Goal: Task Accomplishment & Management: Complete application form

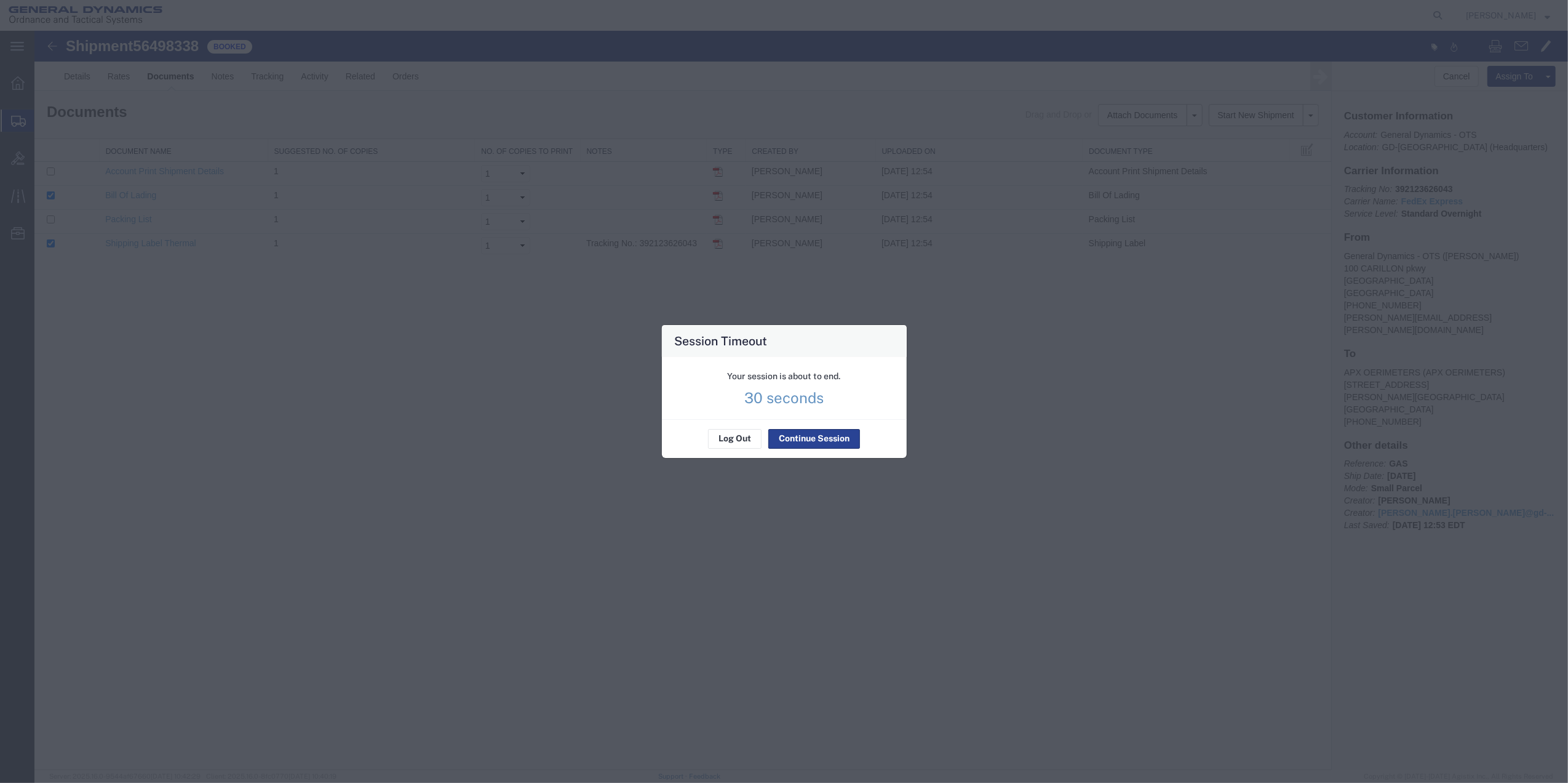
click at [805, 447] on button "Continue Session" at bounding box center [813, 438] width 92 height 20
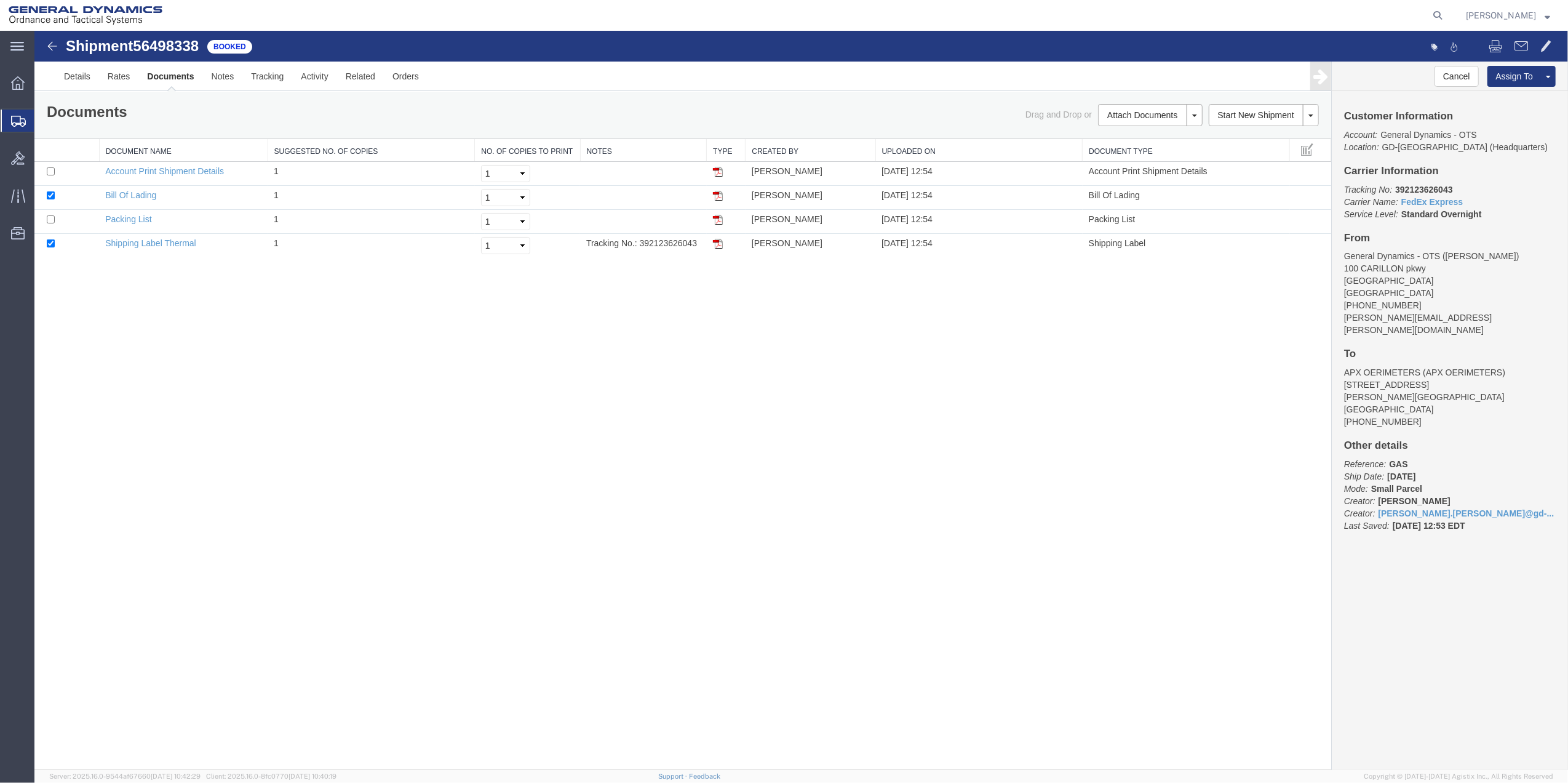
click at [0, 0] on span "Create Shipment" at bounding box center [0, 0] width 0 height 0
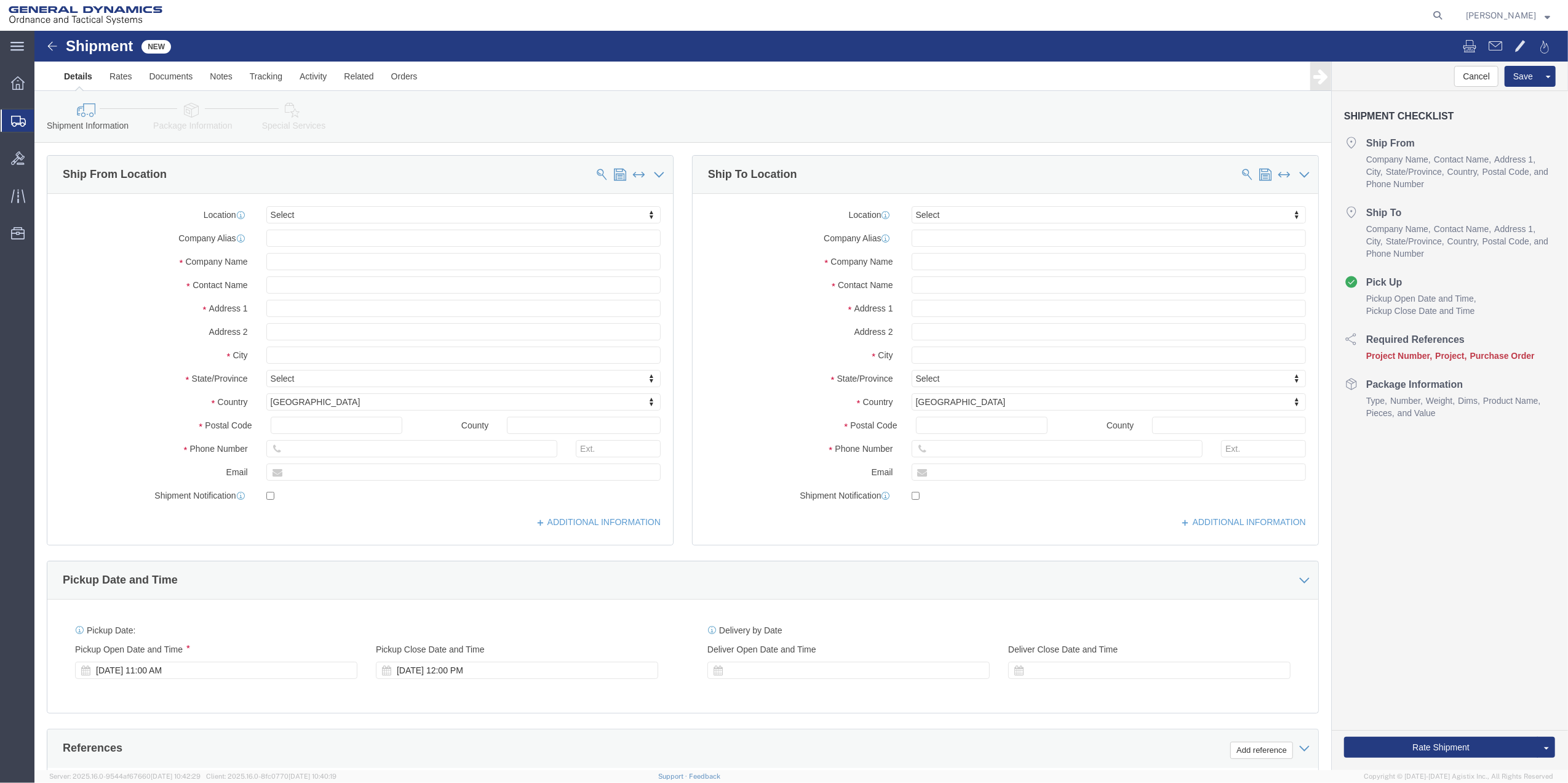
click div "Location Select Select My Profile Location GD-OTS [GEOGRAPHIC_DATA] (Commerce) …"
click input "text"
type input "[PERSON_NAME]"
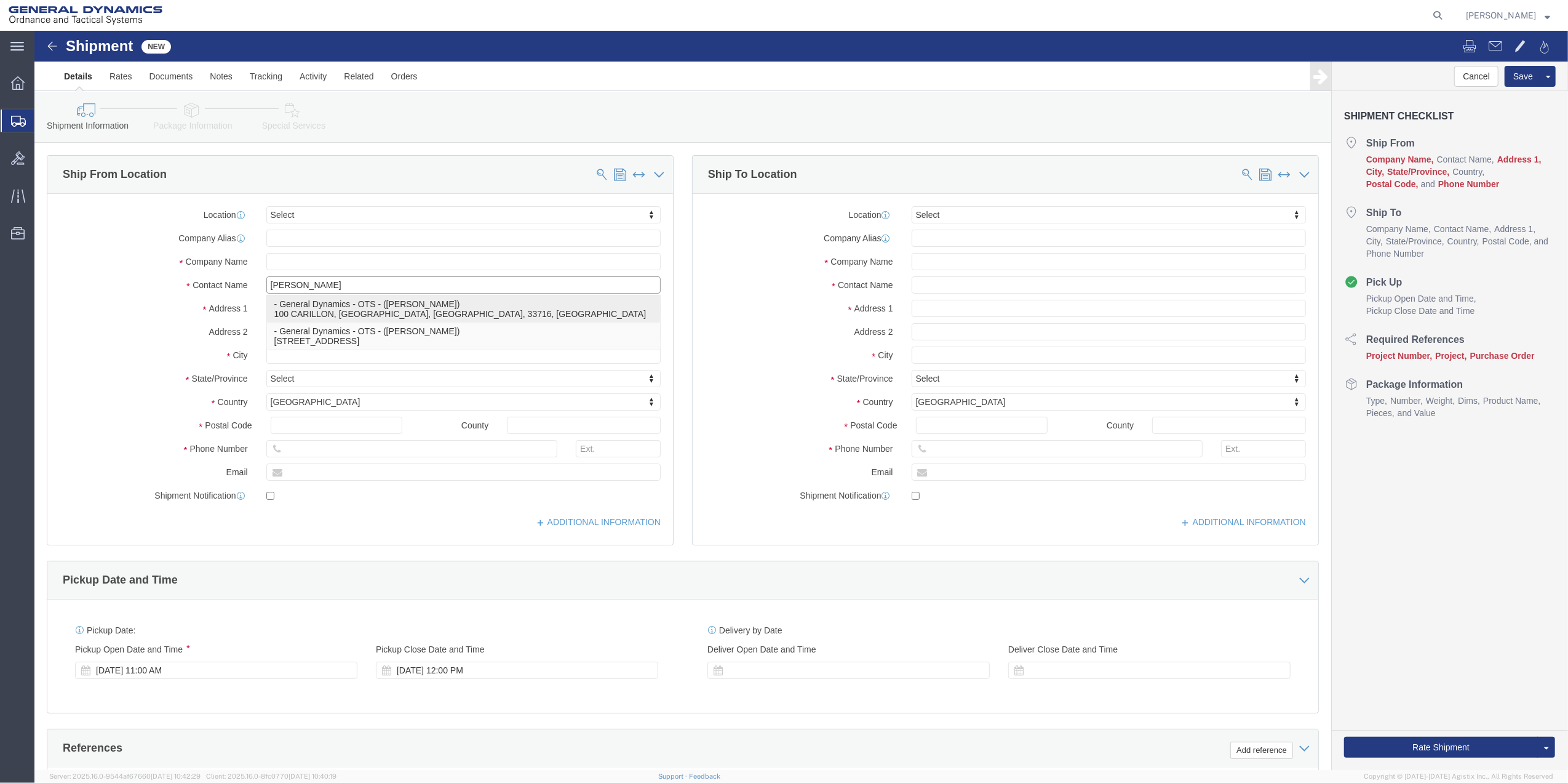
click p "- General Dynamics - OTS - ([PERSON_NAME]) 100 CARILLON, [GEOGRAPHIC_DATA], [GE…"
select select "FL"
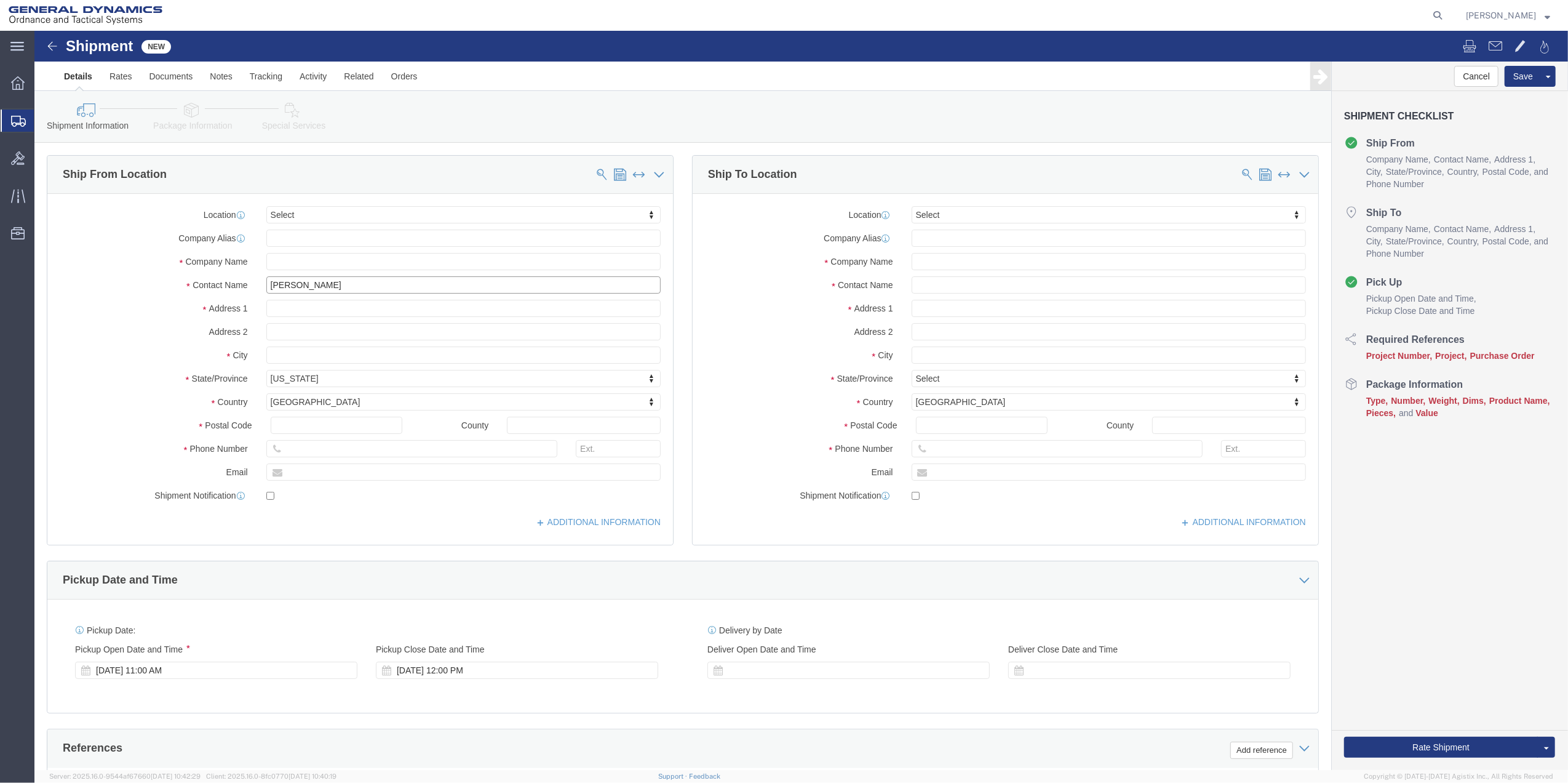
type input "[PERSON_NAME]"
drag, startPoint x: 212, startPoint y: 435, endPoint x: 188, endPoint y: 433, distance: 24.1
click div "Email"
click label "Email"
click input "text"
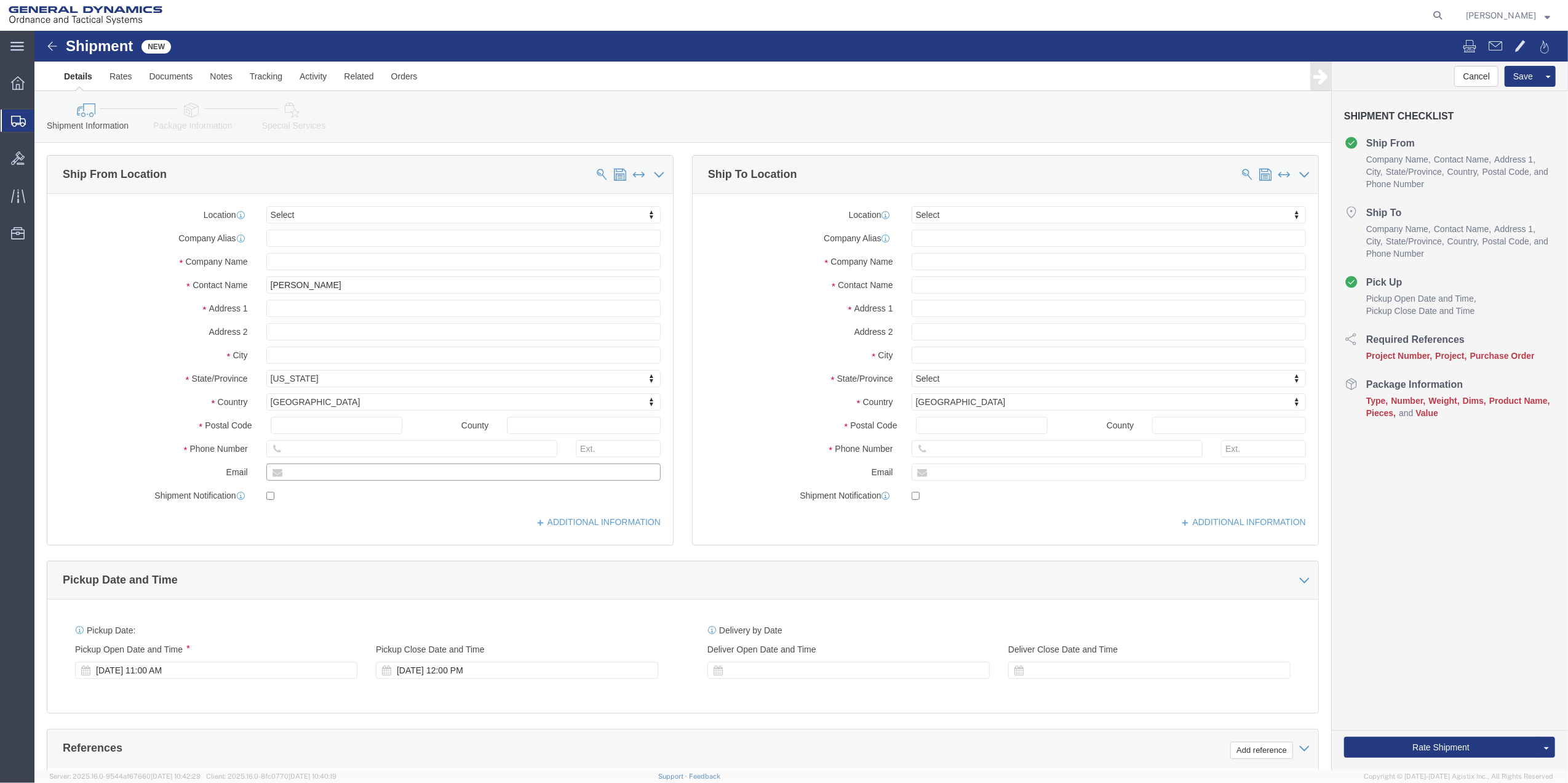
click input "text"
paste input "Kody.[PERSON_NAME]"
click input "[EMAIL_ADDRESS][PERSON_NAME][DOMAIN_NAME]"
drag, startPoint x: 222, startPoint y: 450, endPoint x: 209, endPoint y: 450, distance: 13.0
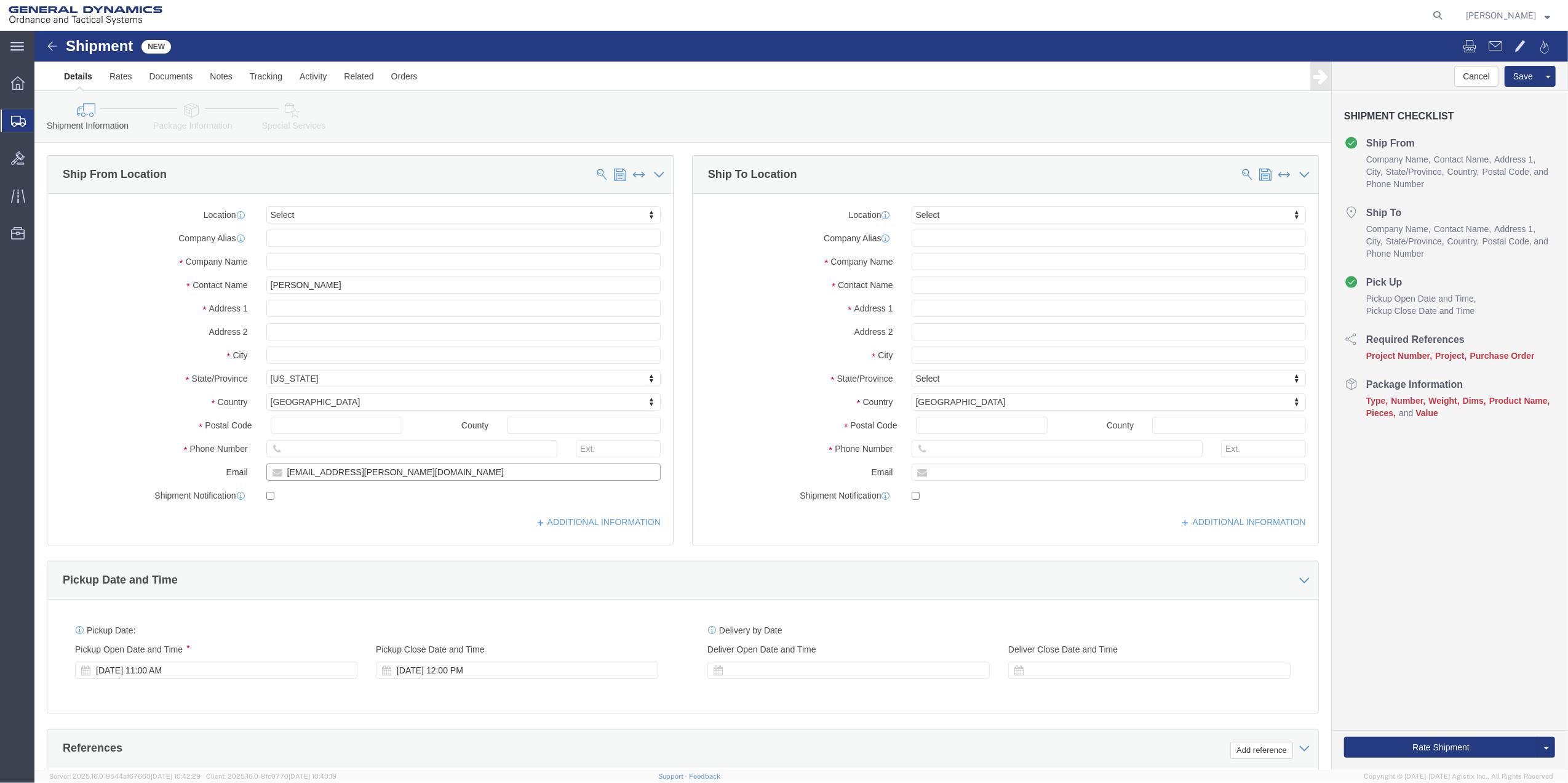
click div "Location Select Select My Profile Location GD-OTS [GEOGRAPHIC_DATA] (Commerce) …"
type input "[EMAIL_ADDRESS][PERSON_NAME][DOMAIN_NAME]"
click div "Location Select Select My Profile Location GD-OTS [GEOGRAPHIC_DATA] (Commerce) …"
click input "[EMAIL_ADDRESS][PERSON_NAME][DOMAIN_NAME]"
drag, startPoint x: 264, startPoint y: 443, endPoint x: 256, endPoint y: 443, distance: 8.0
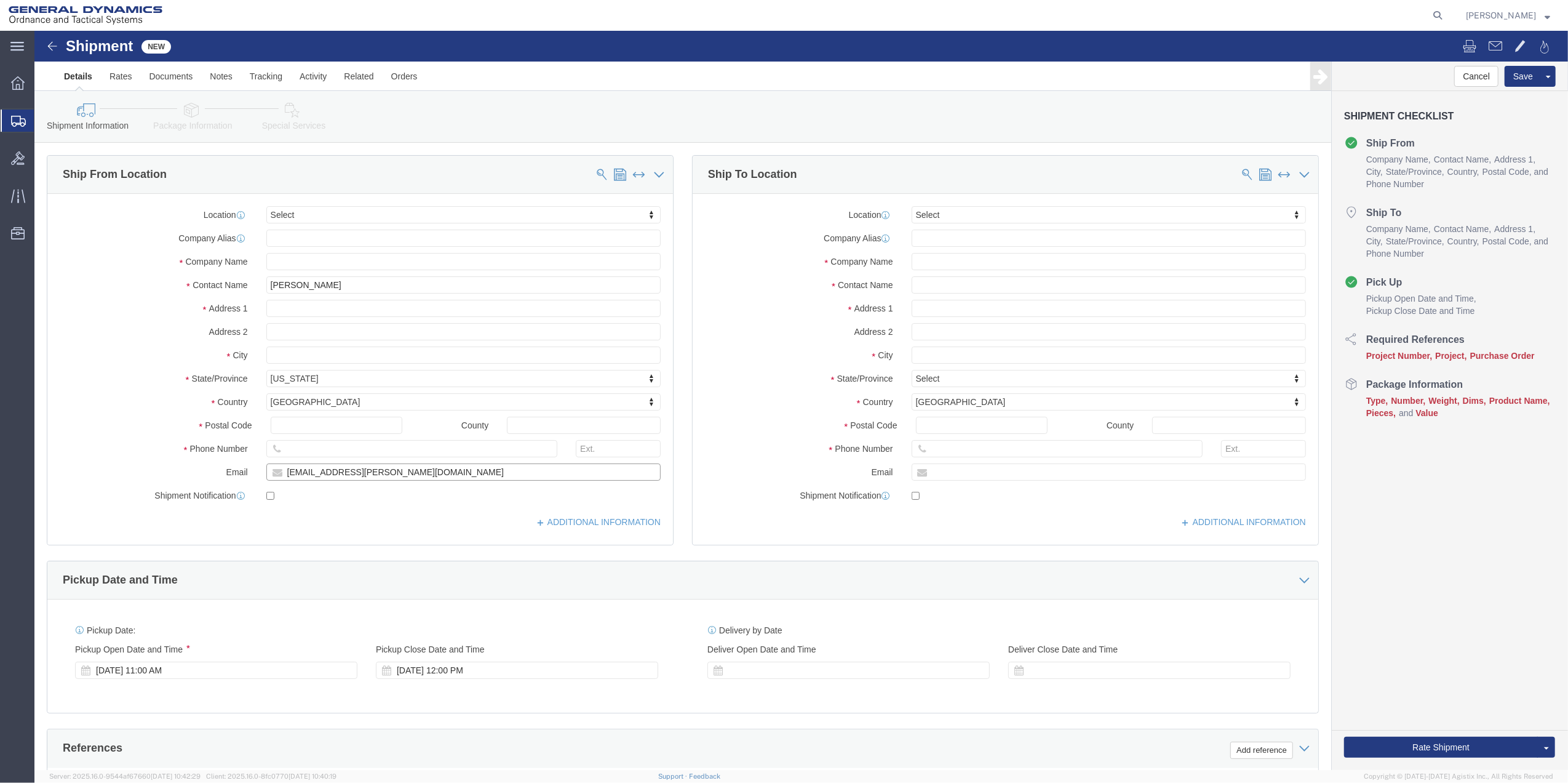
click input "[EMAIL_ADDRESS][PERSON_NAME][DOMAIN_NAME]"
drag, startPoint x: 273, startPoint y: 440, endPoint x: 280, endPoint y: 440, distance: 7.0
click input "[EMAIL_ADDRESS][PERSON_NAME][DOMAIN_NAME]"
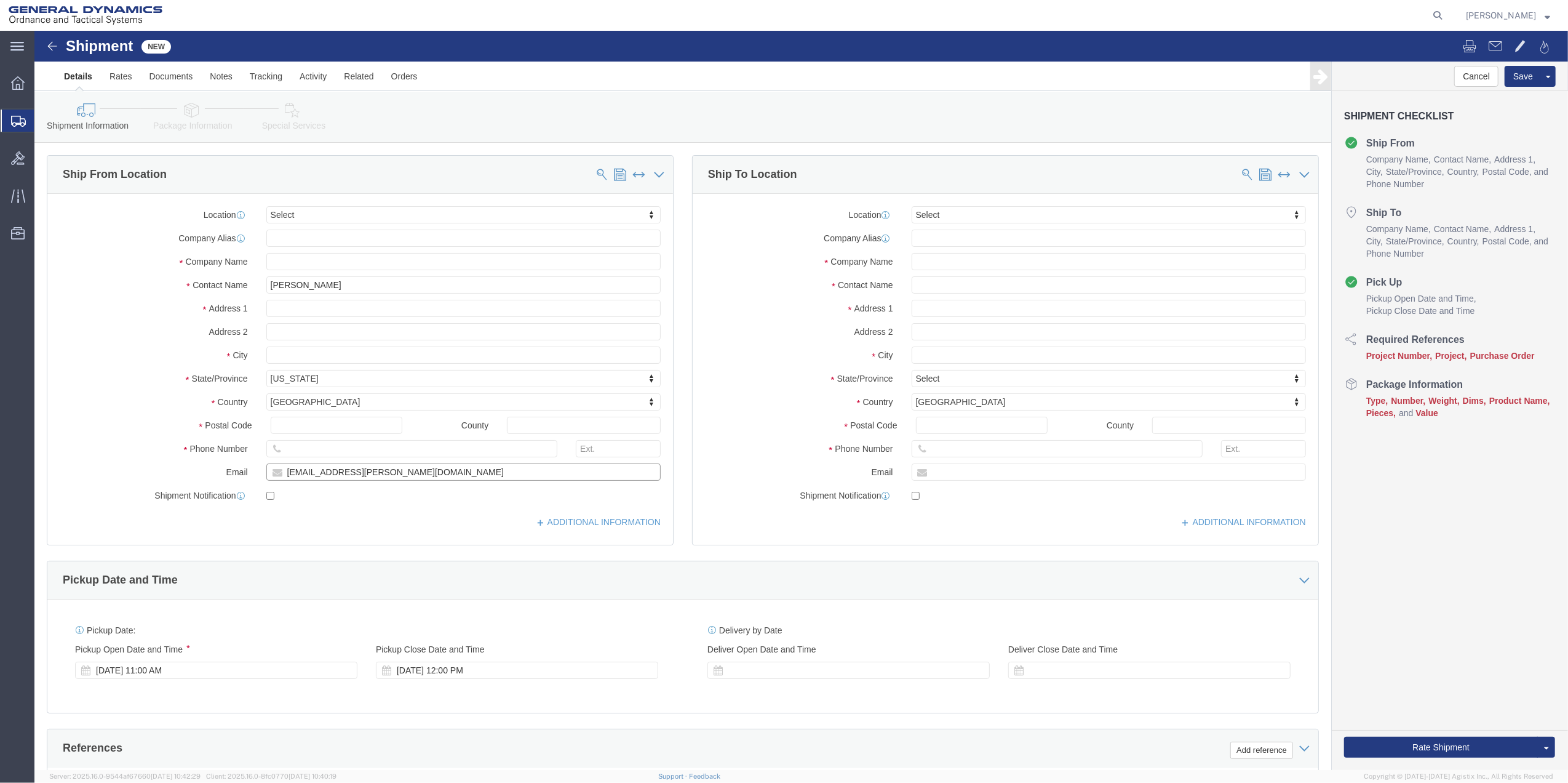
click input "[EMAIL_ADDRESS][PERSON_NAME][DOMAIN_NAME]"
drag, startPoint x: 247, startPoint y: 441, endPoint x: 297, endPoint y: 442, distance: 50.0
click input "[EMAIL_ADDRESS][PERSON_NAME][DOMAIN_NAME]"
drag, startPoint x: 281, startPoint y: 258, endPoint x: 223, endPoint y: 251, distance: 58.4
click div "[PERSON_NAME]"
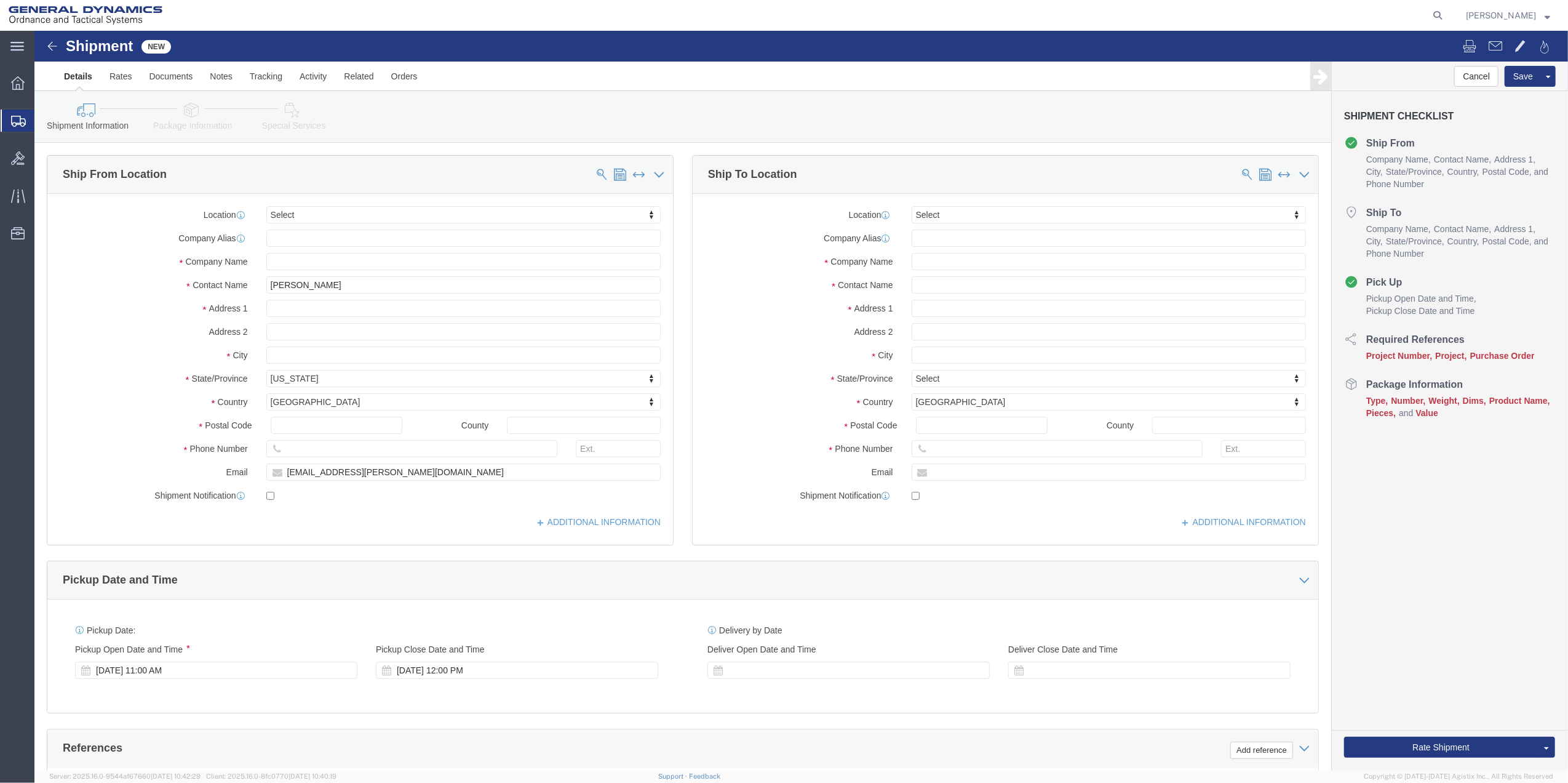
click div "[PERSON_NAME]"
click input "[PERSON_NAME]"
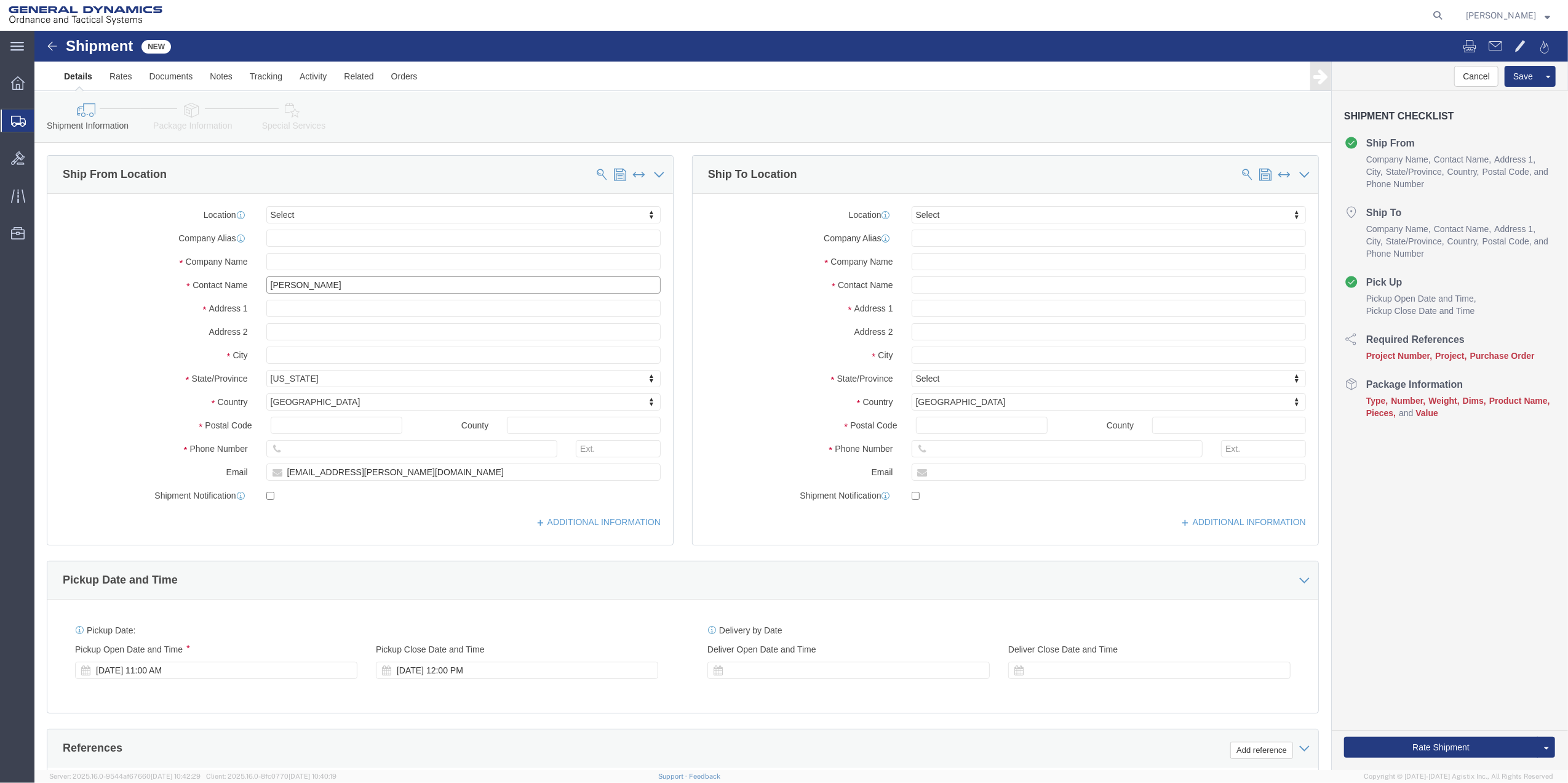
paste input "Kody.[PERSON_NAME]"
click input "Kody.[PERSON_NAME]"
type input "[PERSON_NAME]"
click div "Location Select Select My Profile Location GD-OTS [GEOGRAPHIC_DATA] (Commerce) …"
click input "text"
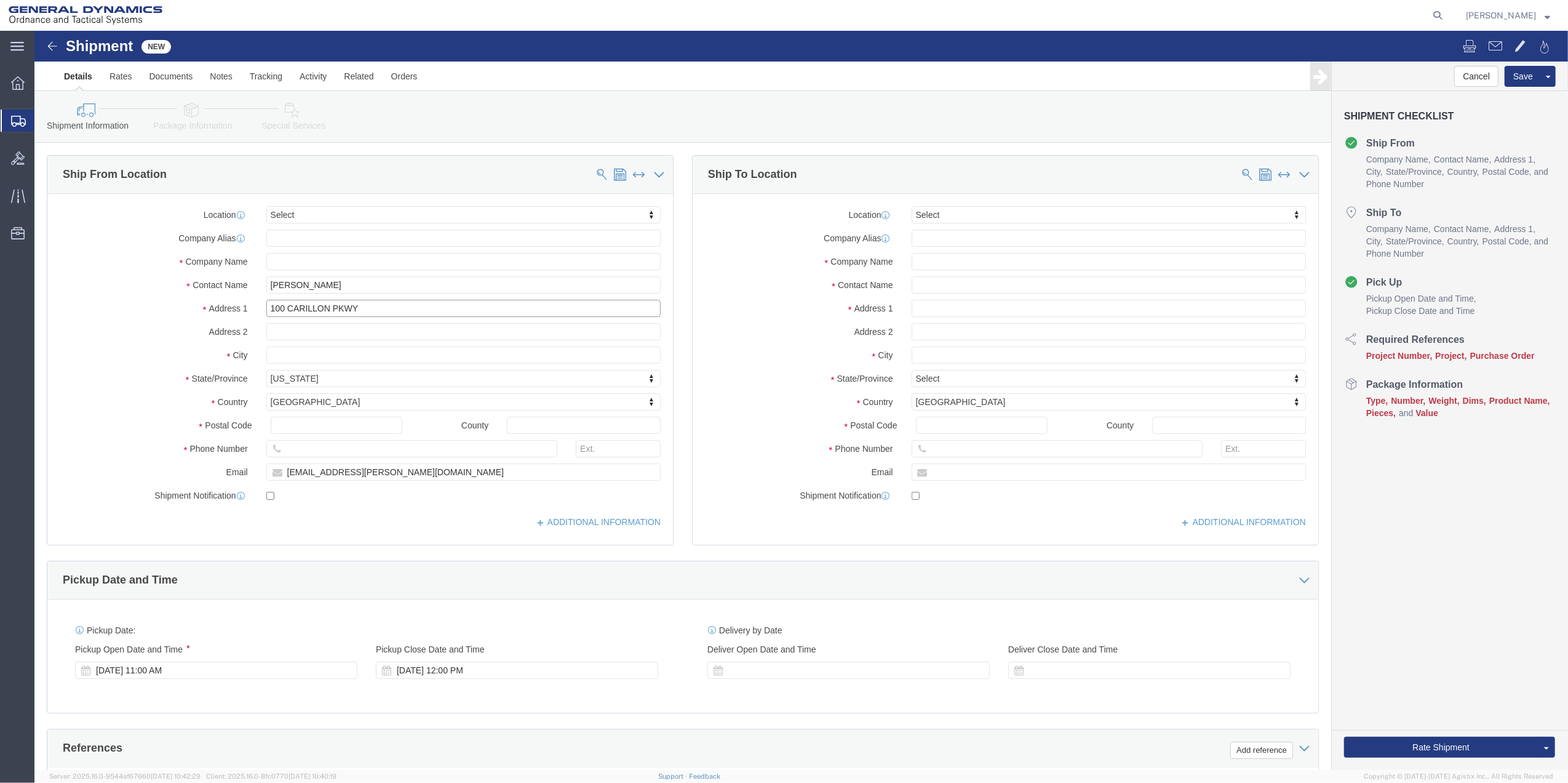
type input "100 CARILLON PKWY"
drag, startPoint x: 314, startPoint y: 420, endPoint x: 250, endPoint y: 422, distance: 64.0
click input "text"
paste input "[PHONE_NUMBER]"
type input "[PHONE_NUMBER]"
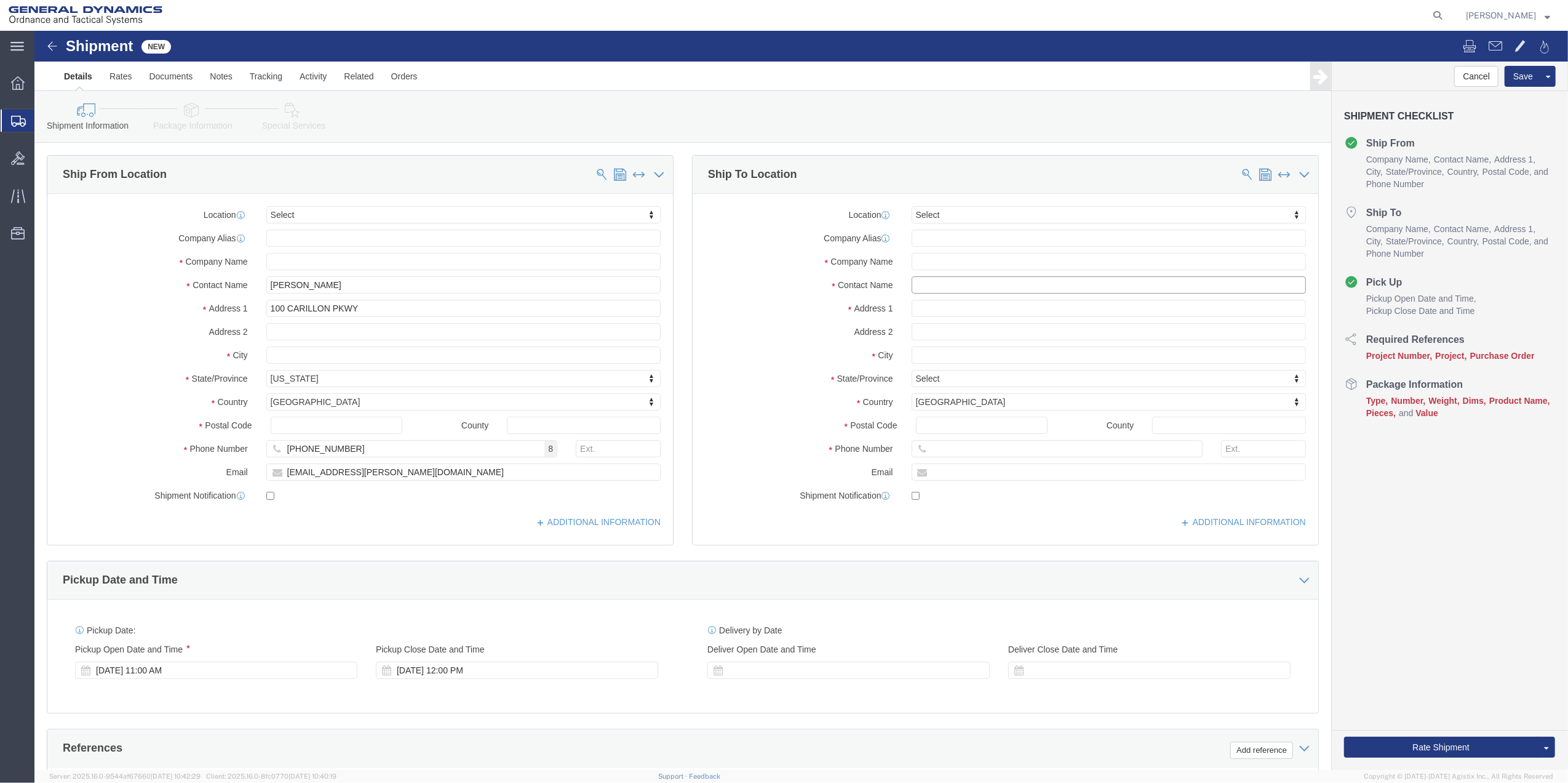
click input "text"
type input "[PERSON_NAME] SER"
click input "text"
type input "QU"
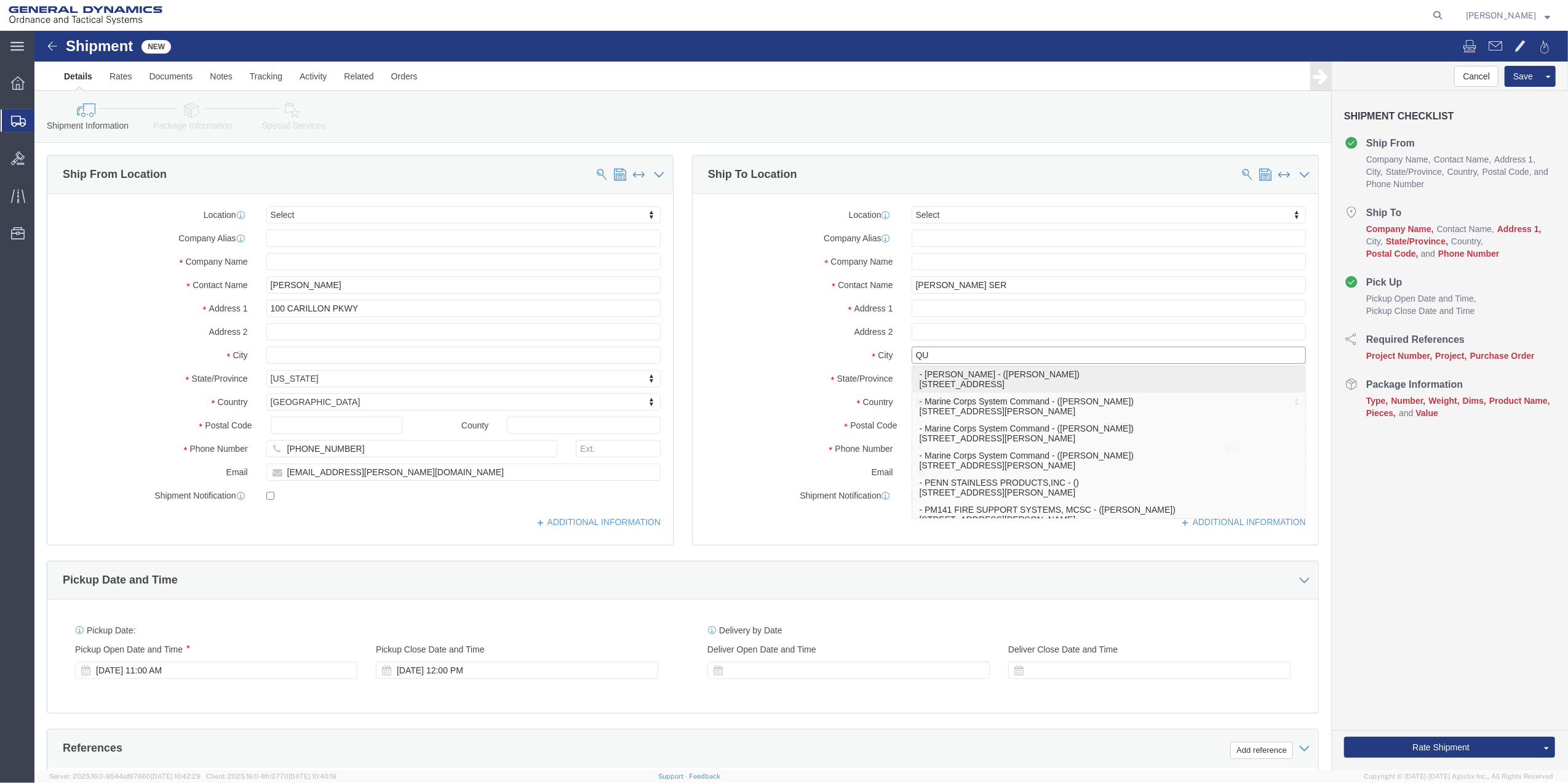
click p "- [PERSON_NAME] - ([PERSON_NAME]) [STREET_ADDRESS]"
select select "QC"
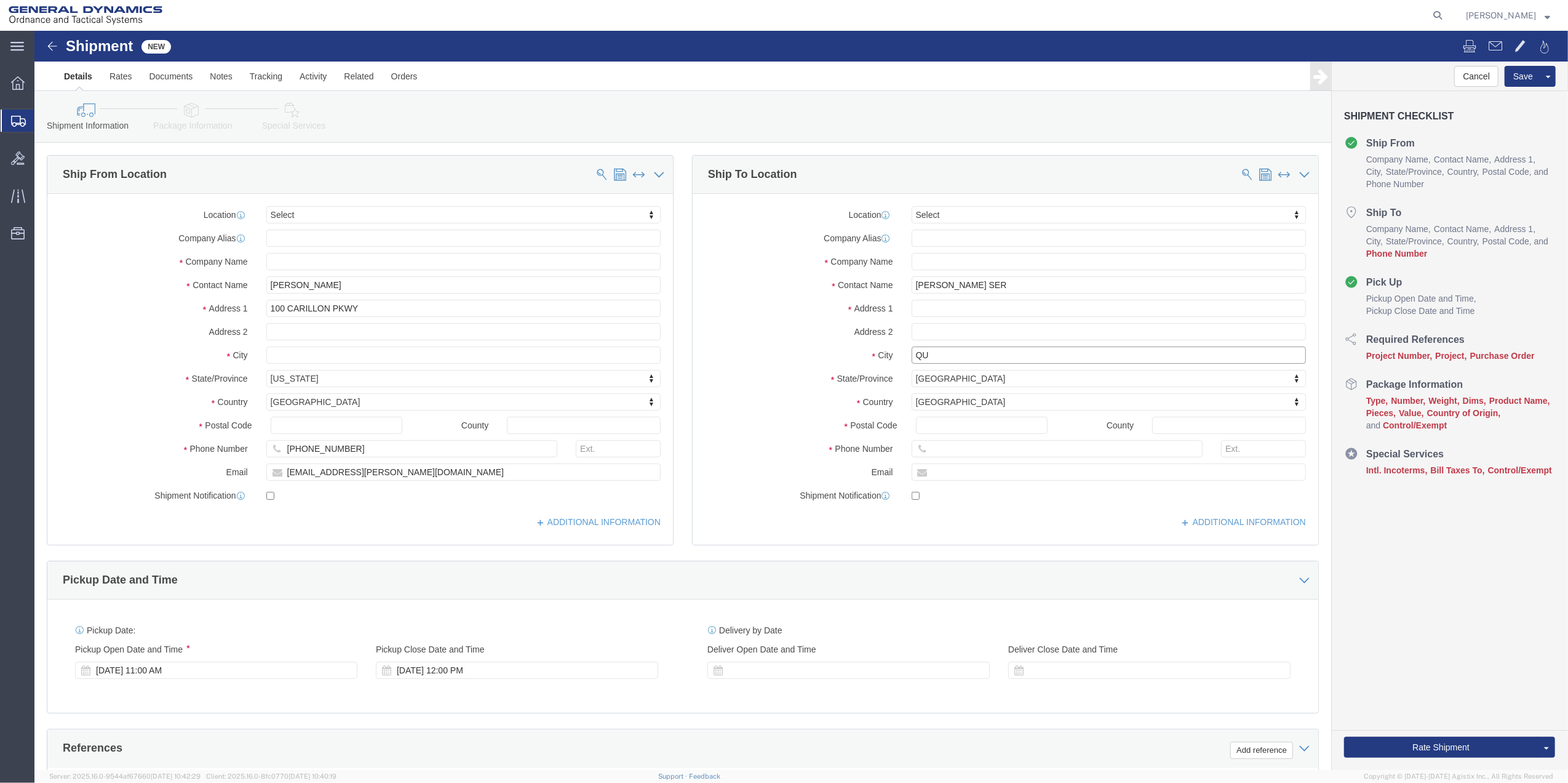
type input "[GEOGRAPHIC_DATA]"
drag, startPoint x: 955, startPoint y: 256, endPoint x: 823, endPoint y: 258, distance: 132.0
click input "[PERSON_NAME] SER"
click label "Contact Name"
click input "[PERSON_NAME] SER"
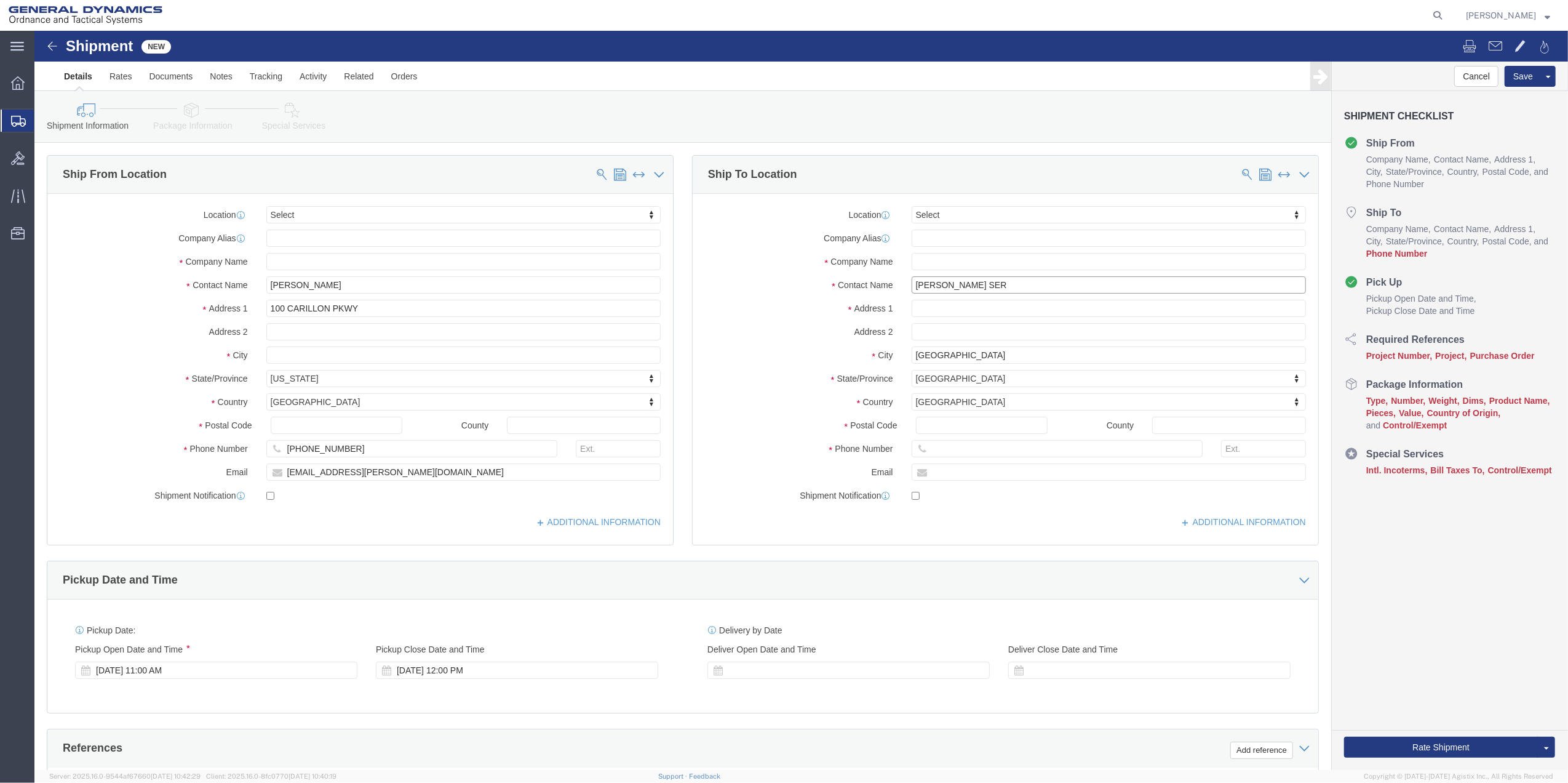
click input "[PERSON_NAME] SER"
type input "[PERSON_NAME]"
drag, startPoint x: 991, startPoint y: 240, endPoint x: 983, endPoint y: 237, distance: 8.5
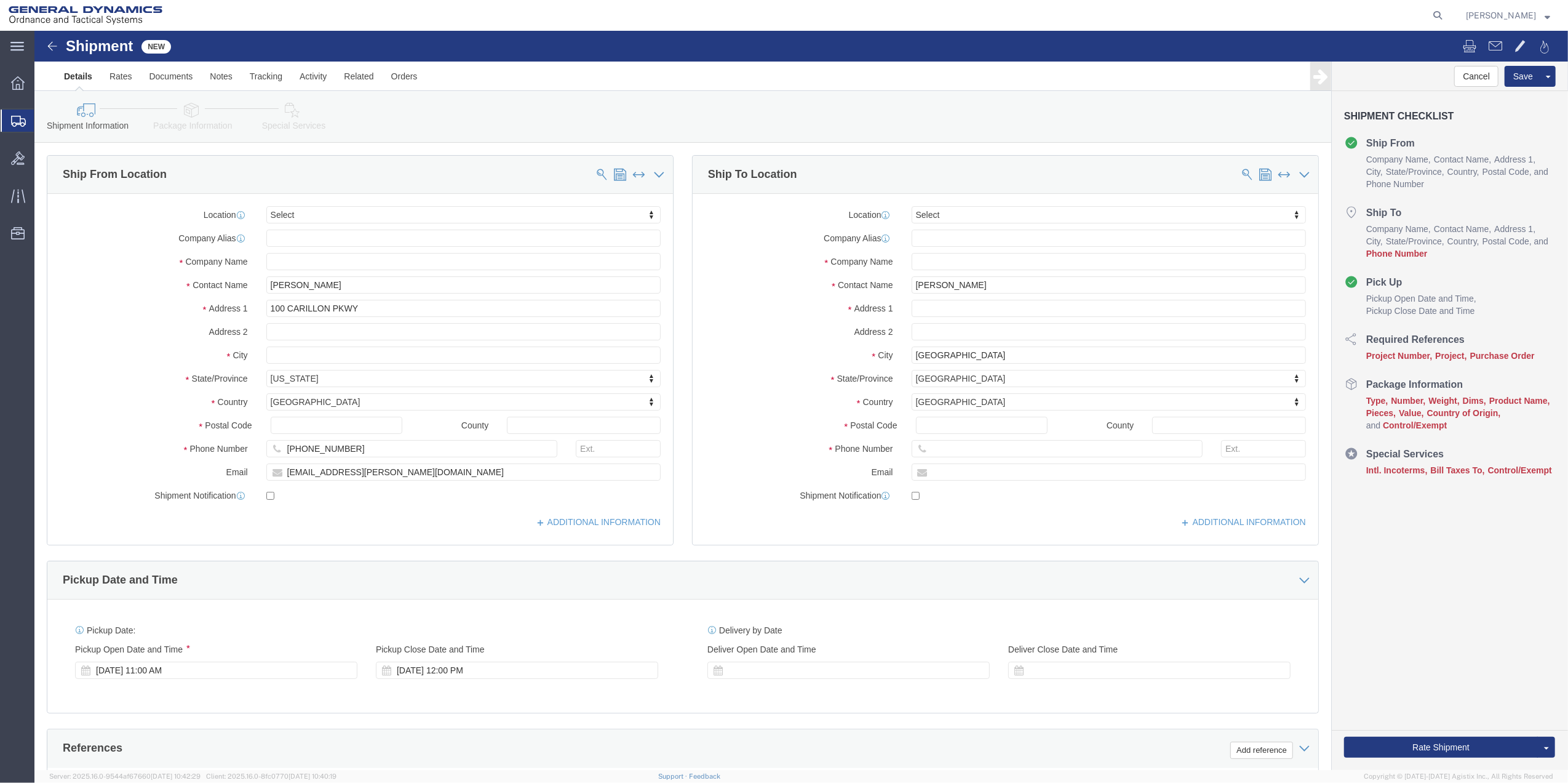
click div "Location Select Select My Profile Location GD-OTS [GEOGRAPHIC_DATA] (Commerce) …"
drag, startPoint x: 983, startPoint y: 237, endPoint x: 968, endPoint y: 237, distance: 15.0
click input "text"
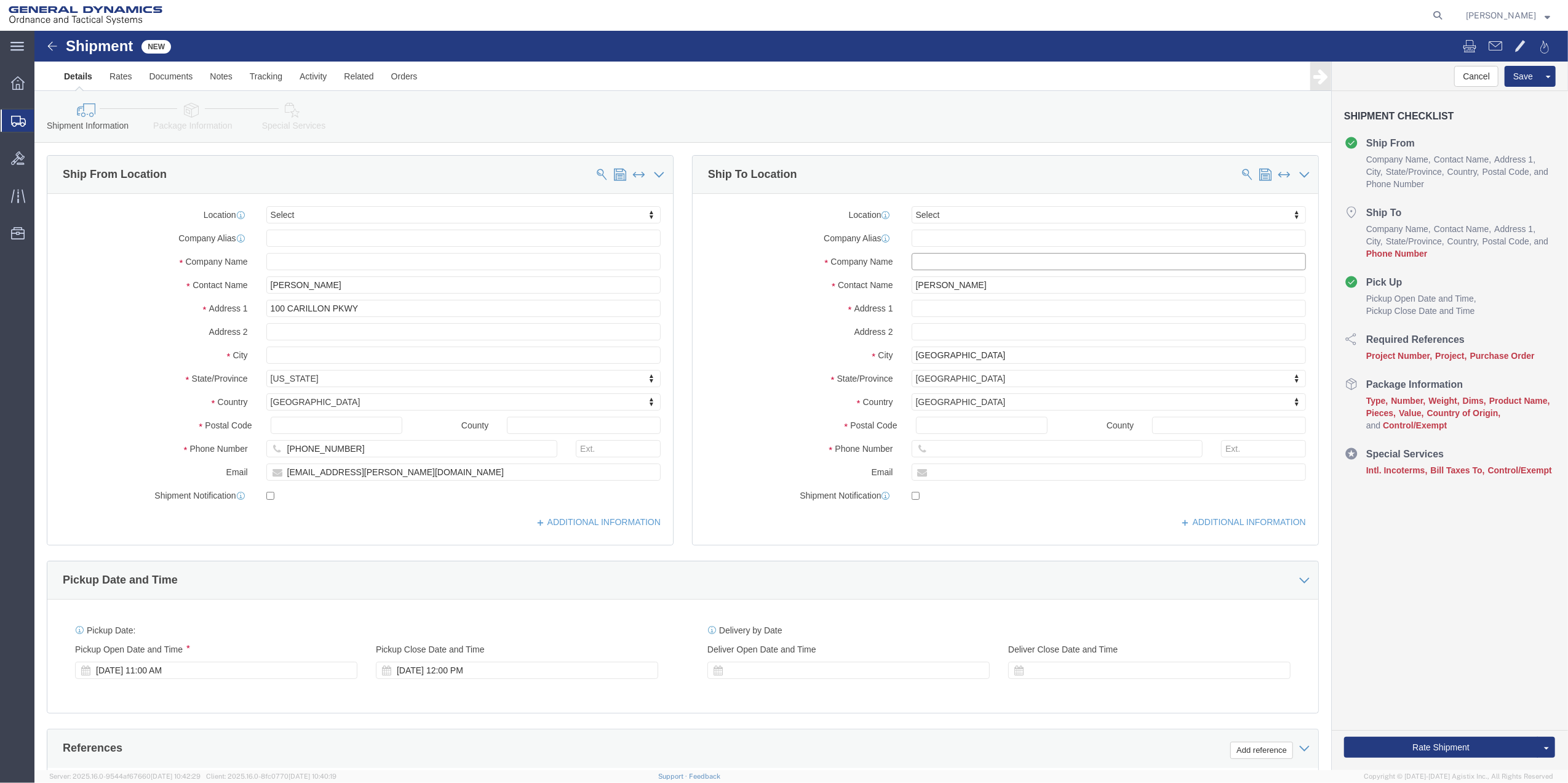
click input "text"
paste input "[PERSON_NAME]"
type input "[PERSON_NAME]"
drag, startPoint x: 996, startPoint y: 275, endPoint x: 897, endPoint y: 278, distance: 99.0
click input "text"
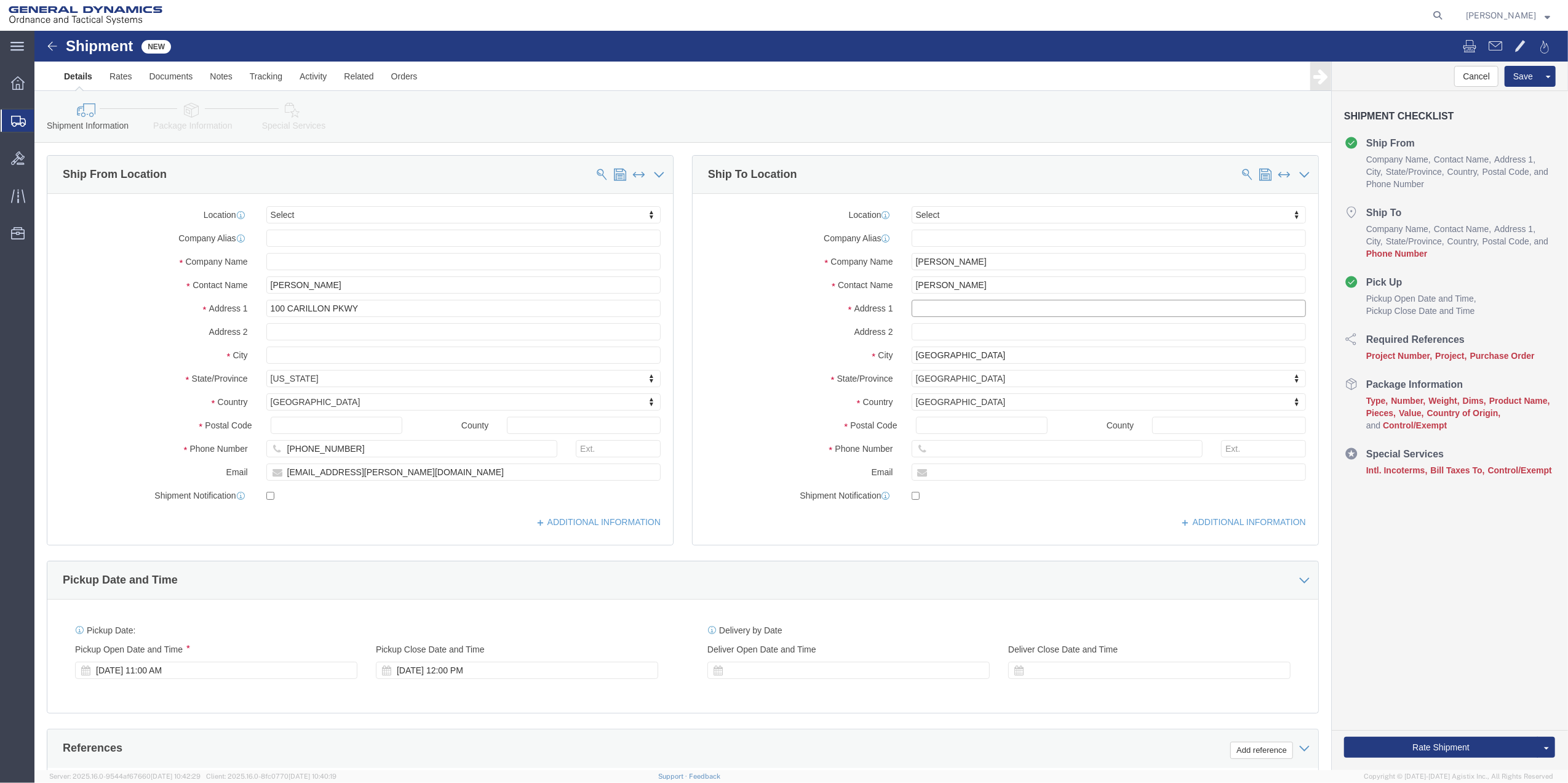
drag, startPoint x: 897, startPoint y: 278, endPoint x: 867, endPoint y: 280, distance: 30.1
click div
click input "text"
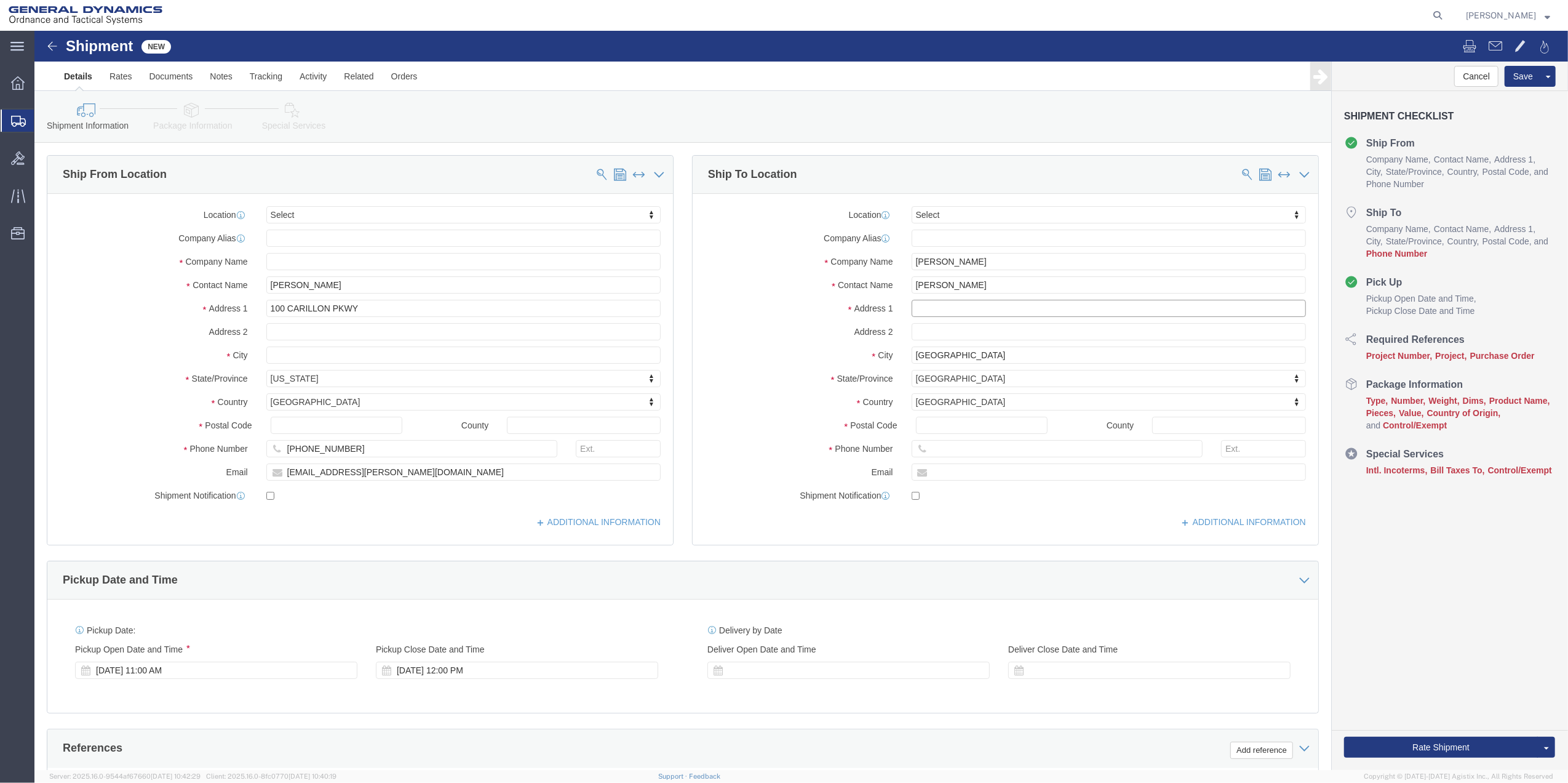
click input "text"
type input "[STREET_ADDRESS][PERSON_NAME]"
click input "text"
click input "Postal Code"
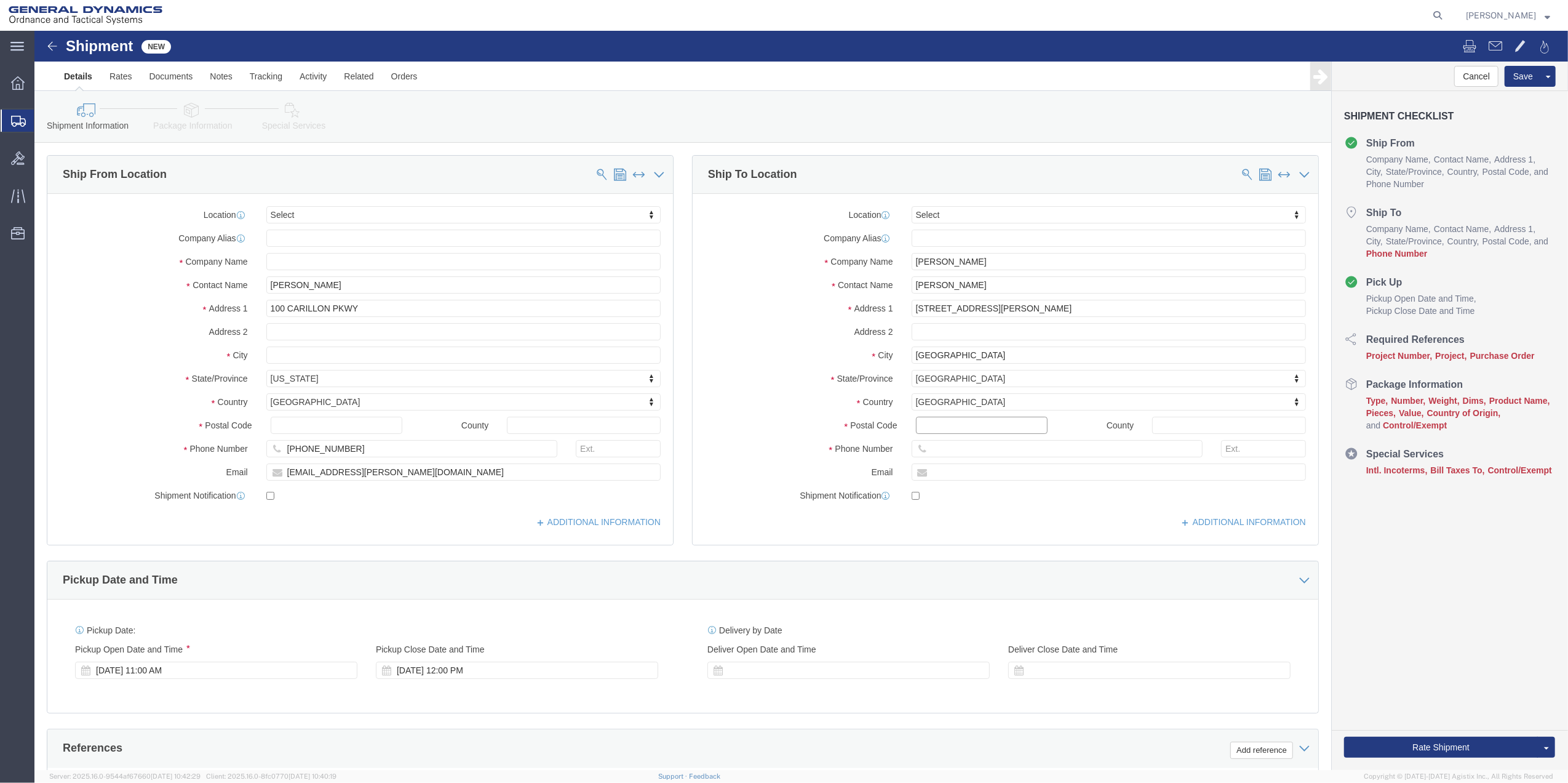
click input "Postal Code"
type input "J3V 0M7"
click input "[PHONE_NUMBER]"
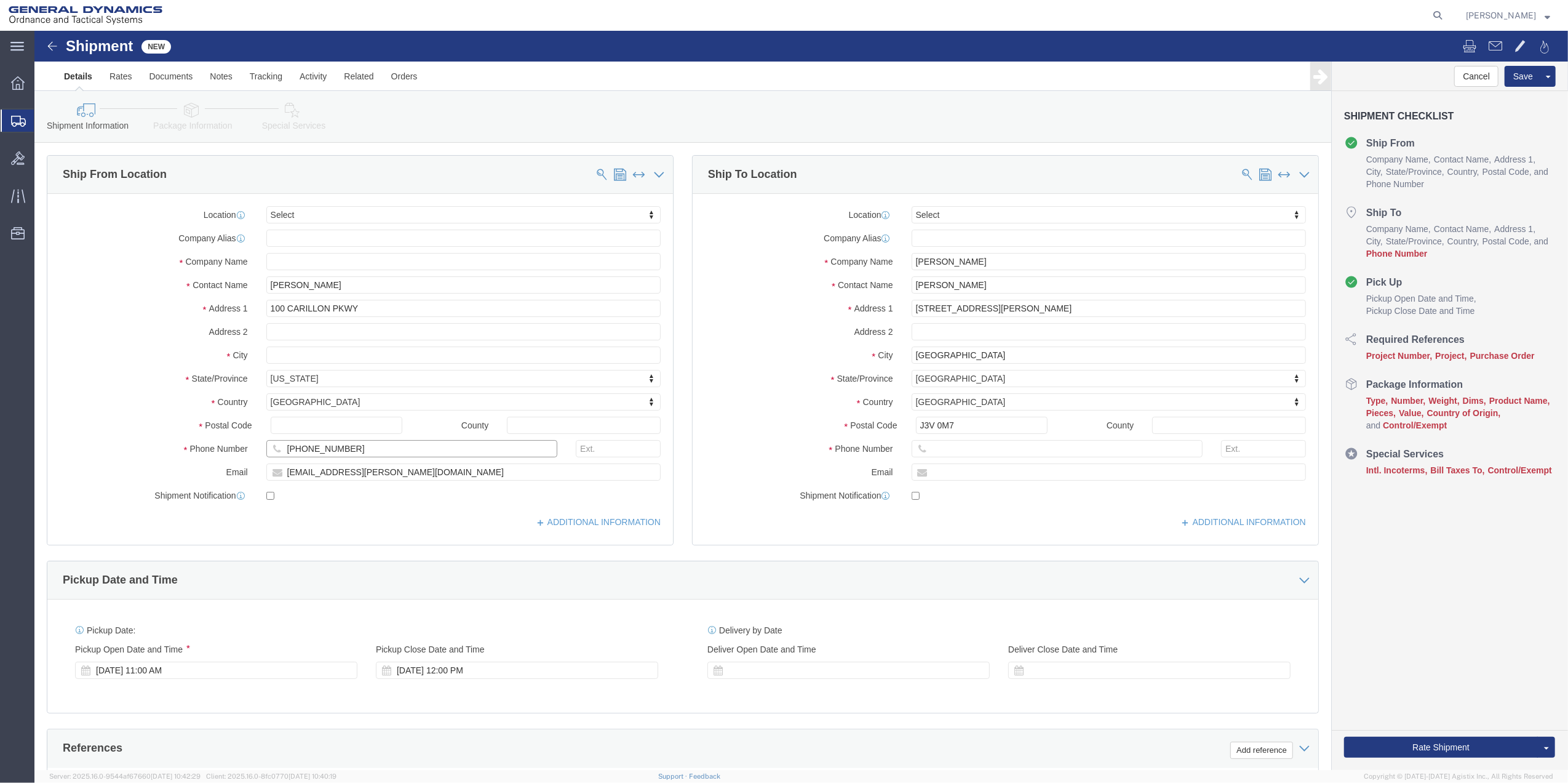
click input "[PHONE_NUMBER]"
click input "text"
type input "4502334937"
click span
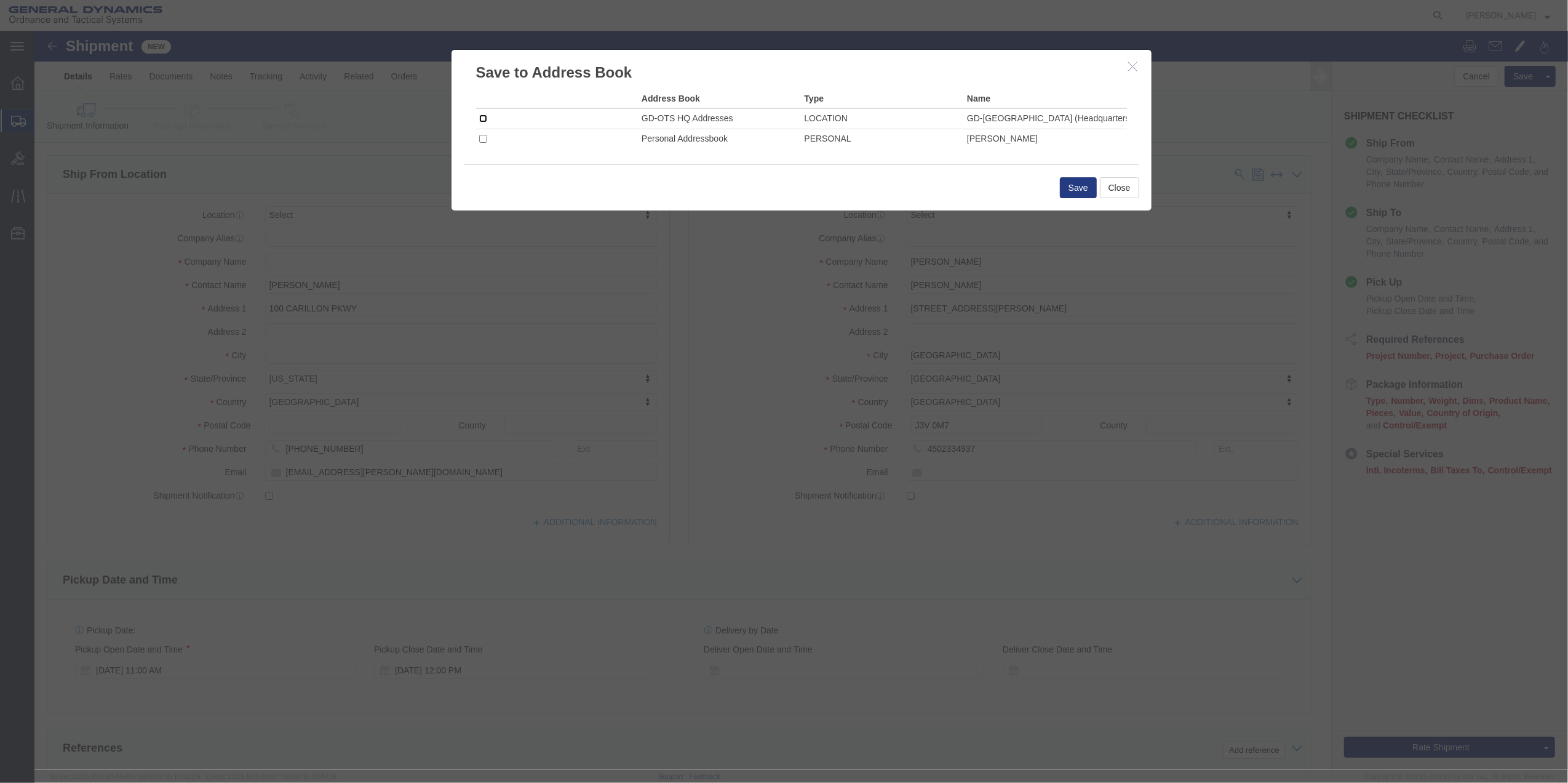
click input "checkbox"
checkbox input "true"
click button "Save"
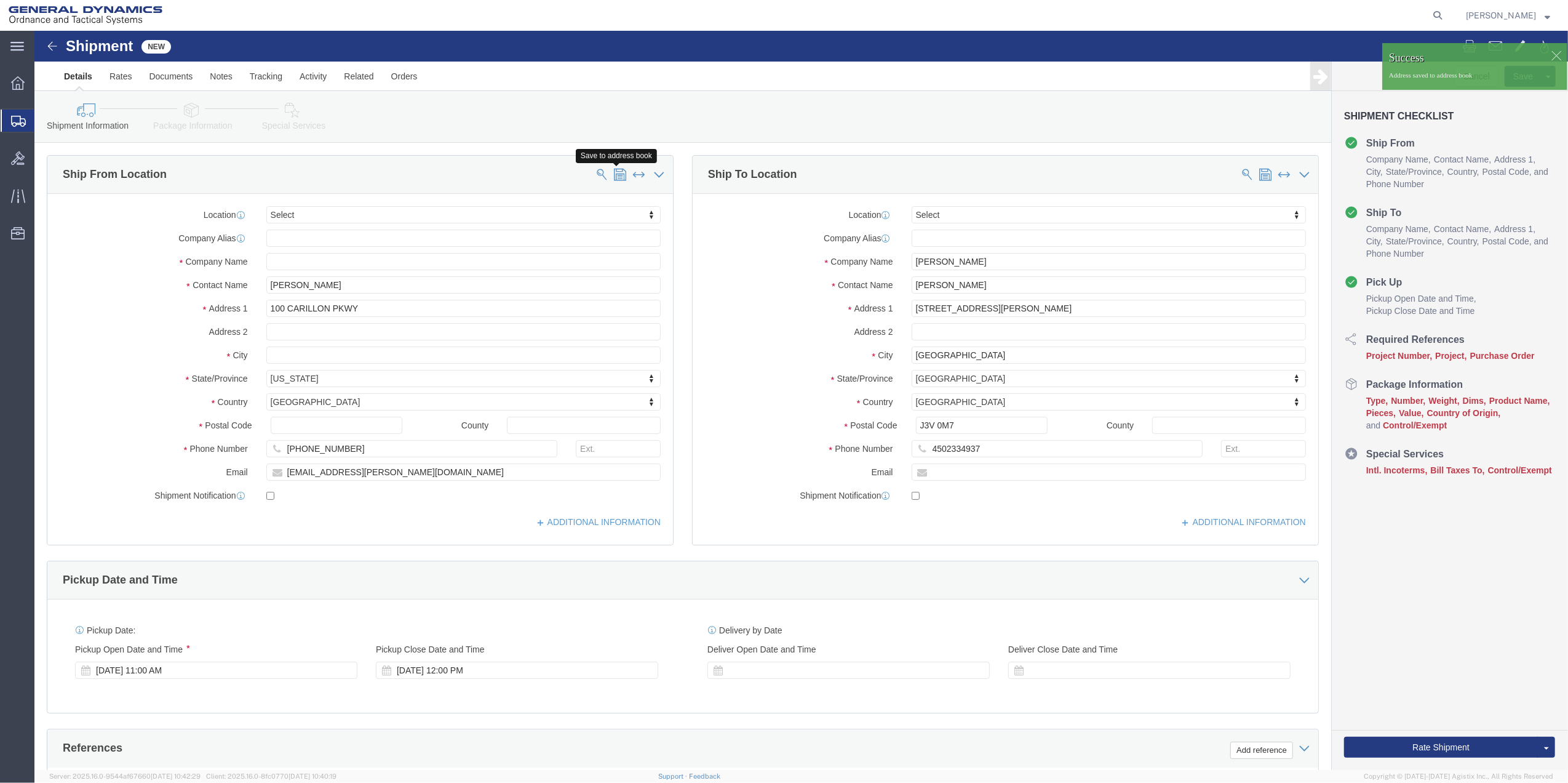
click span
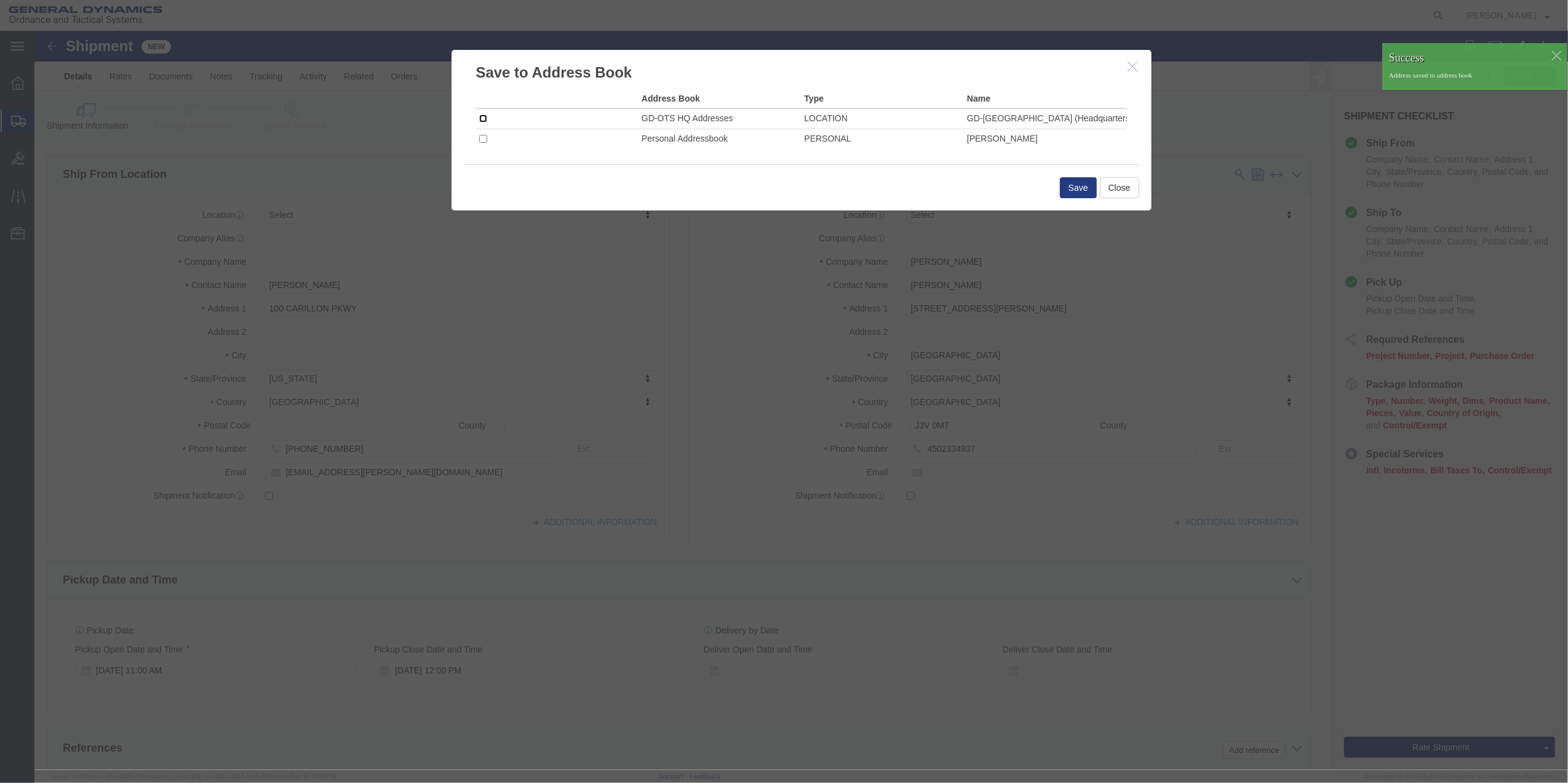
click input "checkbox"
checkbox input "true"
click button "Save"
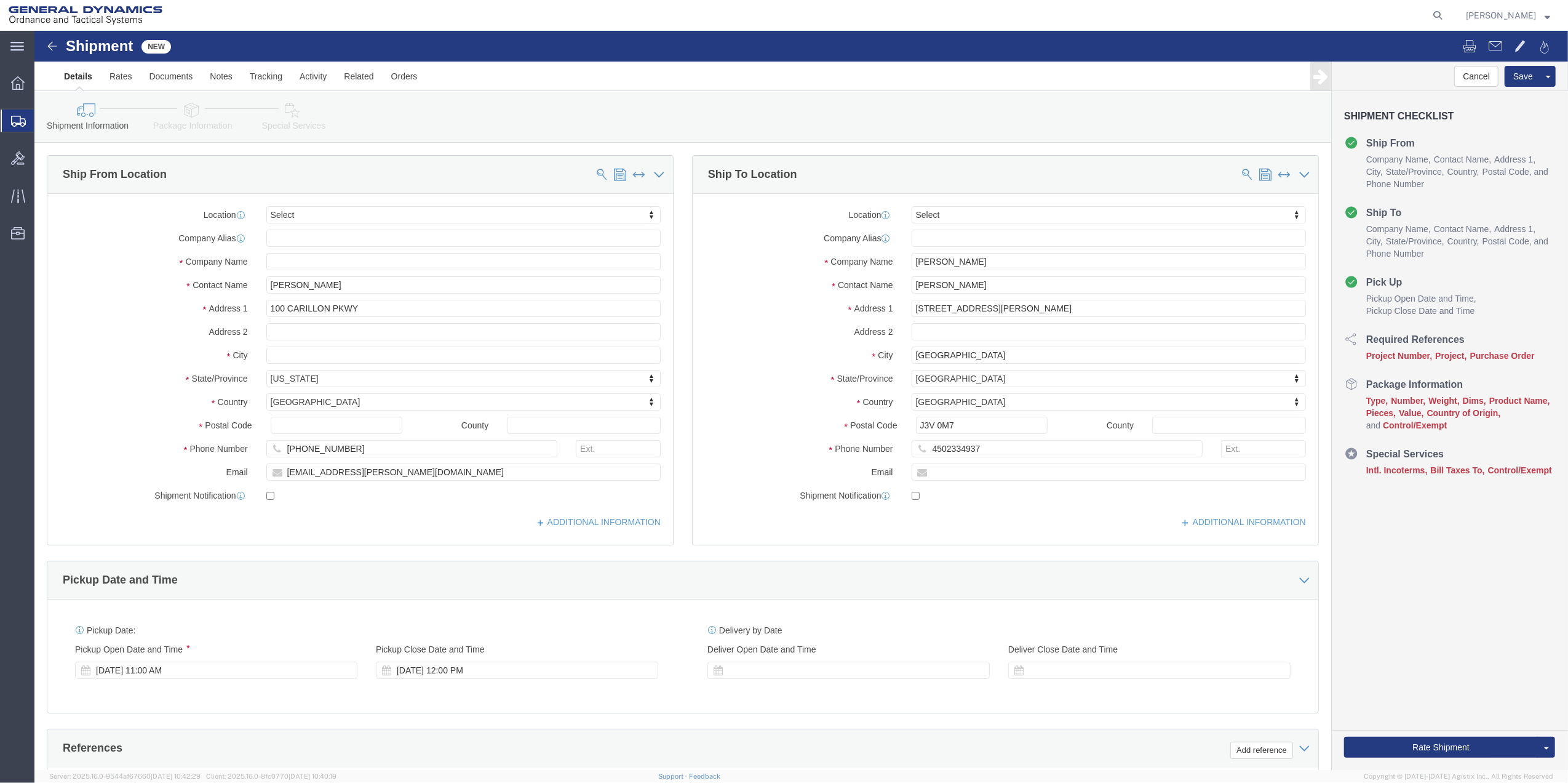
click link "Package Information"
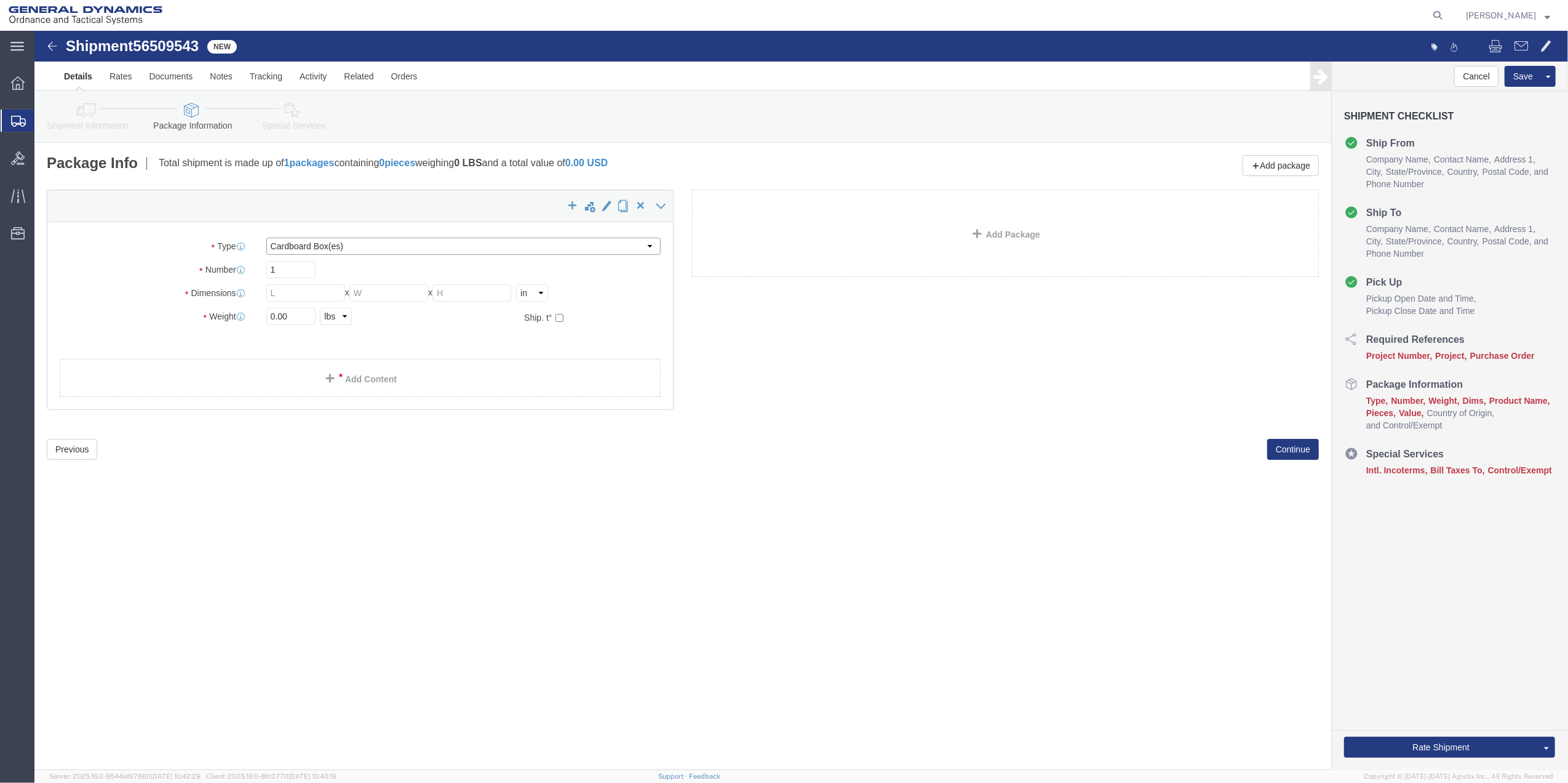
click select "Select Bale(s) Basket(s) Bolt(s) Bottle(s) Buckets Bulk Bundle(s) Can(s) Cardbo…"
select select "SBX"
click select "Select Bale(s) Basket(s) Bolt(s) Bottle(s) Buckets Bulk Bundle(s) Can(s) Cardbo…"
type input "12.25"
type input "11.00"
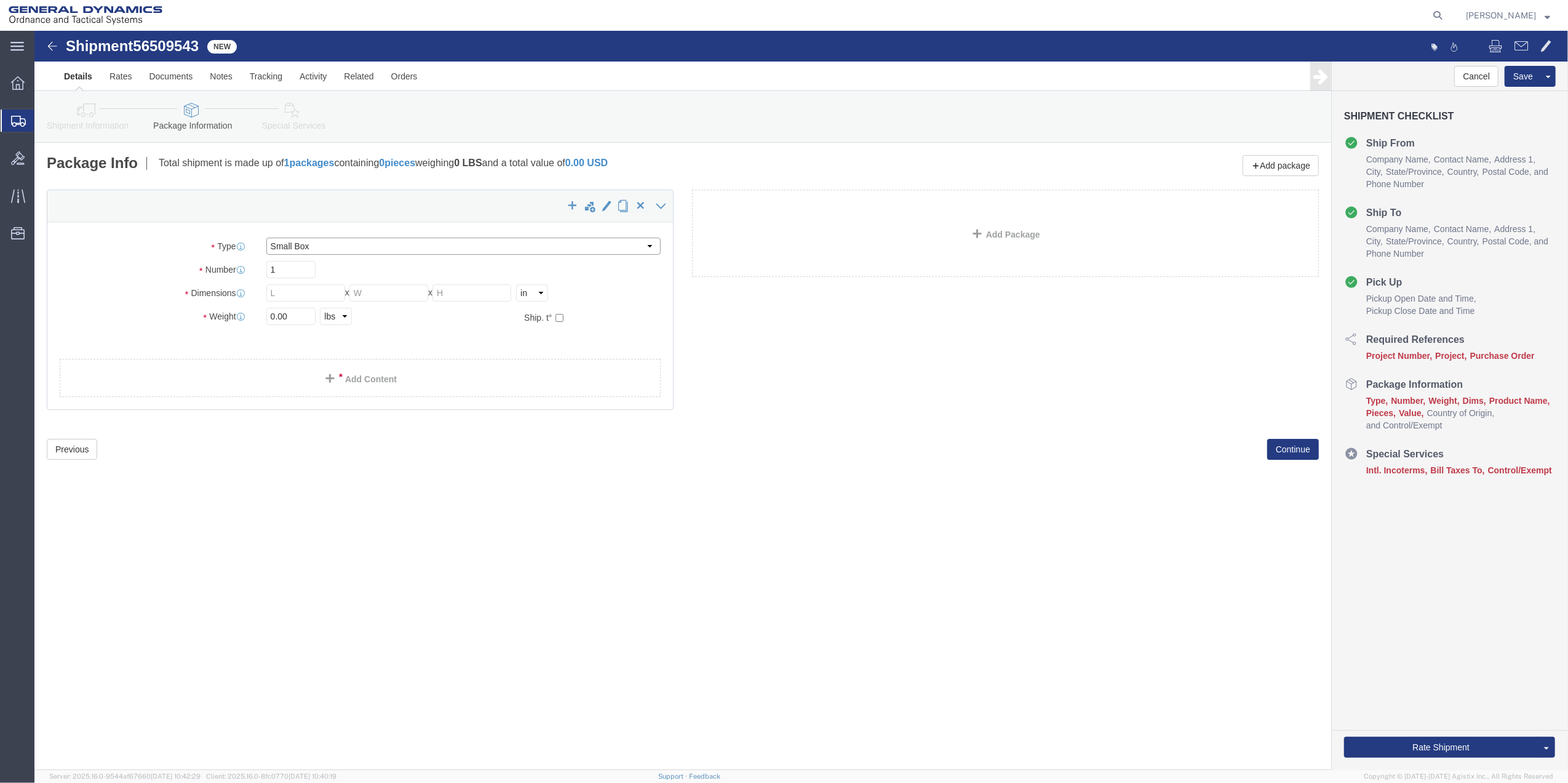
type input "1.50"
drag, startPoint x: 280, startPoint y: 286, endPoint x: 209, endPoint y: 285, distance: 71.0
click input "0.00"
drag, startPoint x: 209, startPoint y: 285, endPoint x: 195, endPoint y: 283, distance: 14.1
click div "1 x Small Box Package Type Select Bale(s) Basket(s) Bolt(s) Bottle(s) Buckets B…"
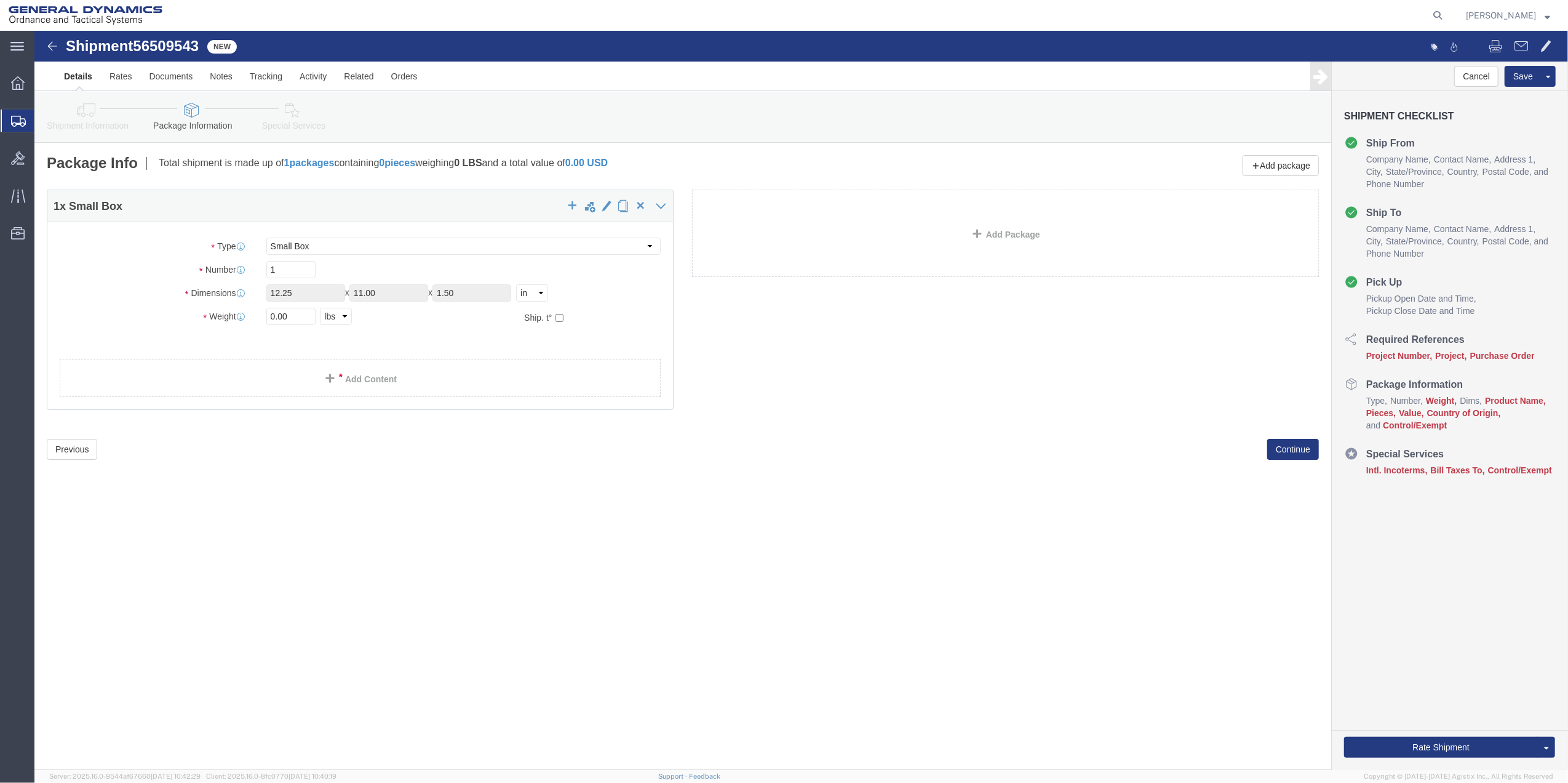
click div
click div "Package Type Select Bale(s) Basket(s) Bolt(s) Bottle(s) Buckets Bulk Bundle(s) …"
click input "0.00"
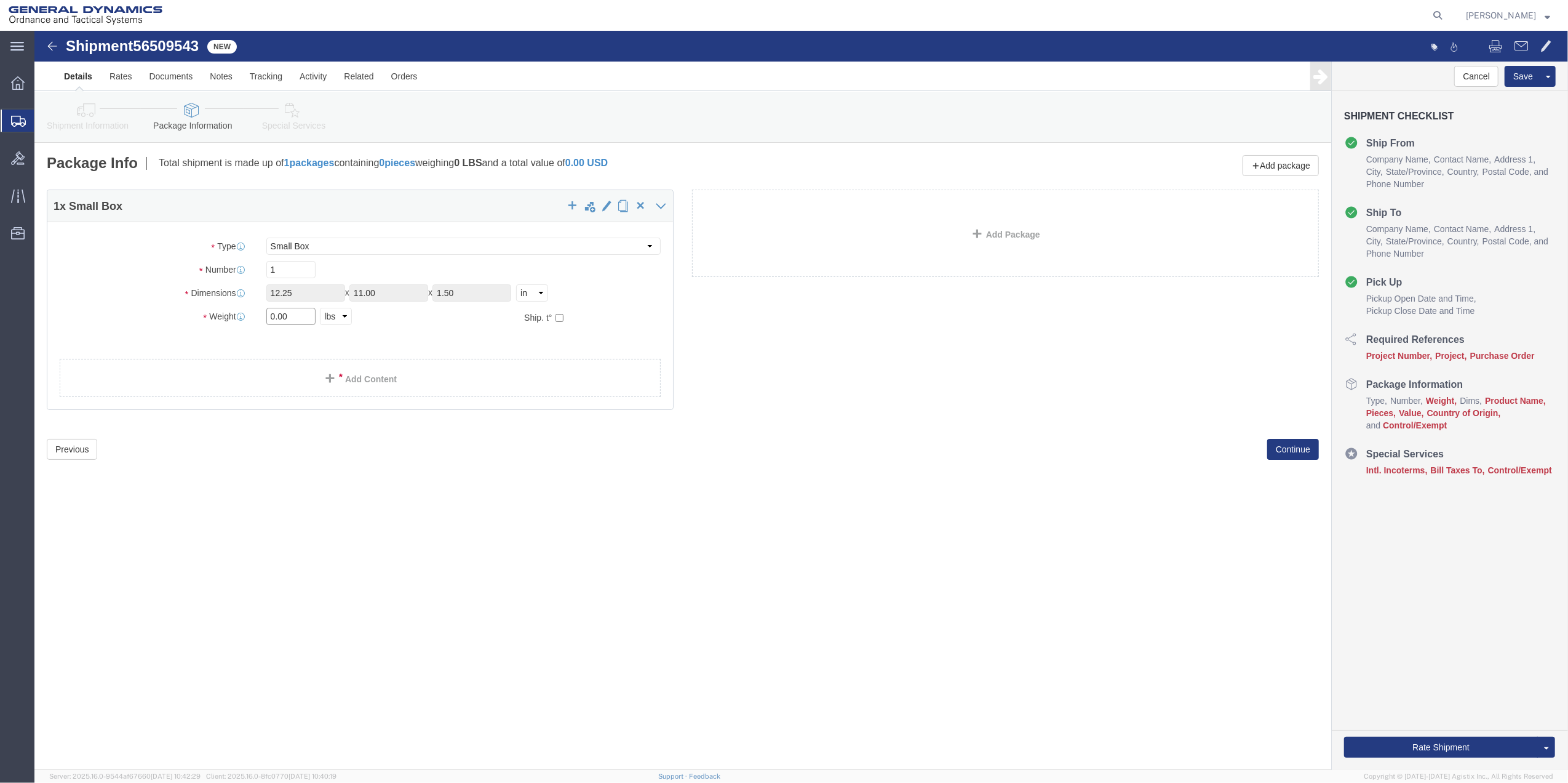
click input "0.00"
type input "1.5"
click link "Add Content"
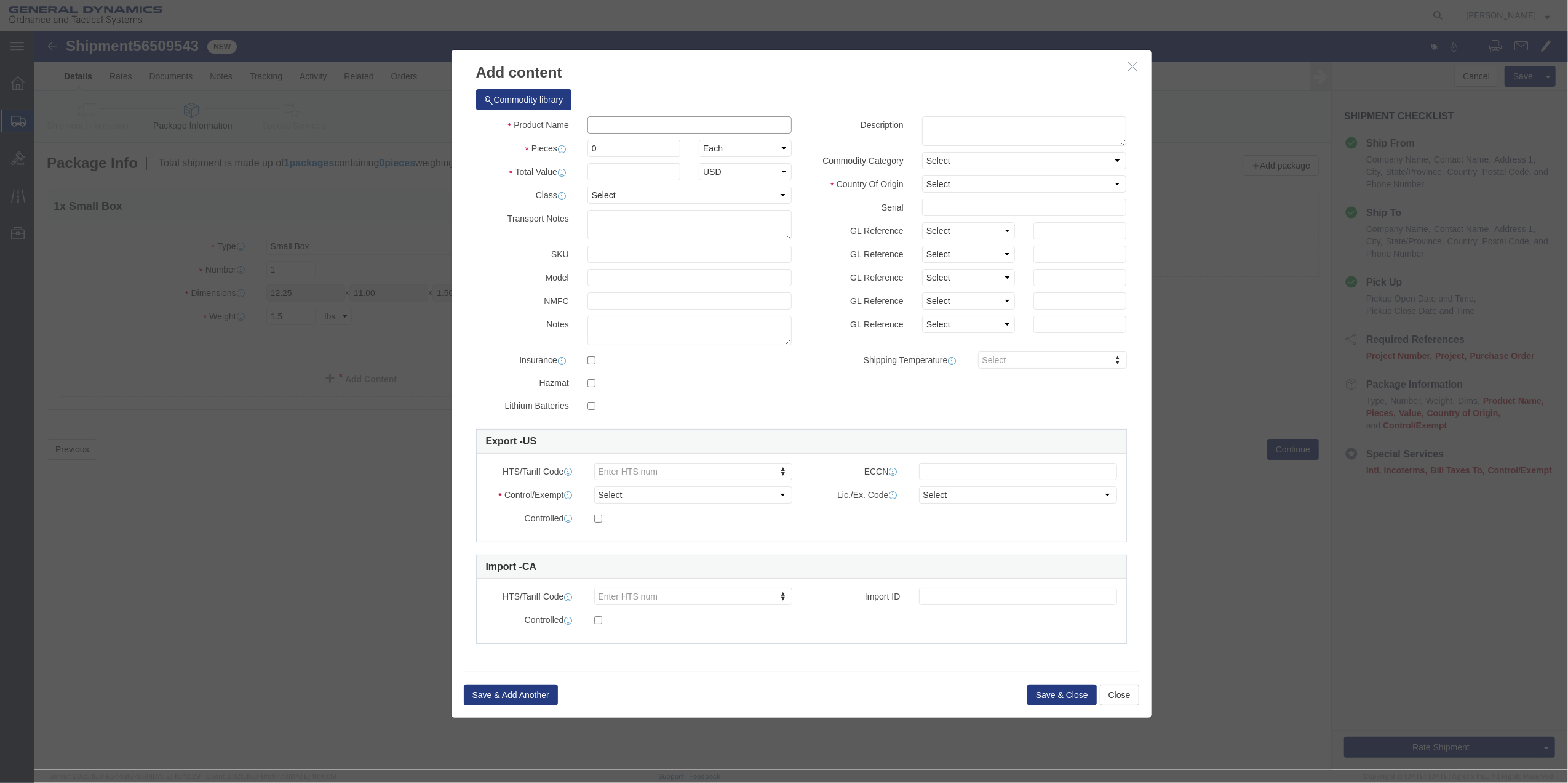
click input "text"
type input "PAPER"
type input "1"
type input "100"
select select "USD"
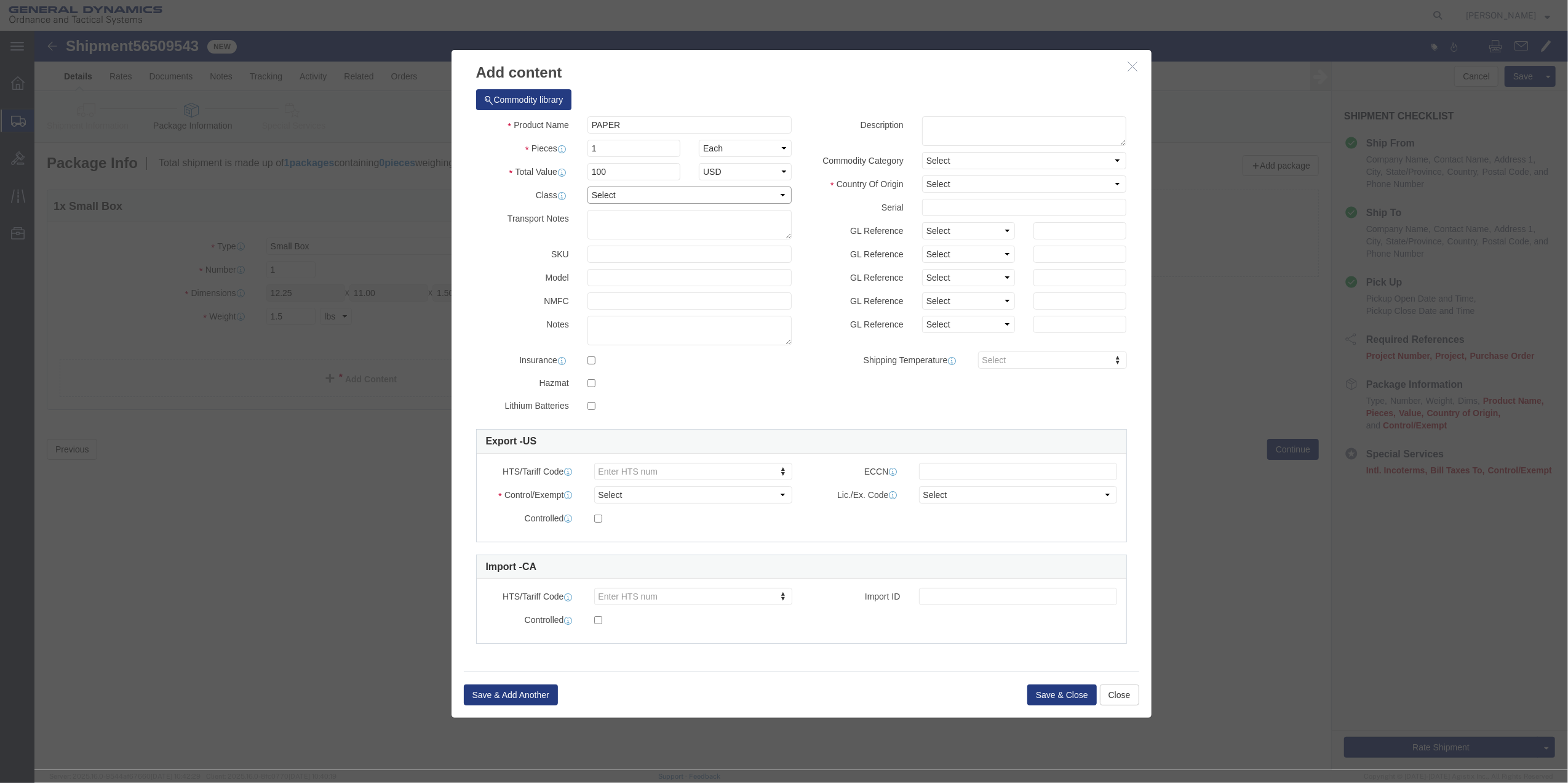
select select "70"
click textarea
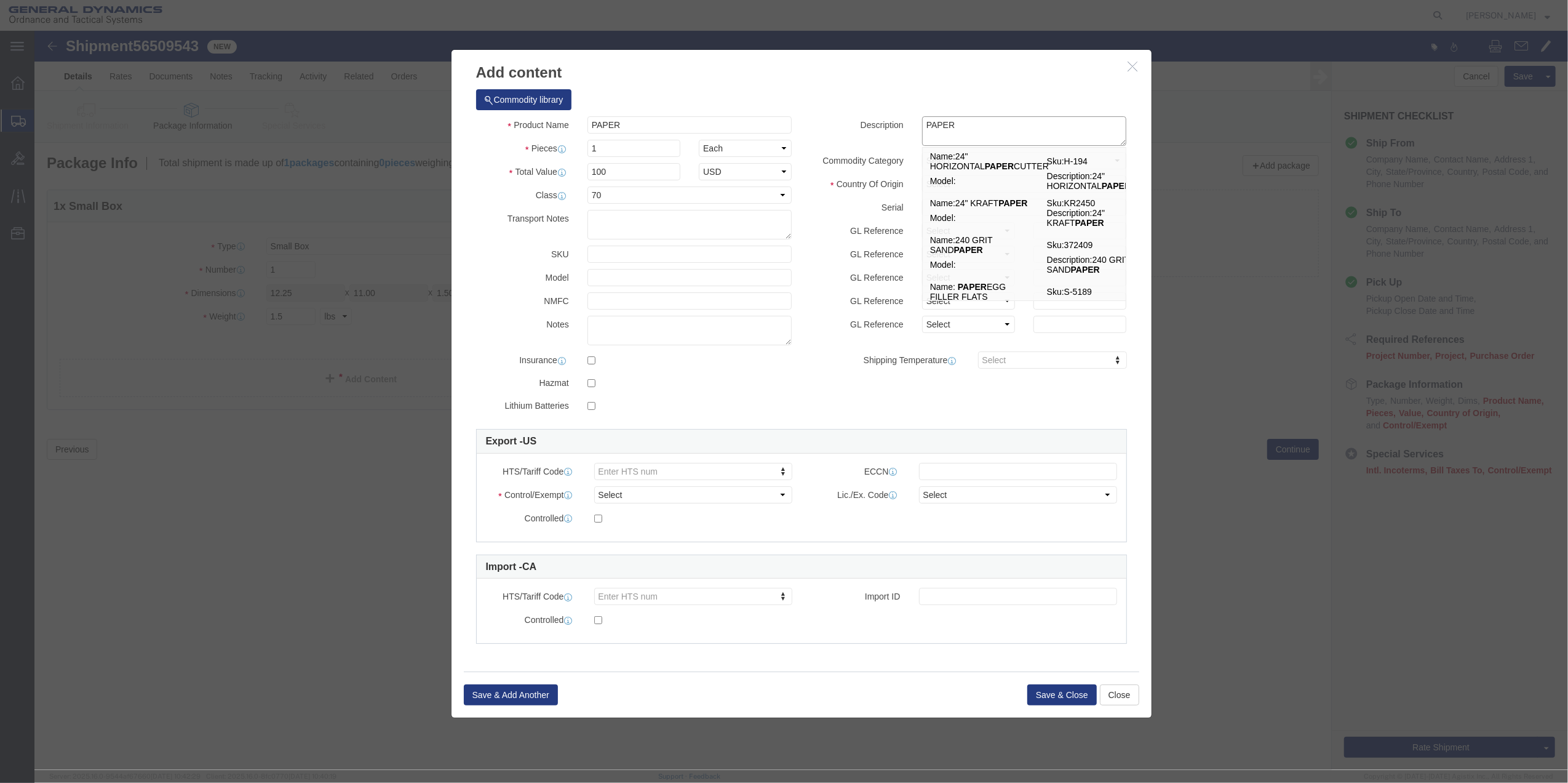
type textarea "PAPER"
click label "Country Of Origin"
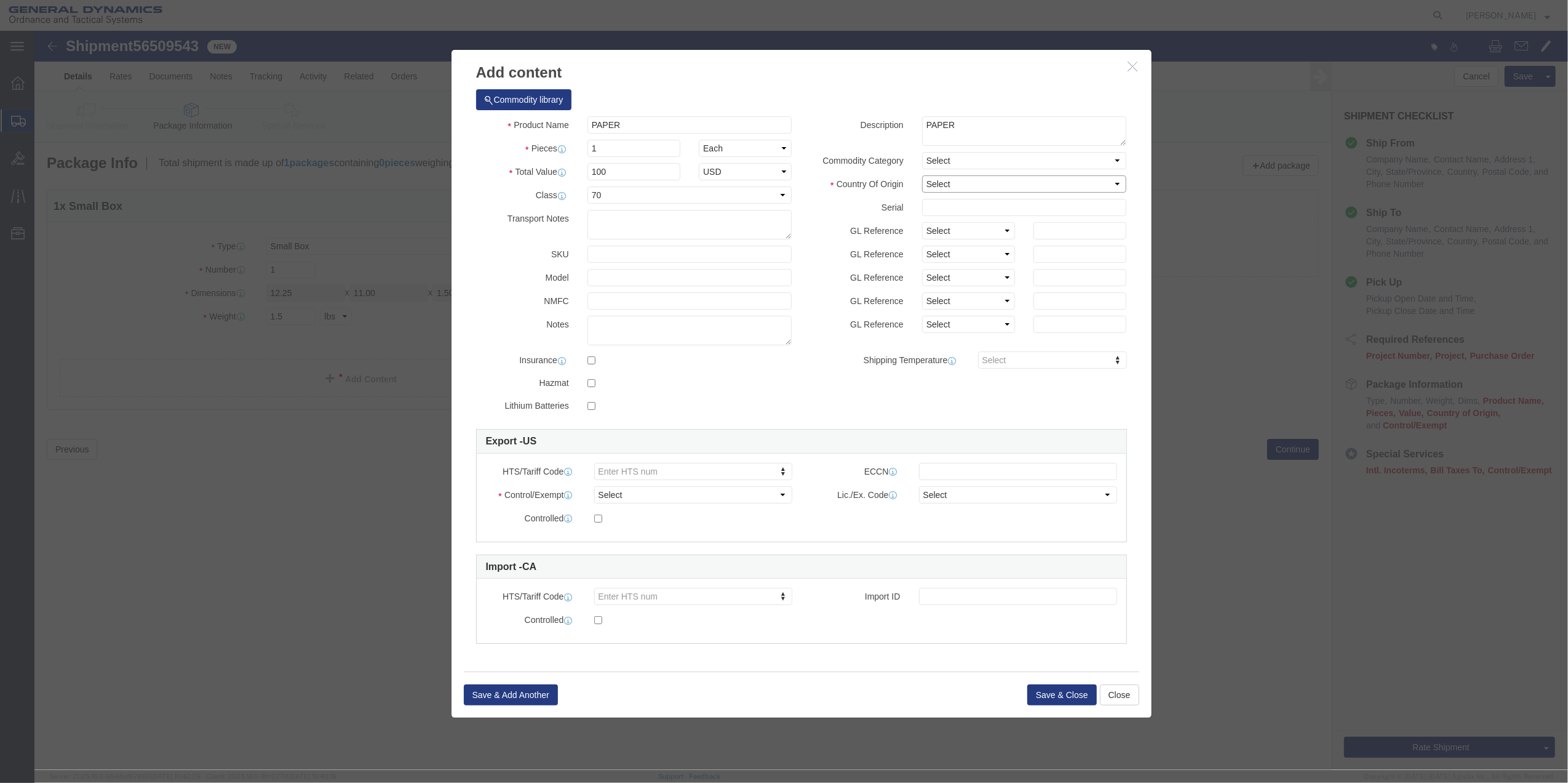
click select "Select [GEOGRAPHIC_DATA] [GEOGRAPHIC_DATA] [GEOGRAPHIC_DATA] [GEOGRAPHIC_DATA] …"
select select "US"
click select "Select [GEOGRAPHIC_DATA] [GEOGRAPHIC_DATA] [GEOGRAPHIC_DATA] [GEOGRAPHIC_DATA] …"
click select "Select ATF BIS DEA EPA FDA FTR ITAR OFAC Other (OPA)"
select select "FTR"
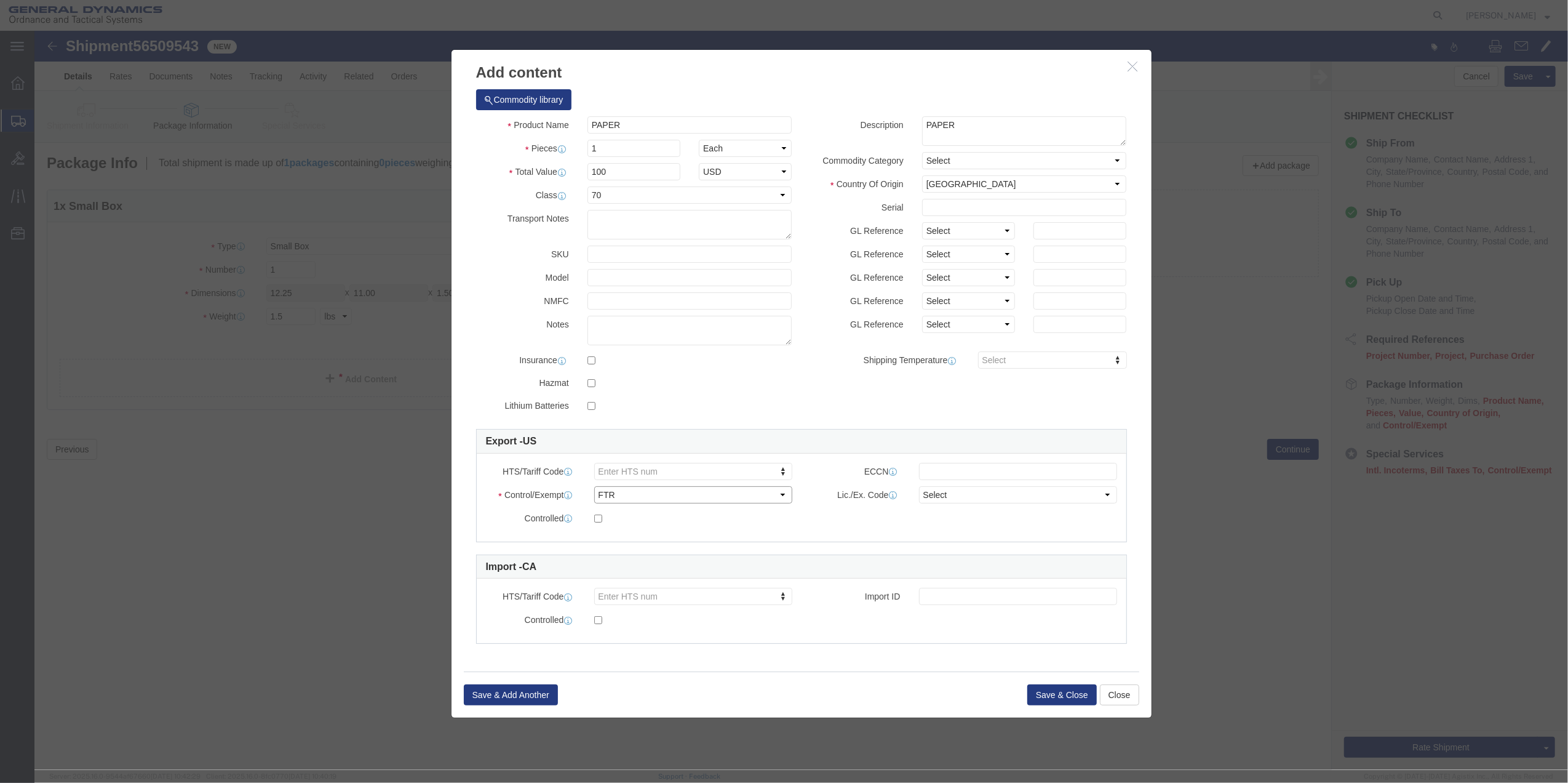
click select "Select ATF BIS DEA EPA FDA FTR ITAR OFAC Other (OPA)"
type input "4"
drag, startPoint x: 615, startPoint y: 438, endPoint x: 622, endPoint y: 435, distance: 7.6
click select "Select 30.2(d)(2) 30.36 30.37(a) 30.37(f) 30.37(g) 30.37(h) 30.37(i) 30.37(j) 3…"
select select "30.36"
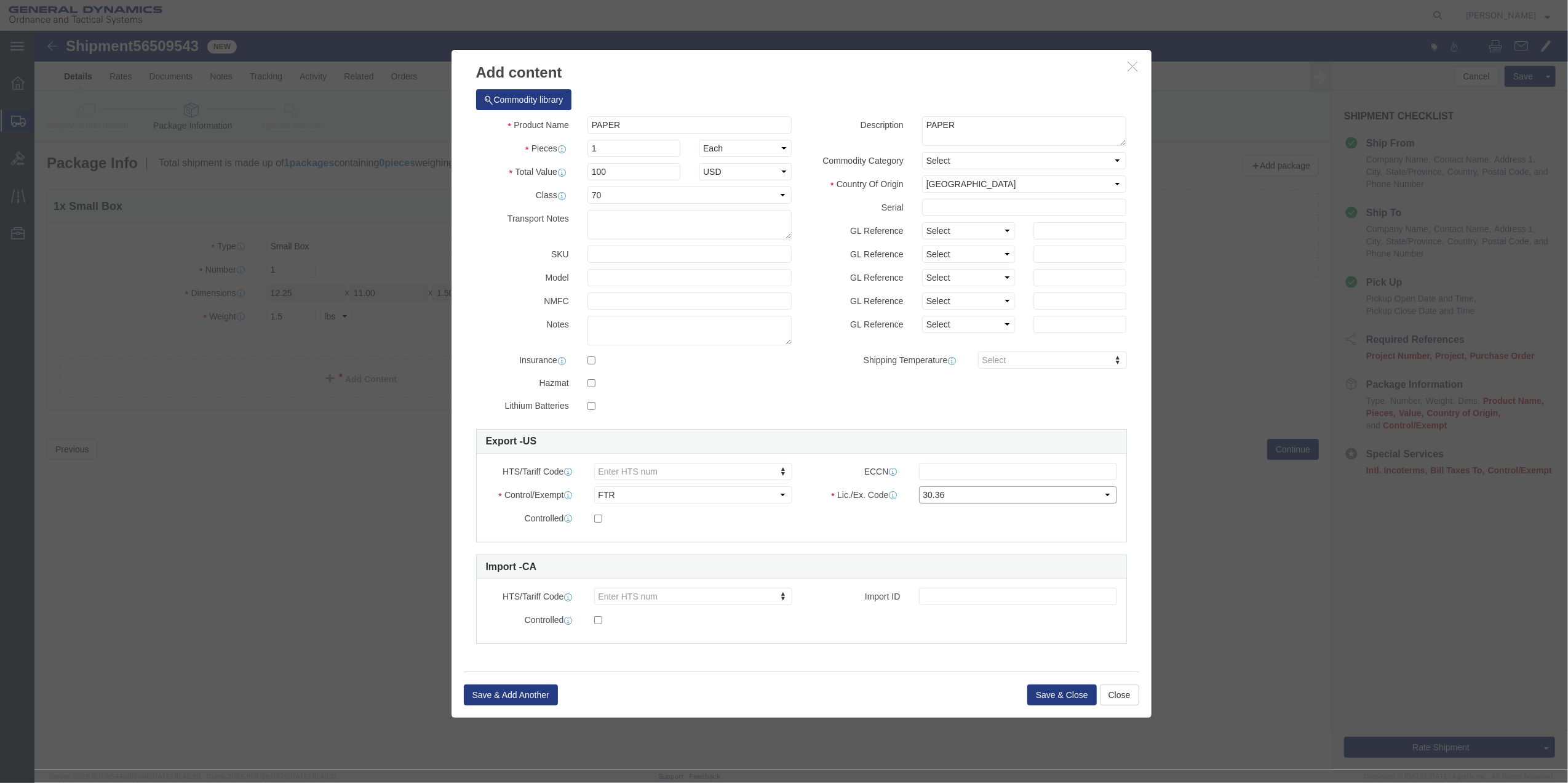
click select "Select 30.2(d)(2) 30.36 30.37(a) 30.37(f) 30.37(g) 30.37(h) 30.37(i) 30.37(j) 3…"
click button "Save & Close"
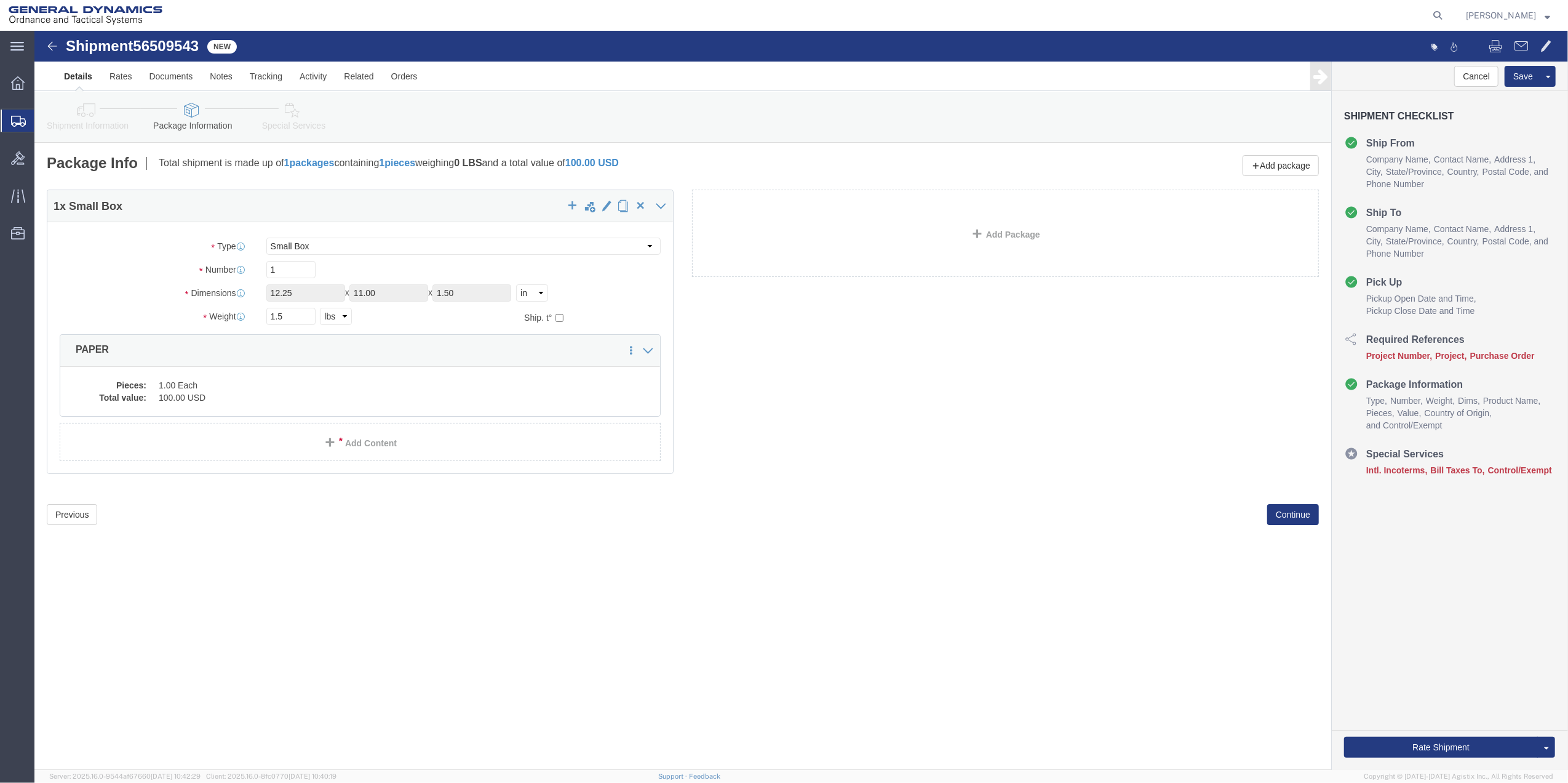
click link "Special Services"
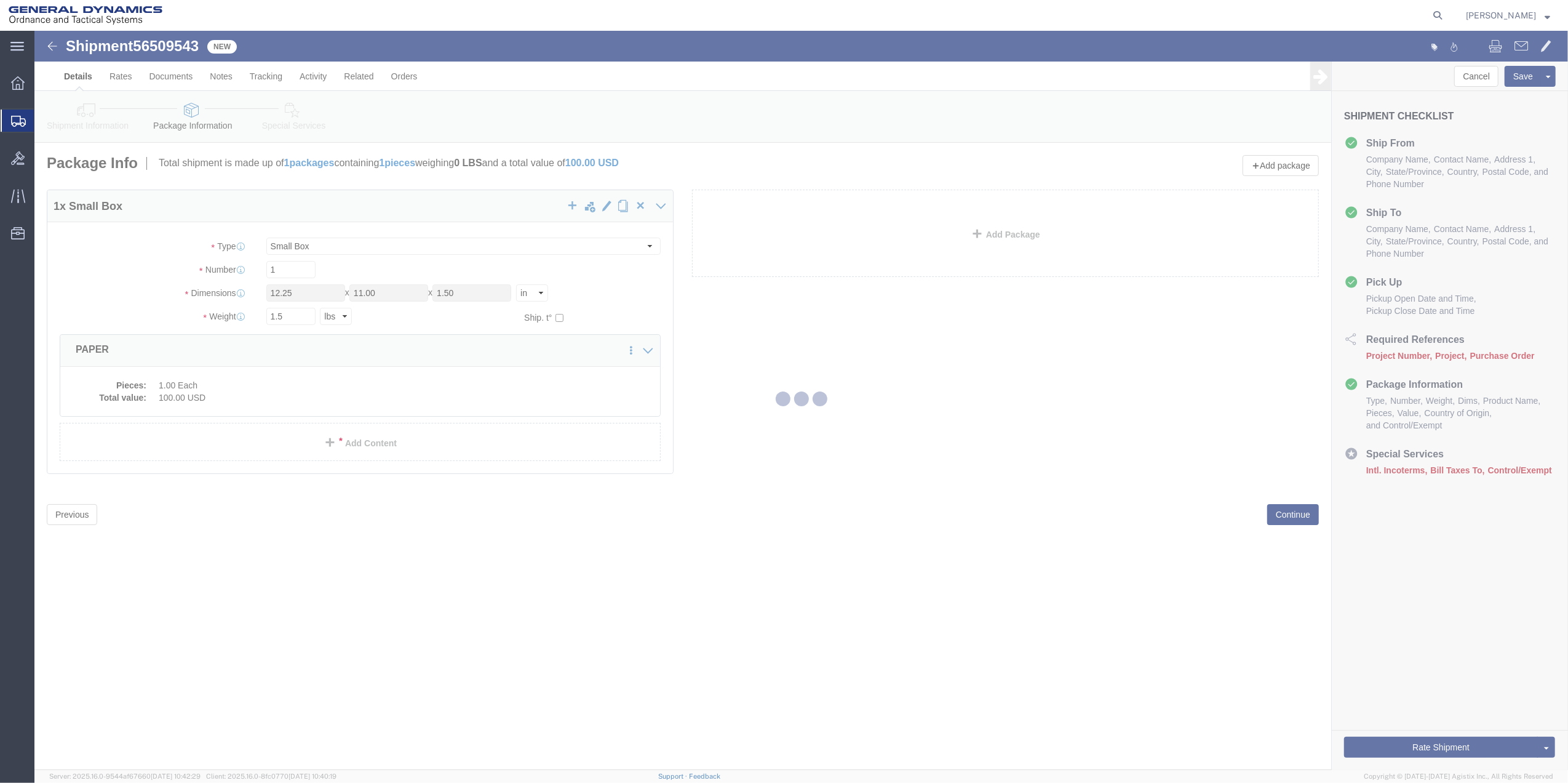
select select
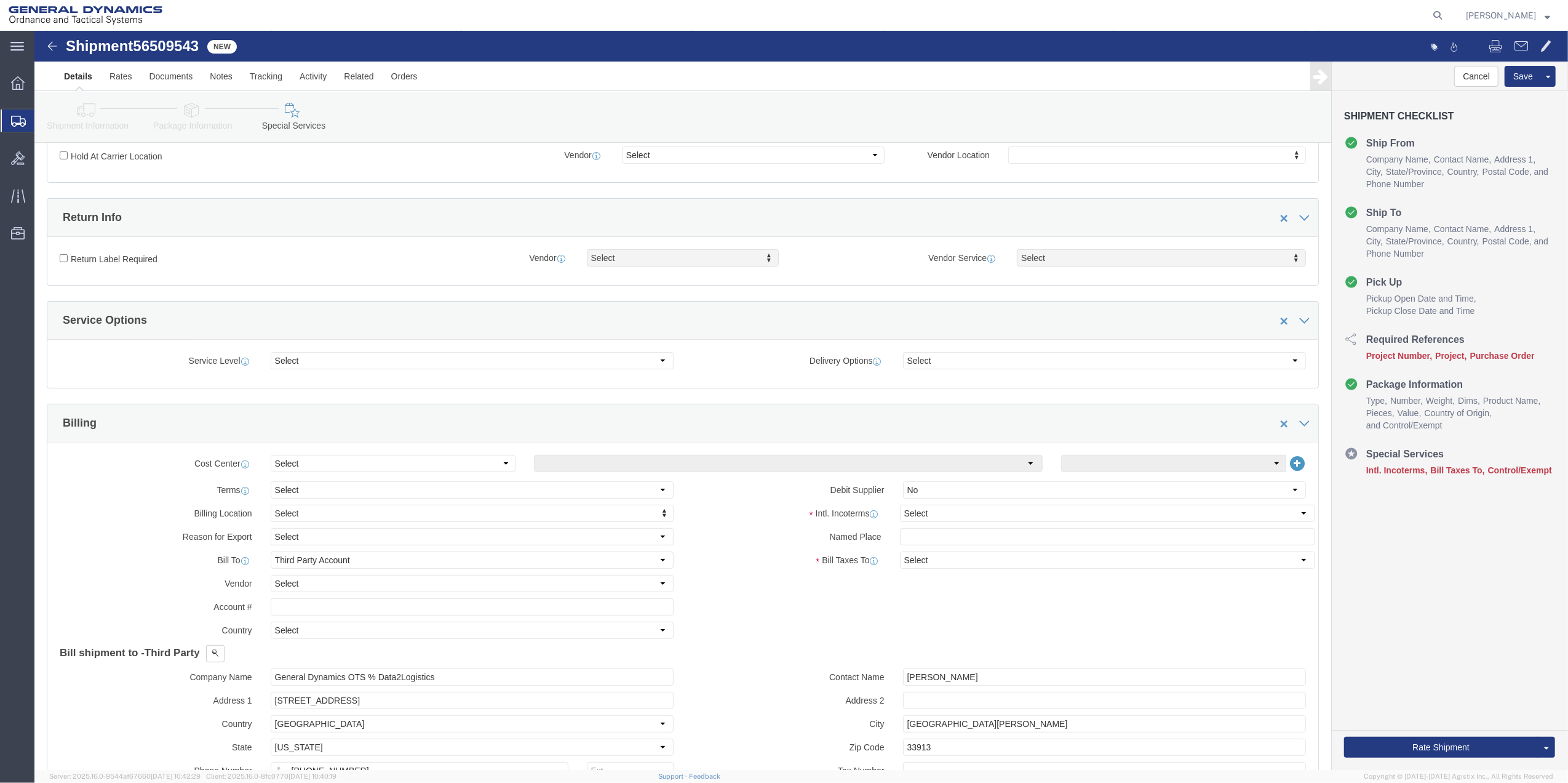
scroll to position [328, 0]
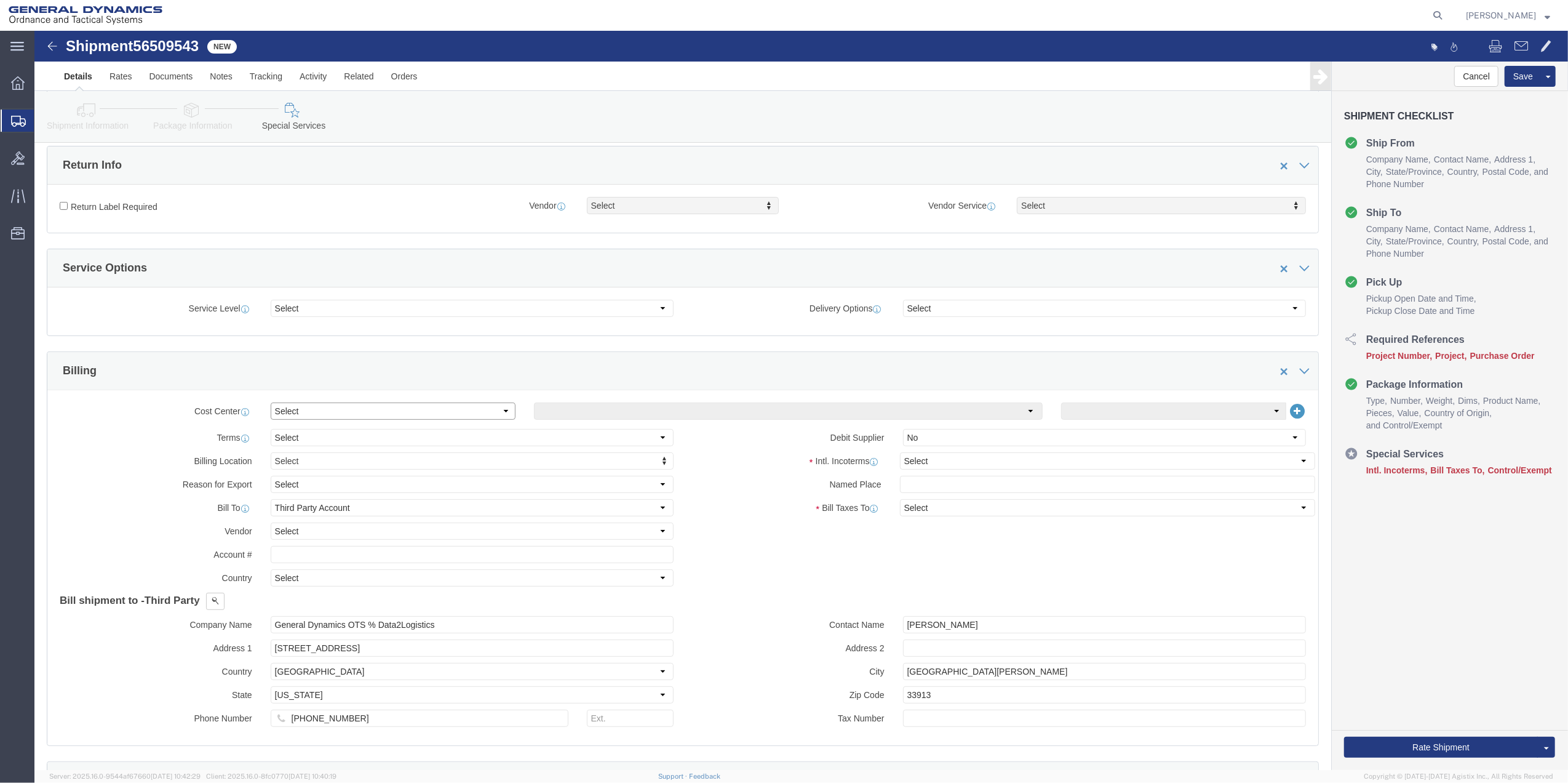
click select "Select Buyer Cost Center Department Operations Number Order Number Sales Person"
select select "DEPARTMENT"
click select "Select Buyer Cost Center Department Operations Number Order Number Sales Person"
click select "Select [GEOGRAPHIC_DATA] [GEOGRAPHIC_DATA] [GEOGRAPHIC_DATA] [GEOGRAPHIC_DATA] …"
drag, startPoint x: 931, startPoint y: 414, endPoint x: 921, endPoint y: 421, distance: 12.2
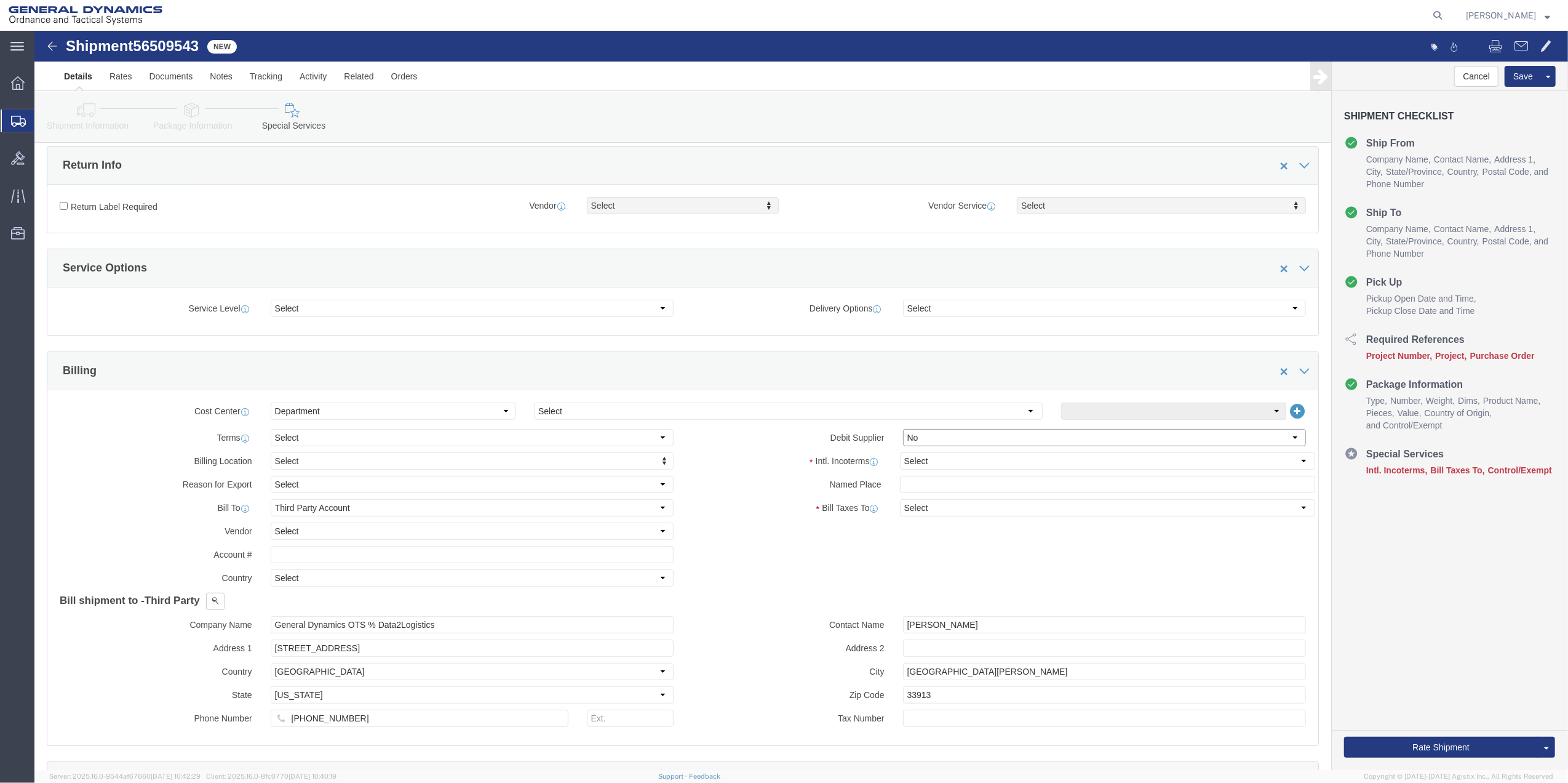
click select "Select Yes No"
select select
click select "Select Yes No"
click select "Select Carriage Insurance Paid Carriage Paid To Cost and Freight Cost Insurance…"
select select "CIP"
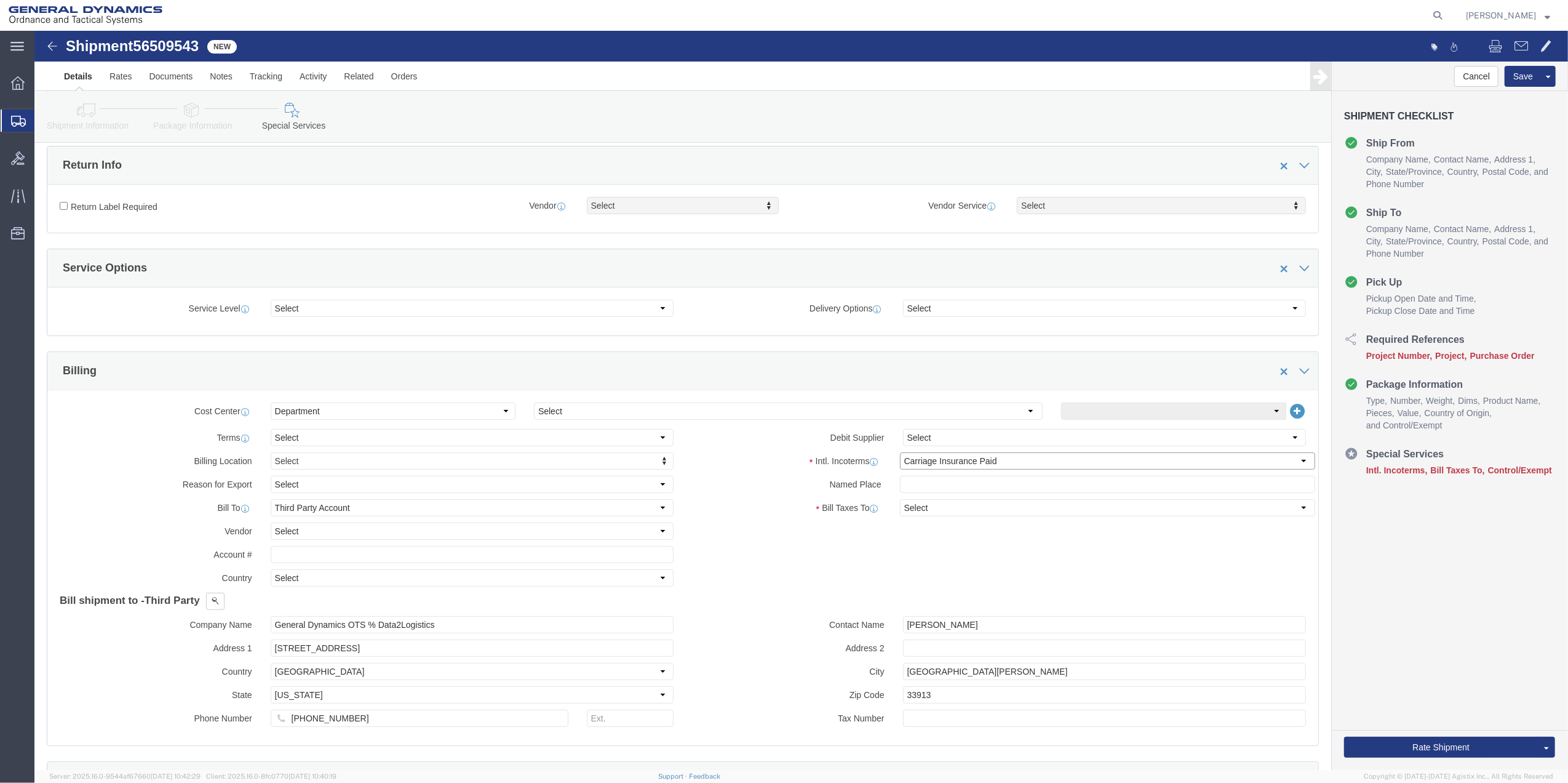
click select "Select Carriage Insurance Paid Carriage Paid To Cost and Freight Cost Insurance…"
select select "SHIP"
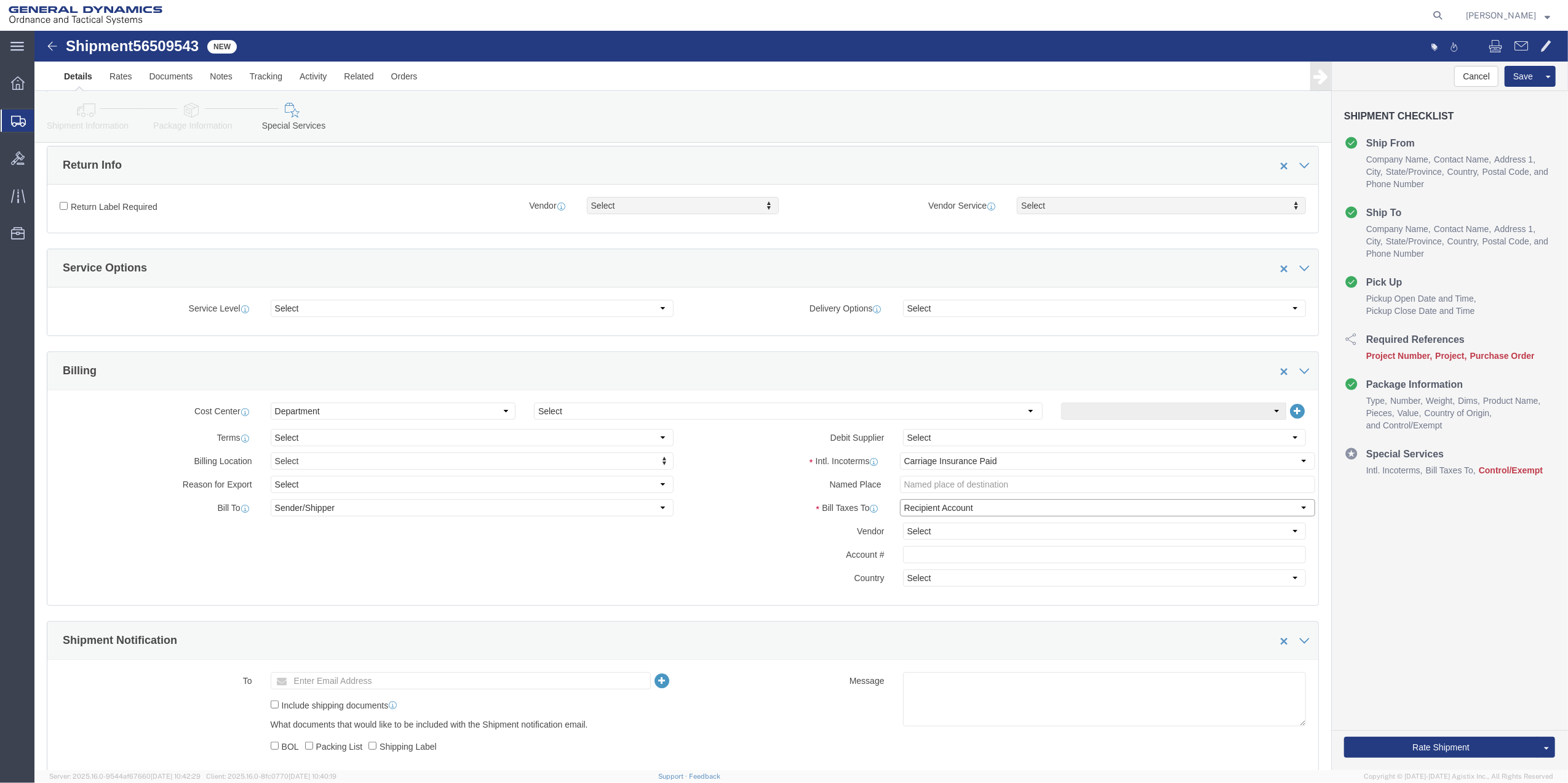
click select "Select Recipient Account Sender/Shipper Third Party Account"
select select "THRD"
click select "Select Recipient Account Sender/Shipper Third Party Account"
drag, startPoint x: 438, startPoint y: 472, endPoint x: 423, endPoint y: 484, distance: 19.2
click select "Select Recipient Account Sender/Shipper Third Party Account"
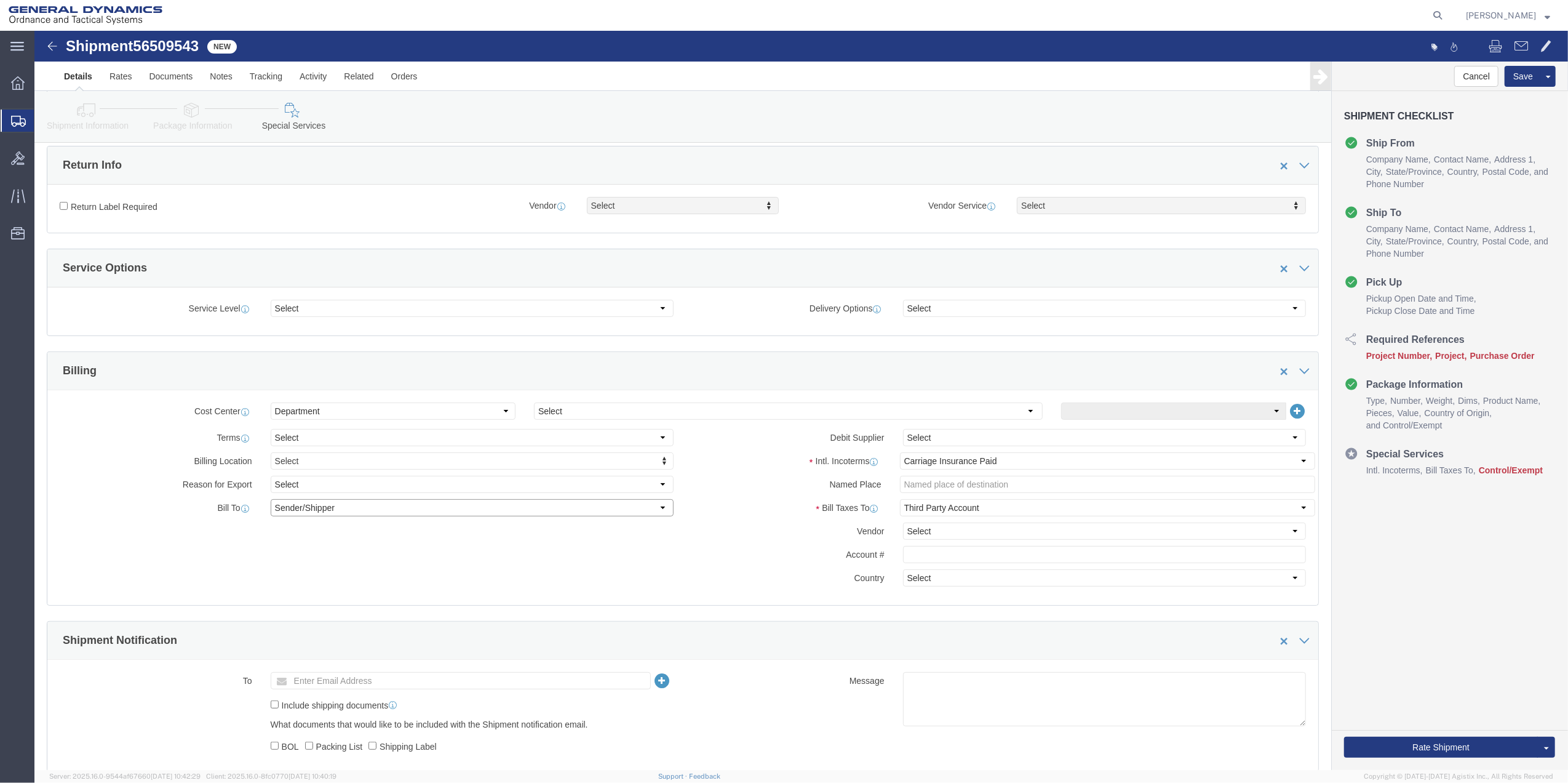
select select "THRD"
click select "Select Recipient Account Sender/Shipper Third Party Account"
select select
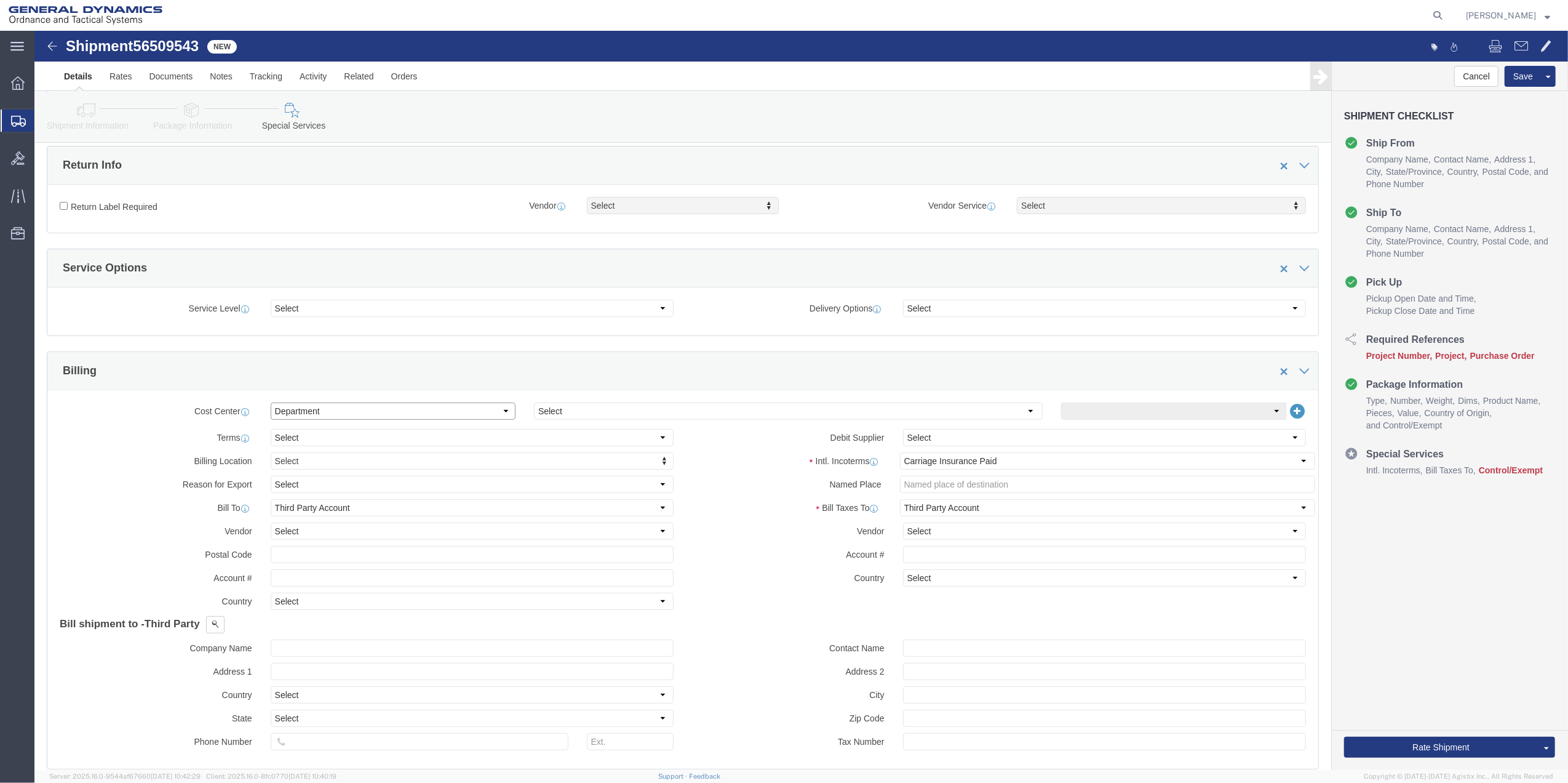
click select "Select Buyer Cost Center Department Operations Number Order Number Sales Person"
select select "COSTCENTER"
click select "Select Buyer Cost Center Department Operations Number Order Number Sales Person"
click input "text"
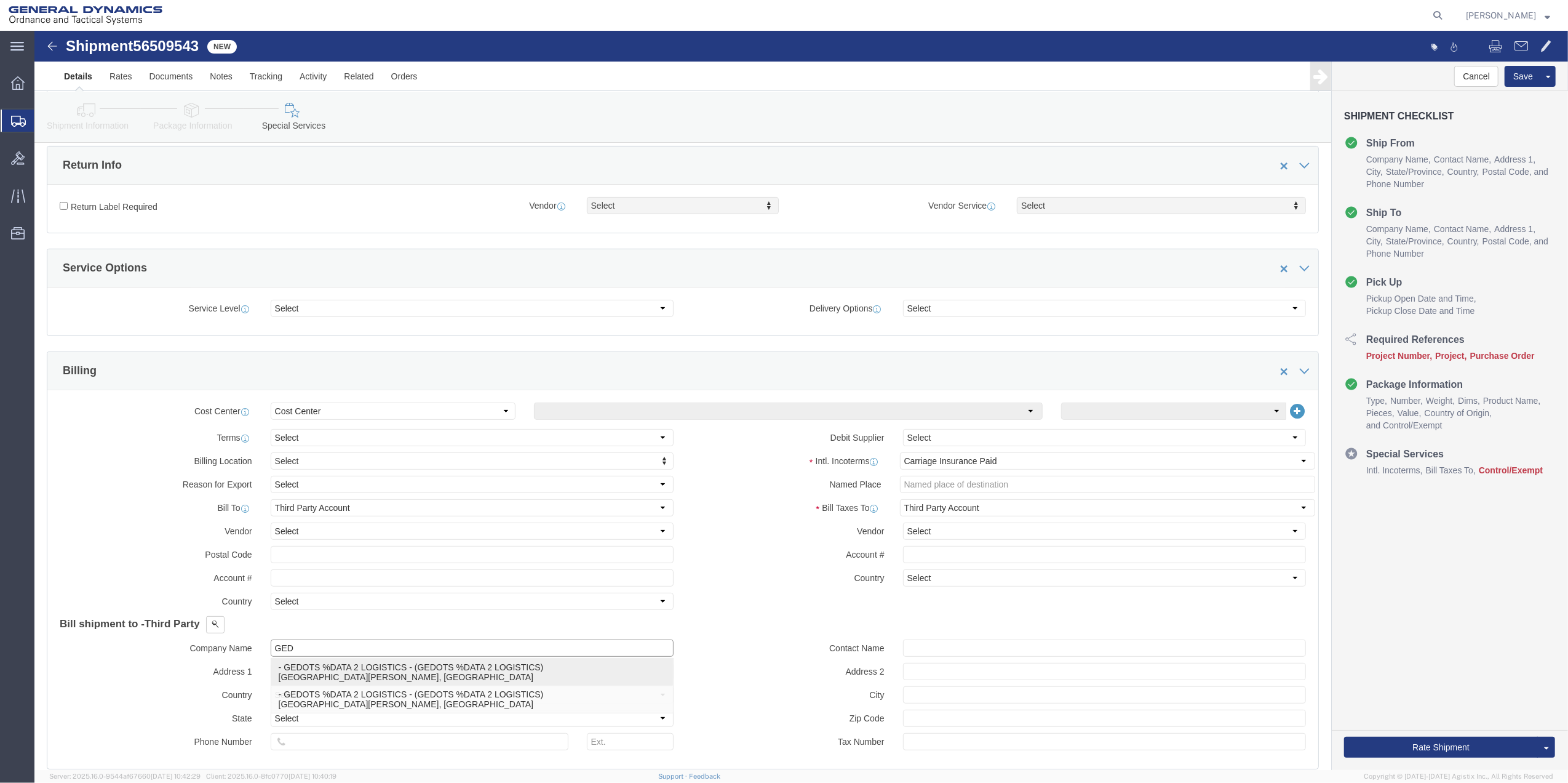
click p "- GEDOTS %DATA 2 LOGISTICS - (GEDOTS %DATA 2 LOGISTICS) [GEOGRAPHIC_DATA][PERSO…"
type input "GEDOTS %DATA 2 LOGISTICS"
type input "PO BOX 61050"
select select "US"
type input "GEDOTS %DATA 2 LOGISTICS"
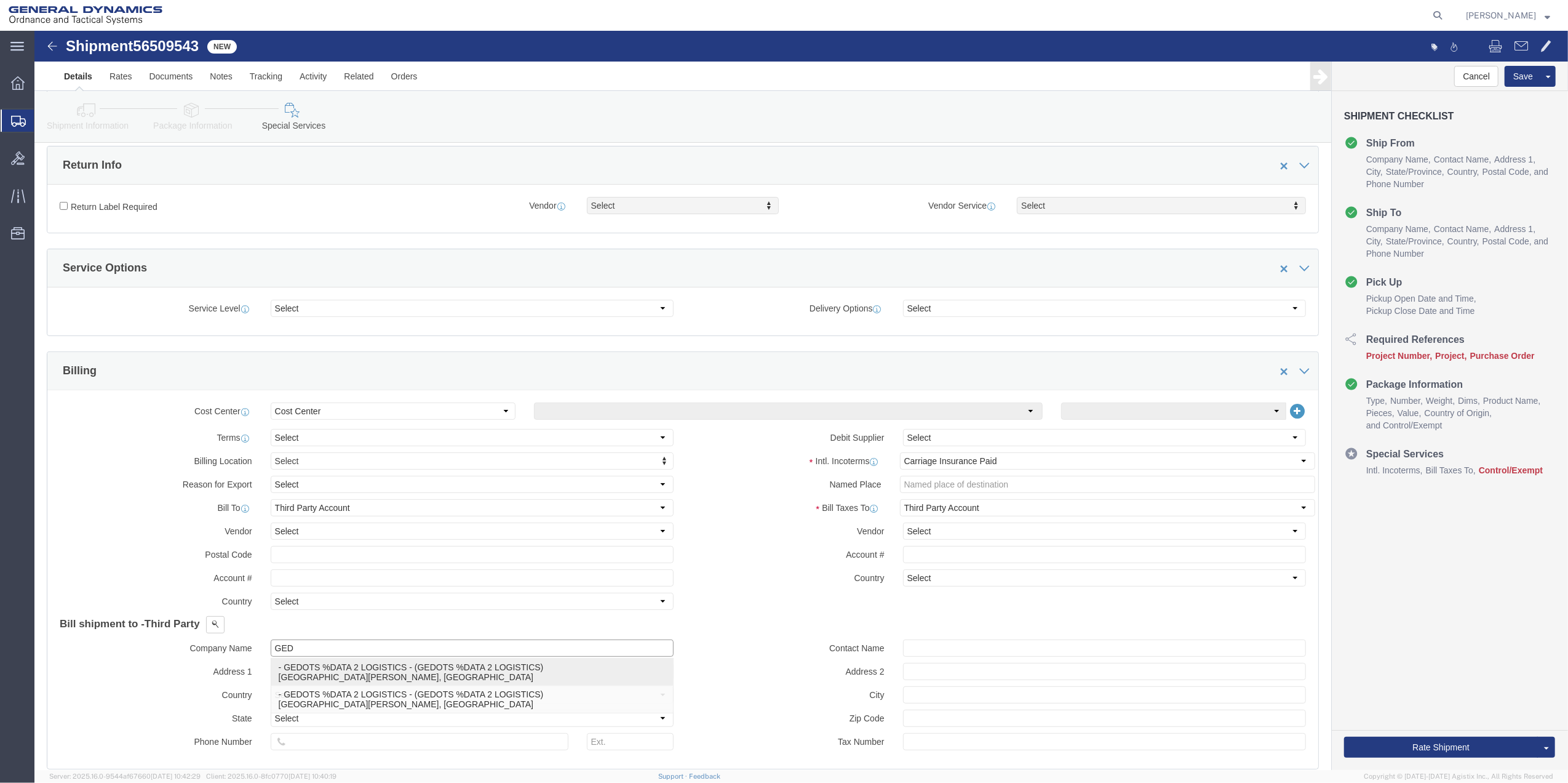
type input "FORT [PERSON_NAME]"
type input "33906"
select select "FL"
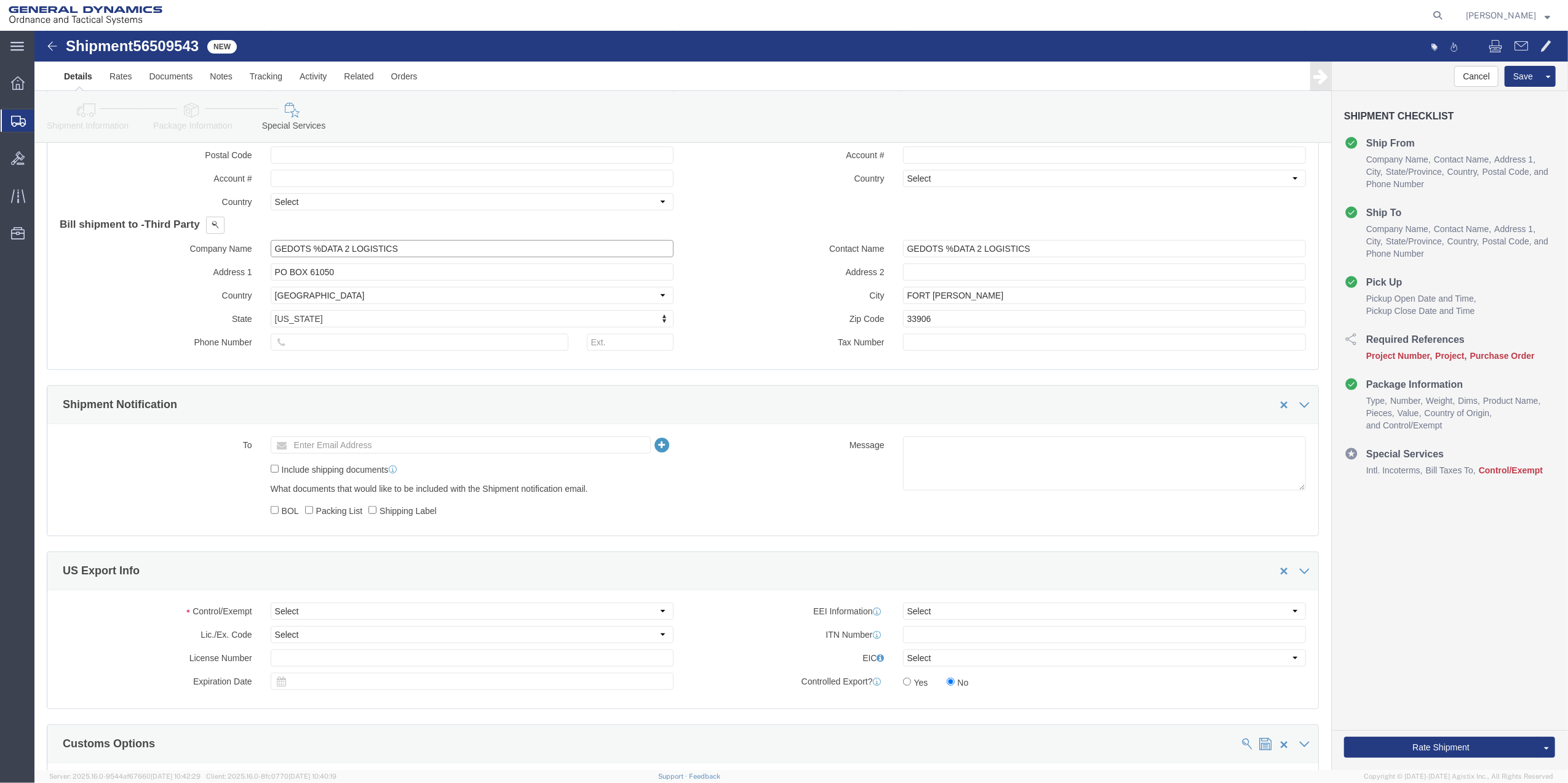
scroll to position [738, 0]
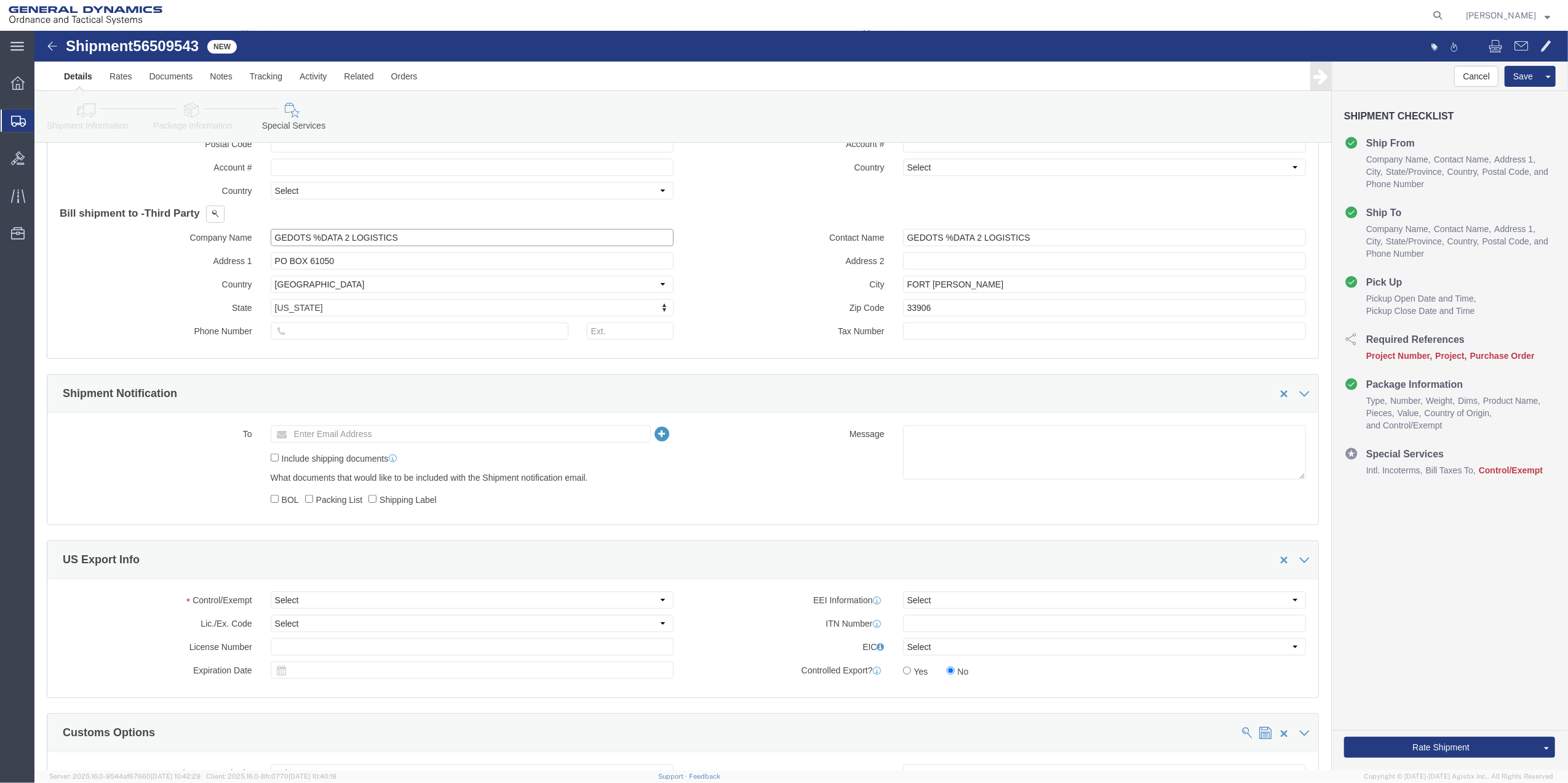
type input "GEDOTS %DATA 2 LOGISTICS"
click select "Select"
click select "Select ATF BIS DEA EPA FDA FTR ITAR OFAC Other (OPA)"
select select "FTR"
click select "Select ATF BIS DEA EPA FDA FTR ITAR OFAC Other (OPA)"
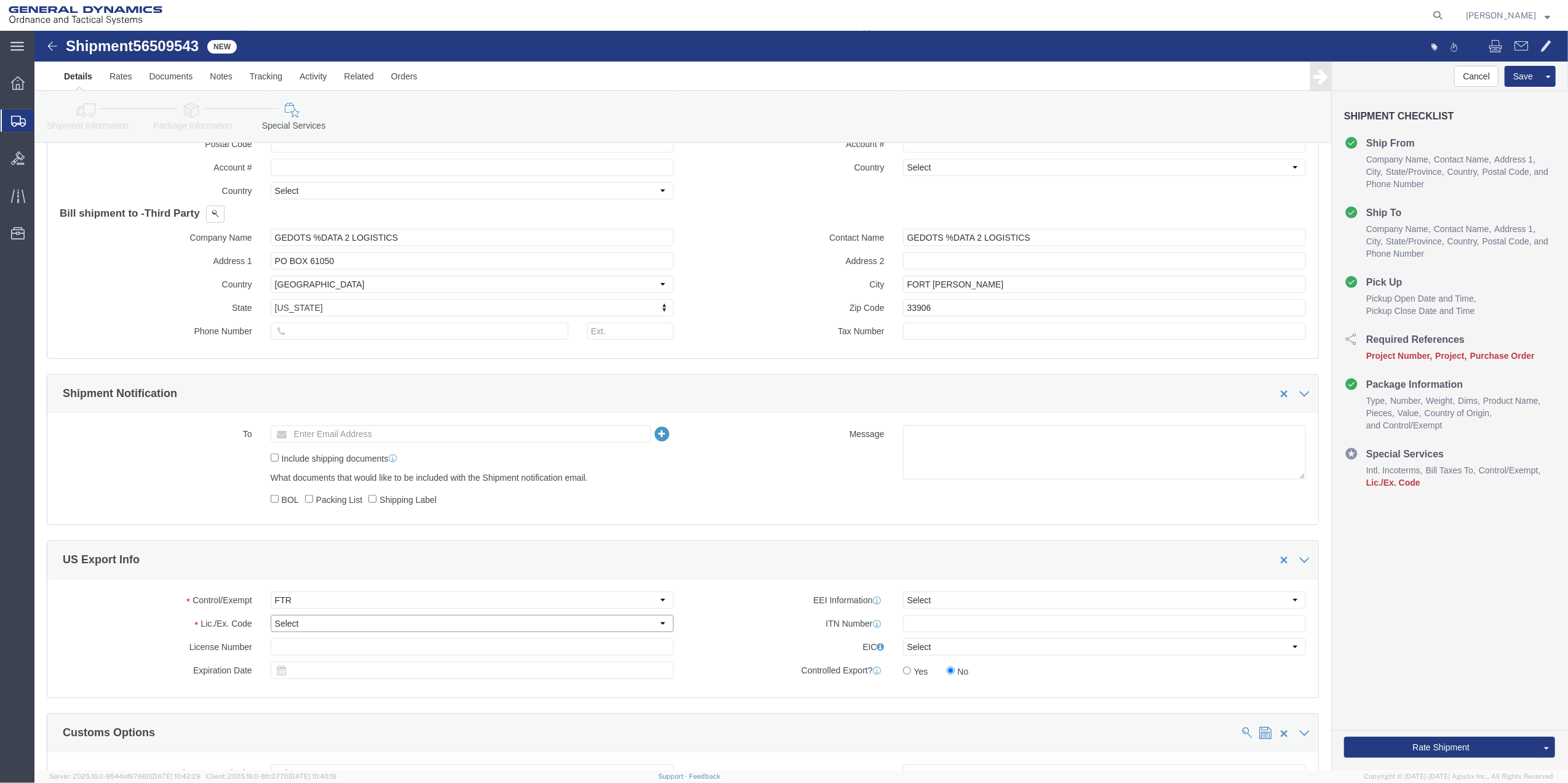
drag, startPoint x: 277, startPoint y: 600, endPoint x: 278, endPoint y: 594, distance: 6.1
click select "Select 30.2(d)(2) 30.36 30.37(a) 30.37(f) 30.37(g) 30.37(h) 30.37(i) 30.37(j) 3…"
select select "30.36"
click select "Select 30.2(d)(2) 30.36 30.37(a) 30.37(f) 30.37(g) 30.37(h) 30.37(i) 30.37(j) 3…"
click button "Rate Shipment"
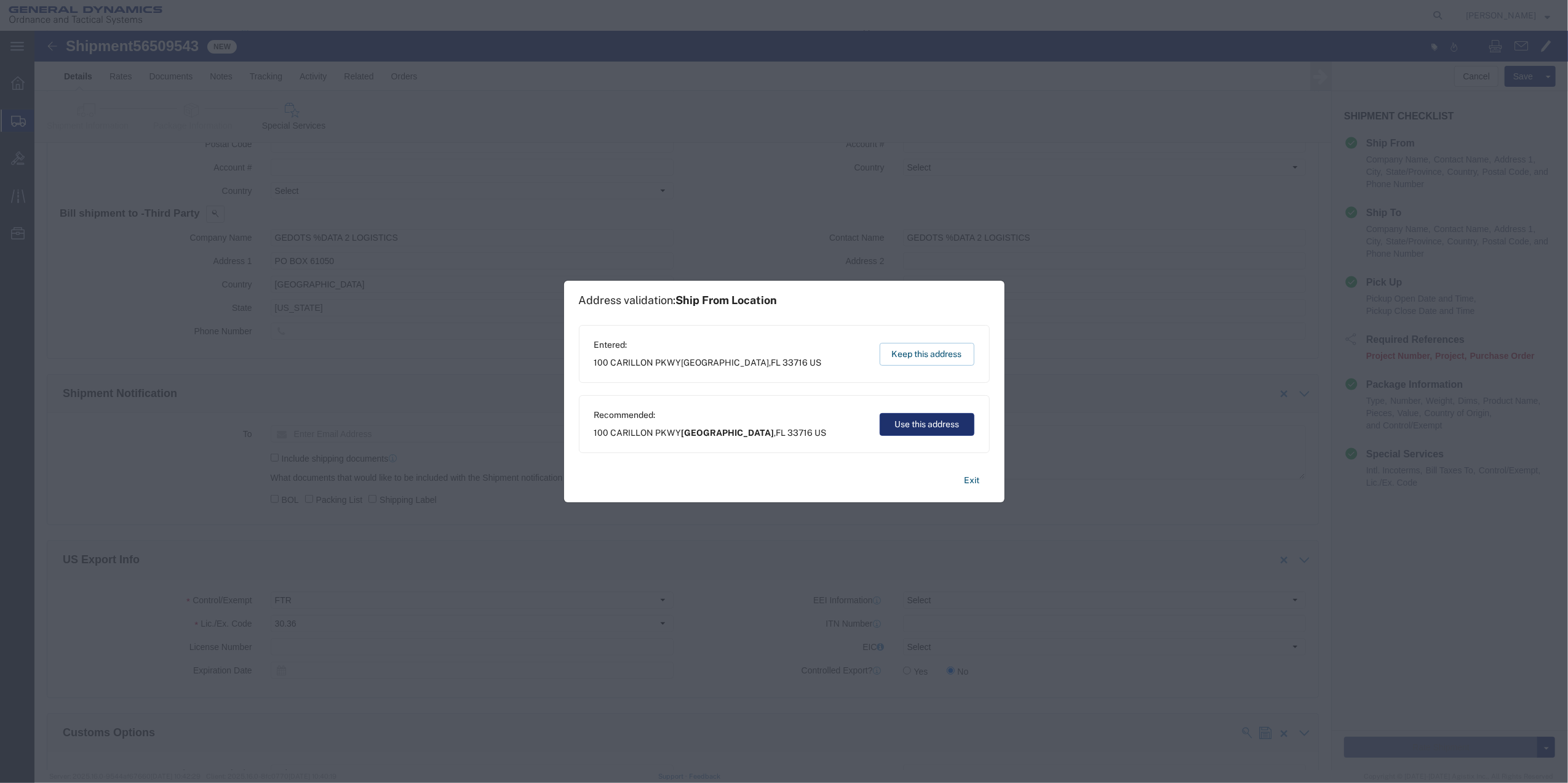
click at [916, 424] on button "Use this address" at bounding box center [927, 424] width 95 height 23
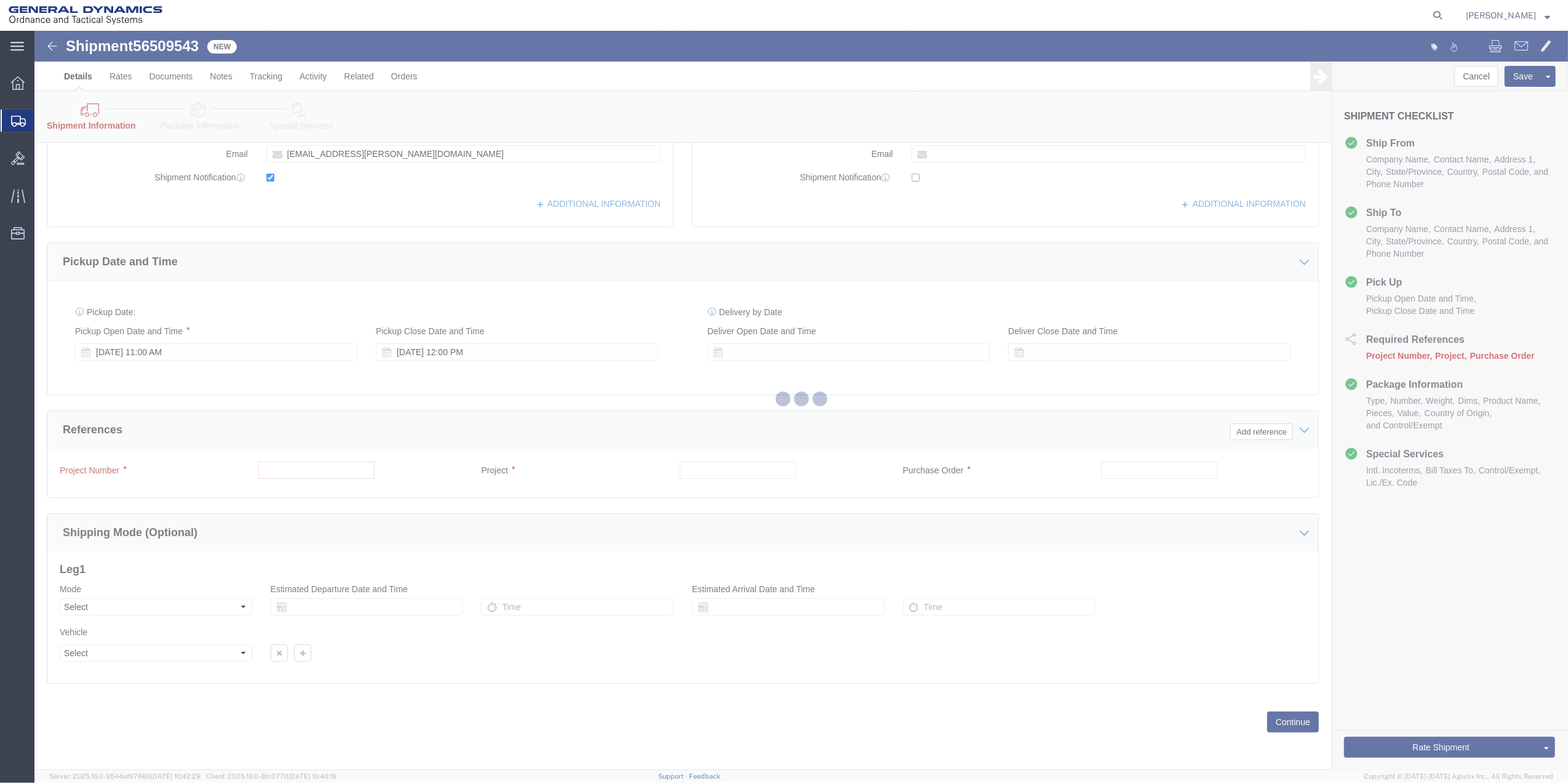
scroll to position [397, 0]
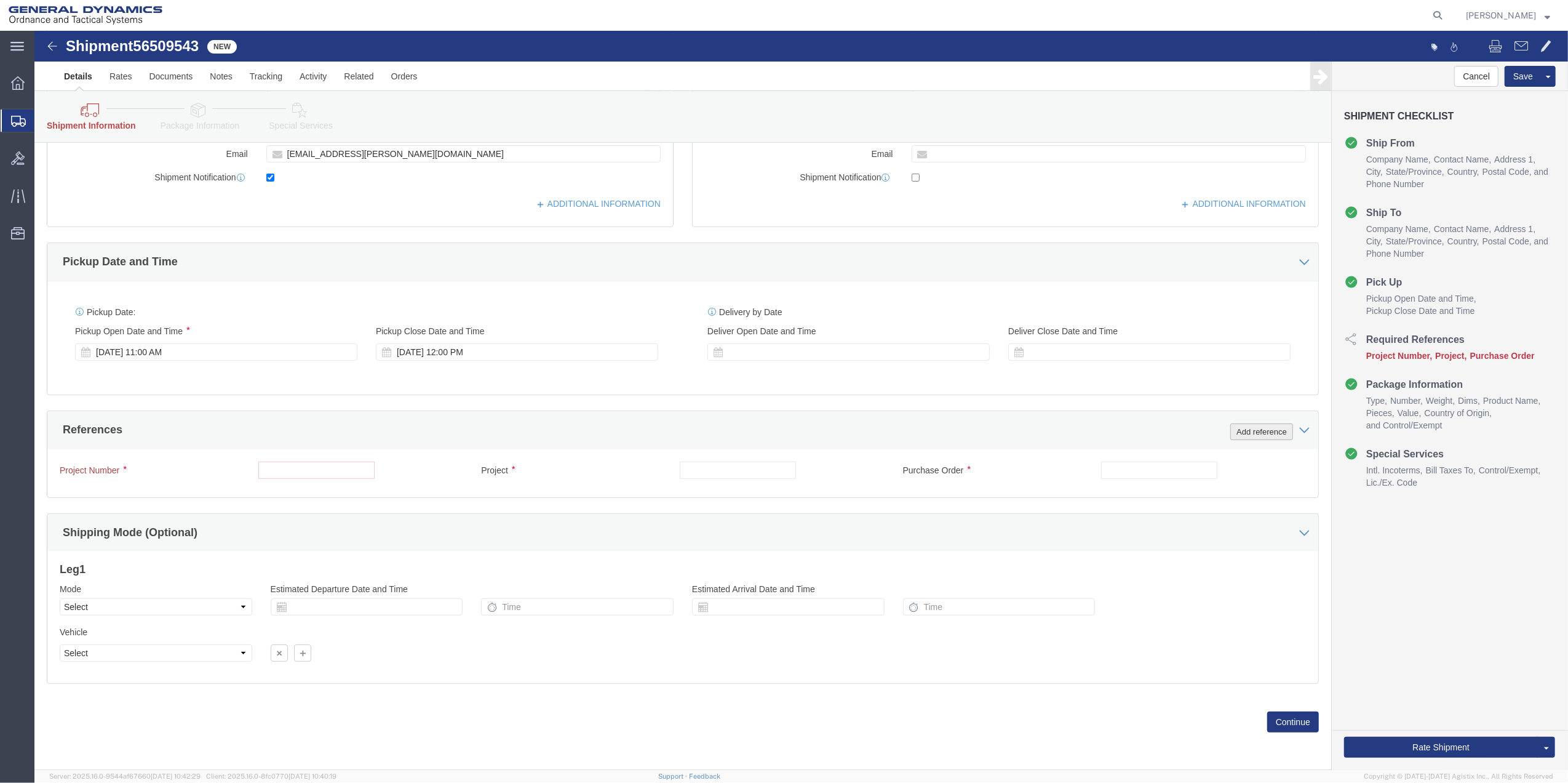
drag, startPoint x: 1242, startPoint y: 397, endPoint x: 1189, endPoint y: 417, distance: 56.6
click button "Add reference"
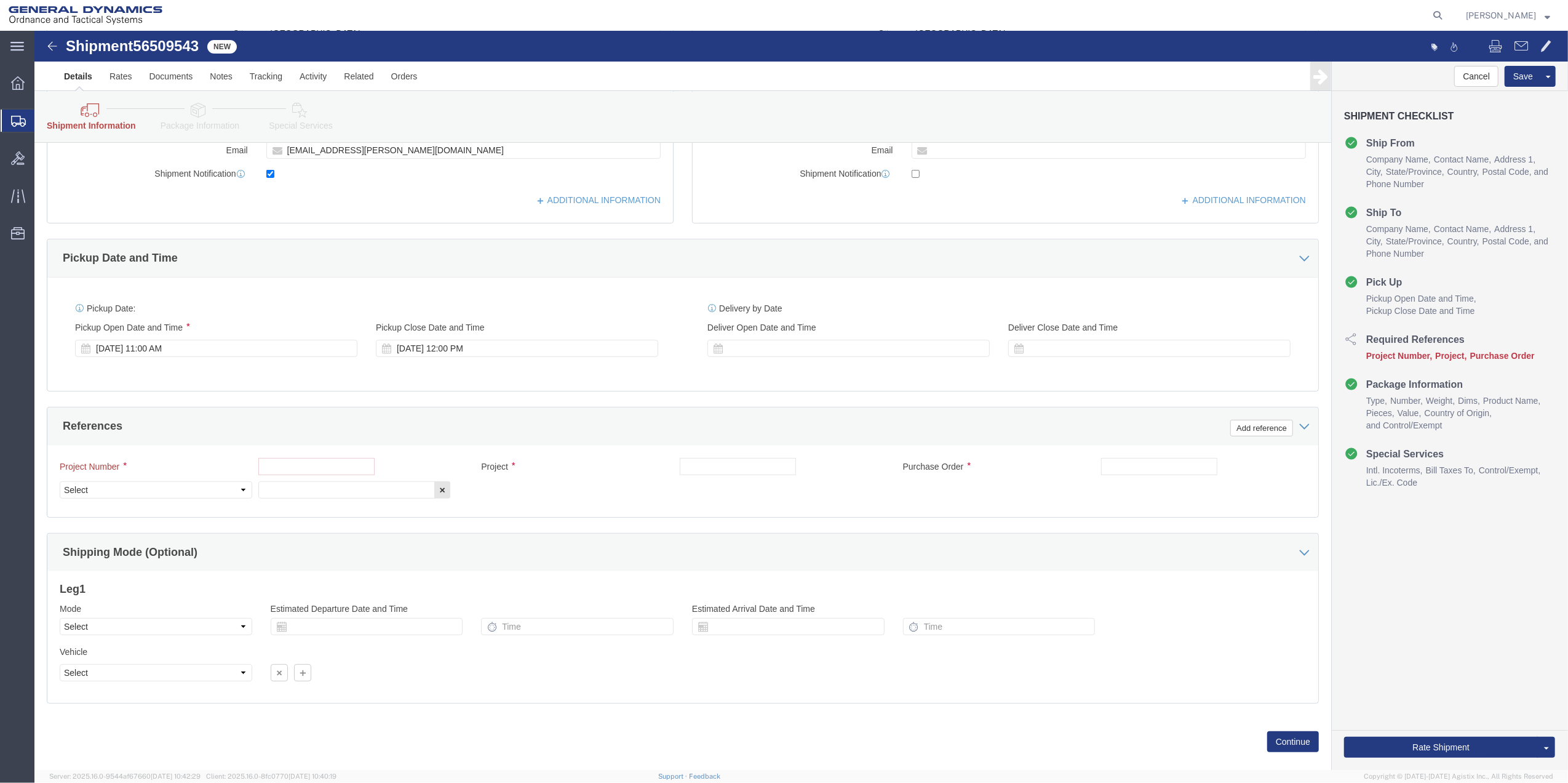
click div "Project Number Project Purchase Order Select Account Type Activity ID Airline A…"
click input "text"
type input "MESQUITE"
click input "text"
paste input "MESQUITE"
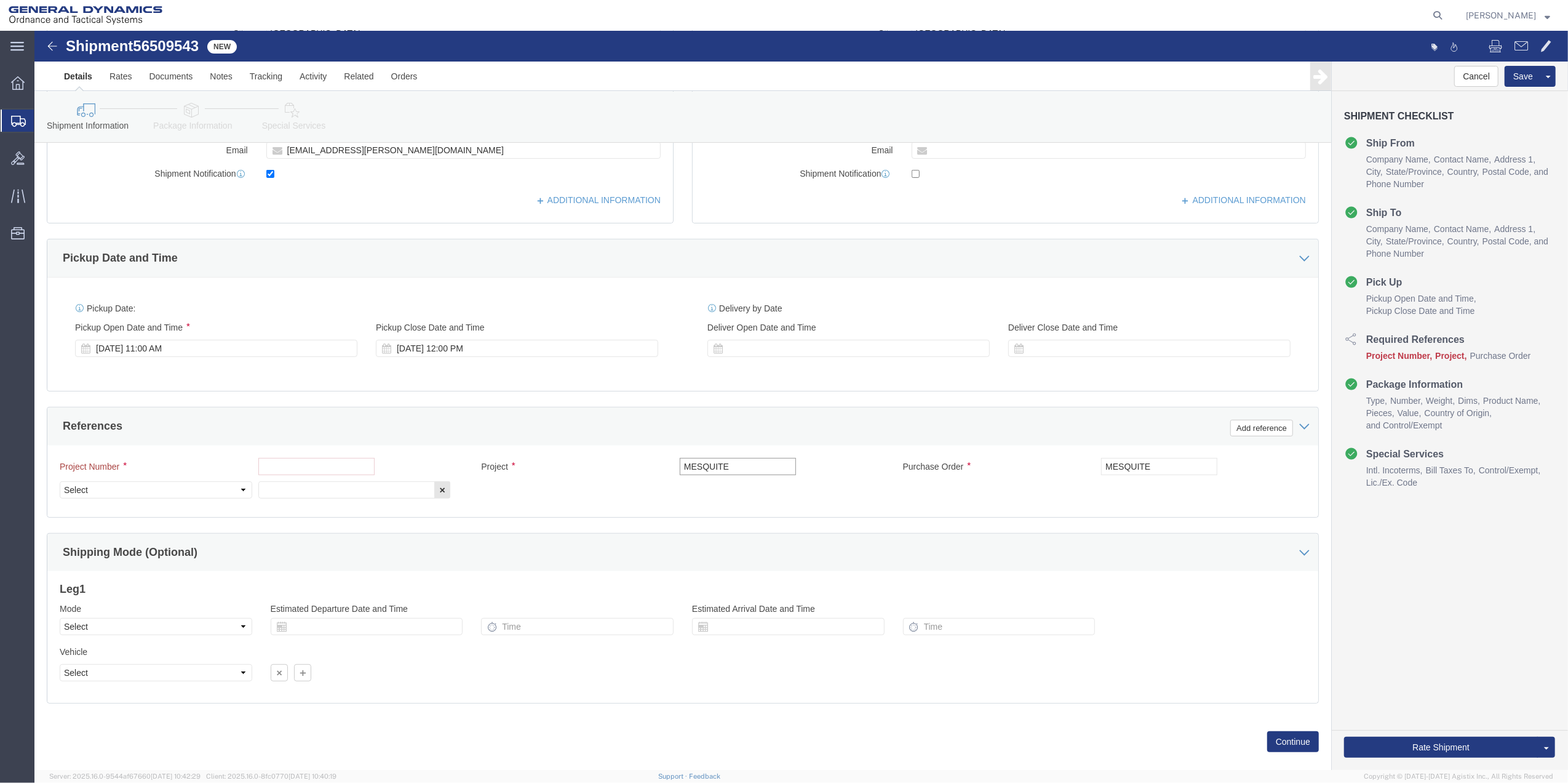
type input "MESQUITE"
click input "text"
paste input "MESQUITE"
type input "MESQUITE"
drag, startPoint x: 267, startPoint y: 460, endPoint x: 234, endPoint y: 464, distance: 33.2
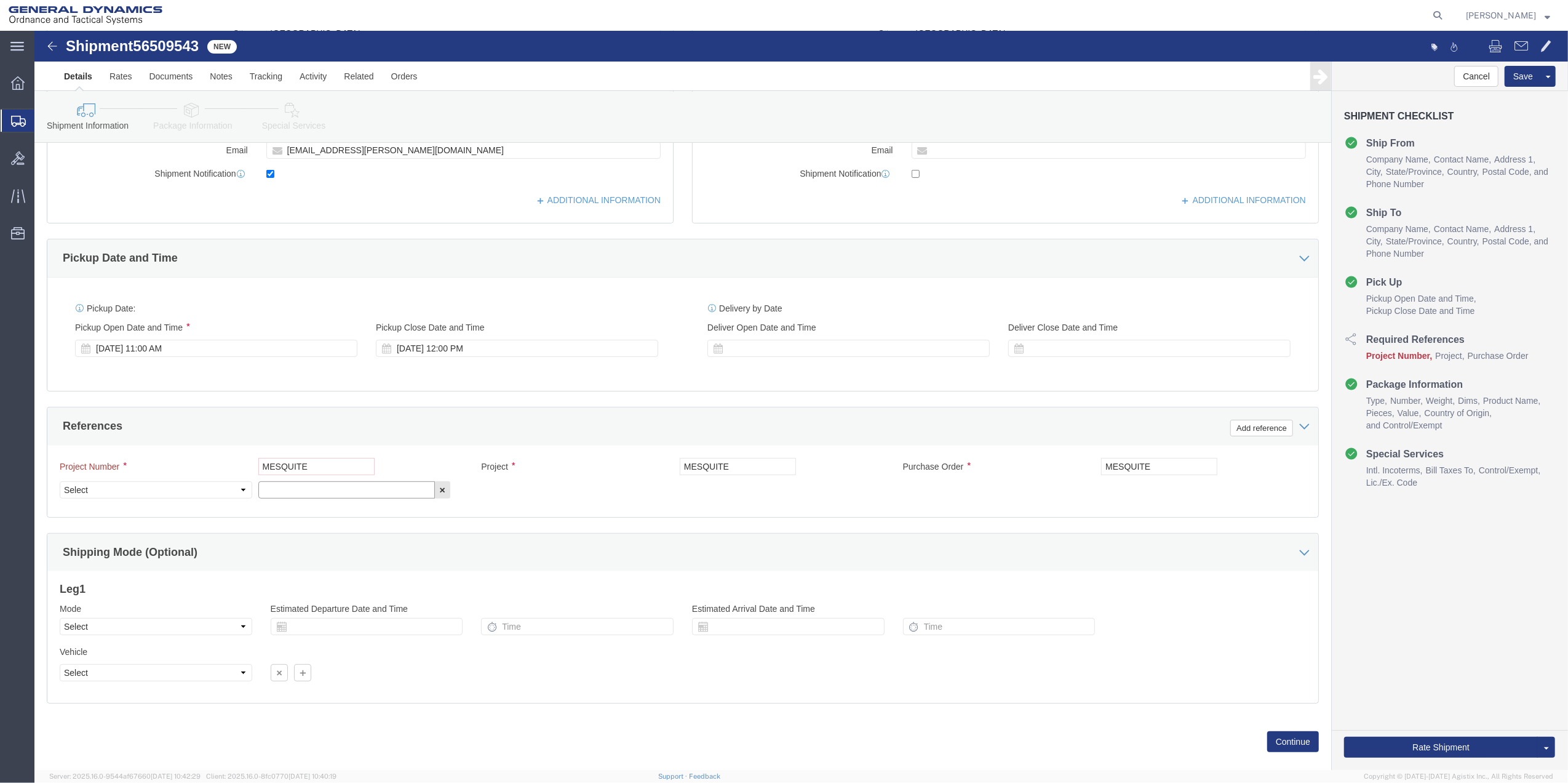
click input "text"
paste input "MESQUITE"
type input "MESQUITE"
drag, startPoint x: 208, startPoint y: 462, endPoint x: 197, endPoint y: 459, distance: 11.4
click select "Select Account Type Activity ID Airline Appointment Number ASN Batch Request # …"
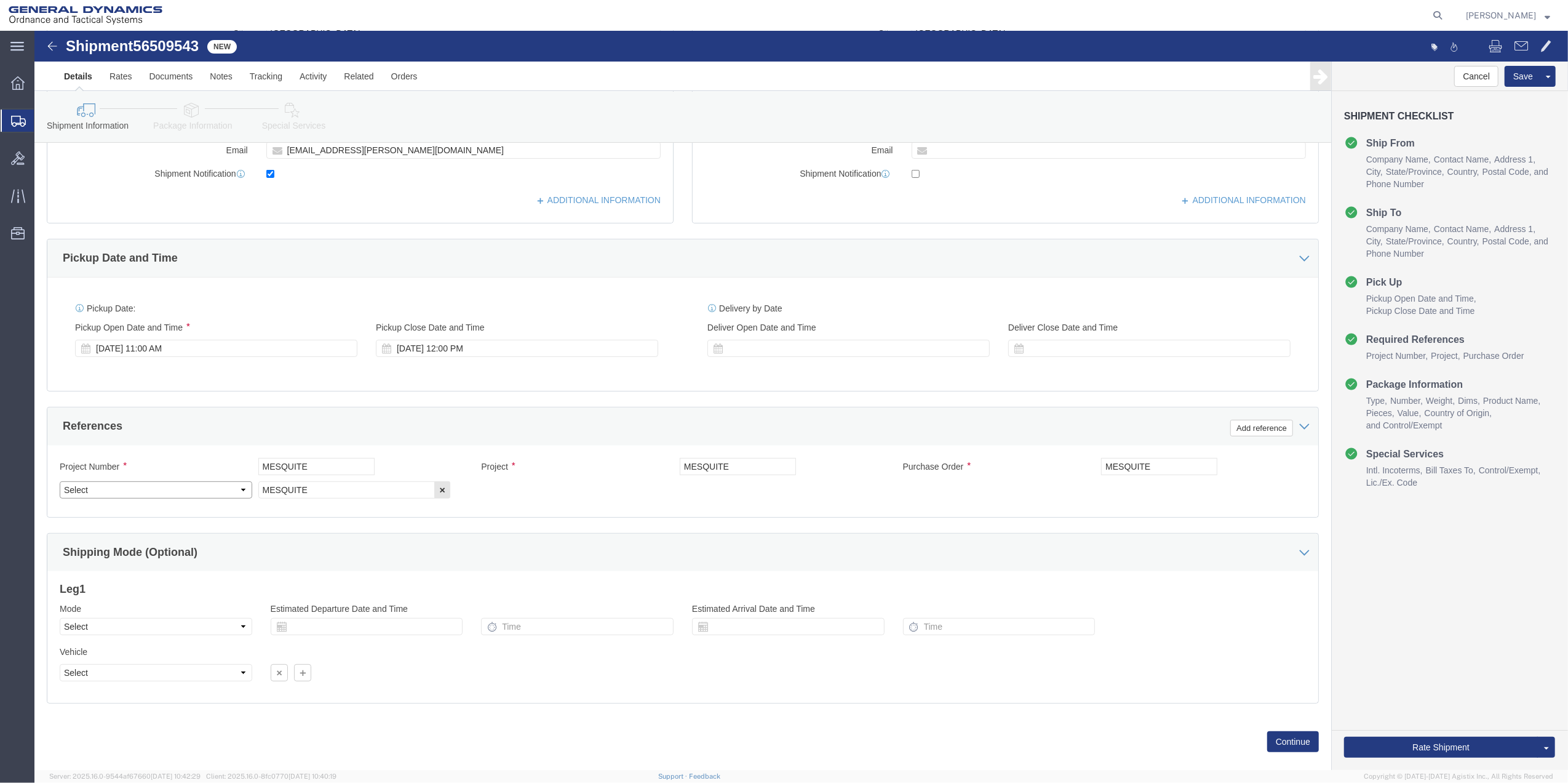
select select "DEPT"
click select "Select Account Type Activity ID Airline Appointment Number ASN Batch Request # …"
click button "Rate Shipment"
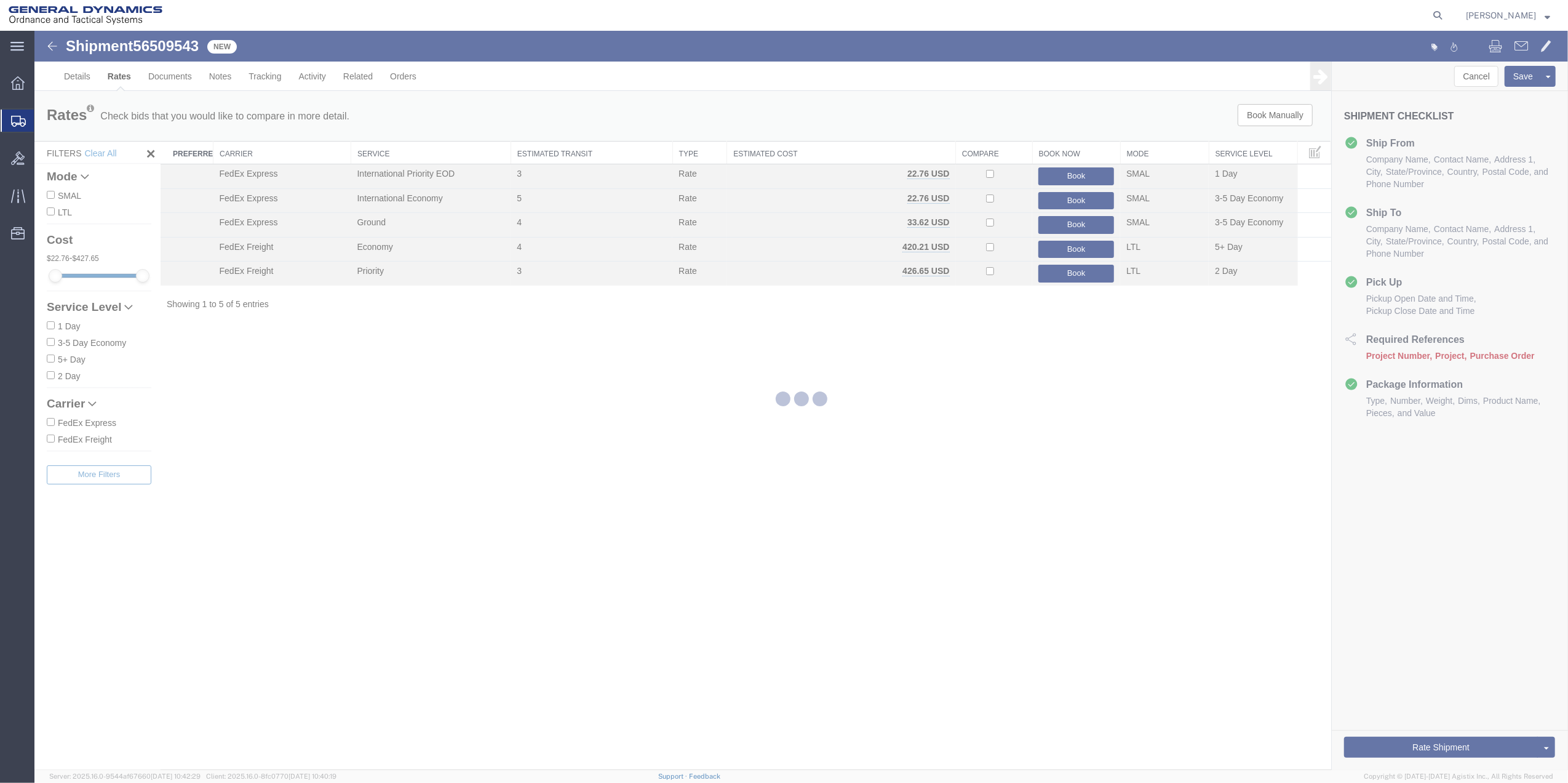
scroll to position [0, 0]
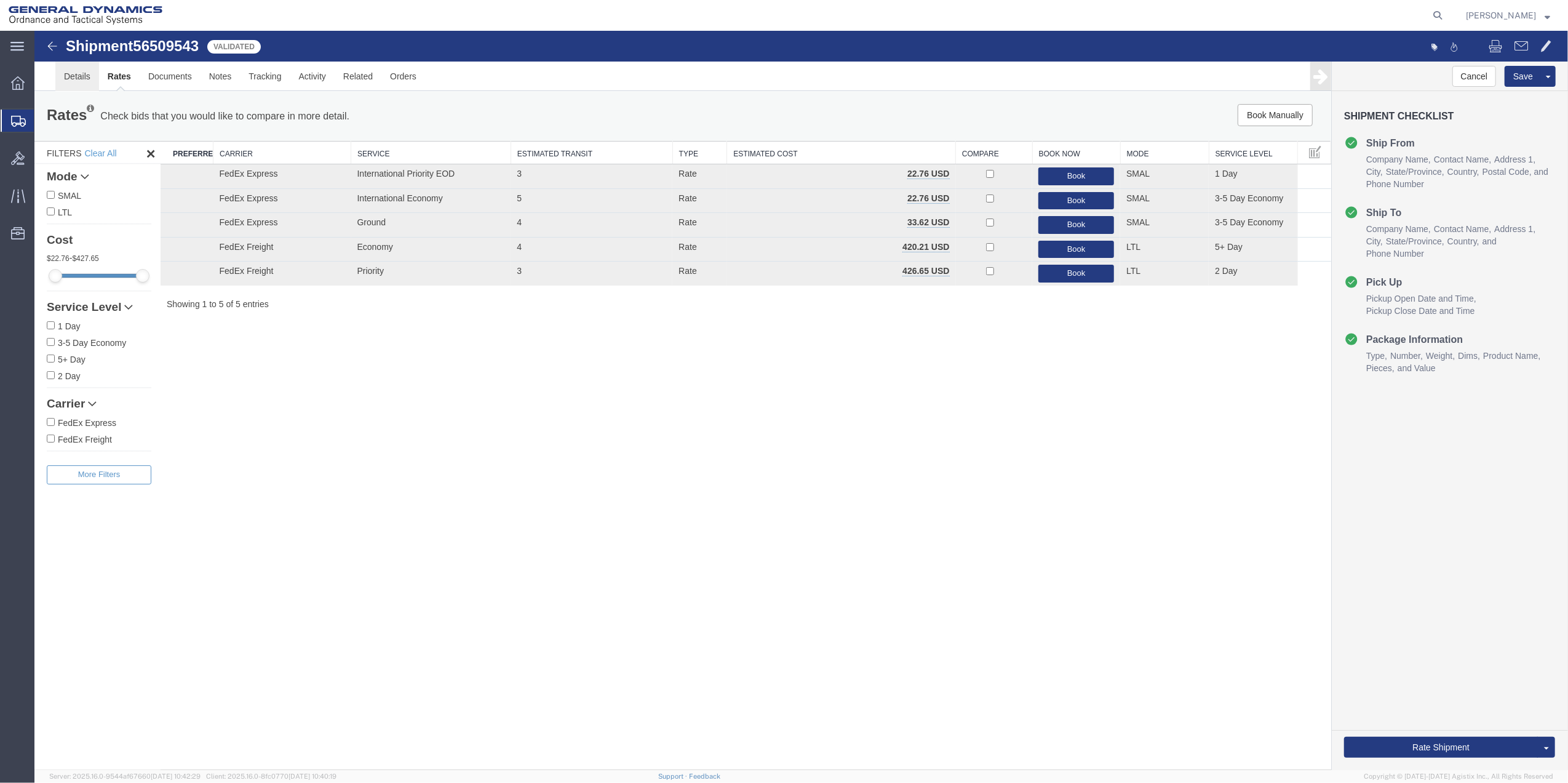
click at [74, 85] on link "Details" at bounding box center [77, 76] width 44 height 30
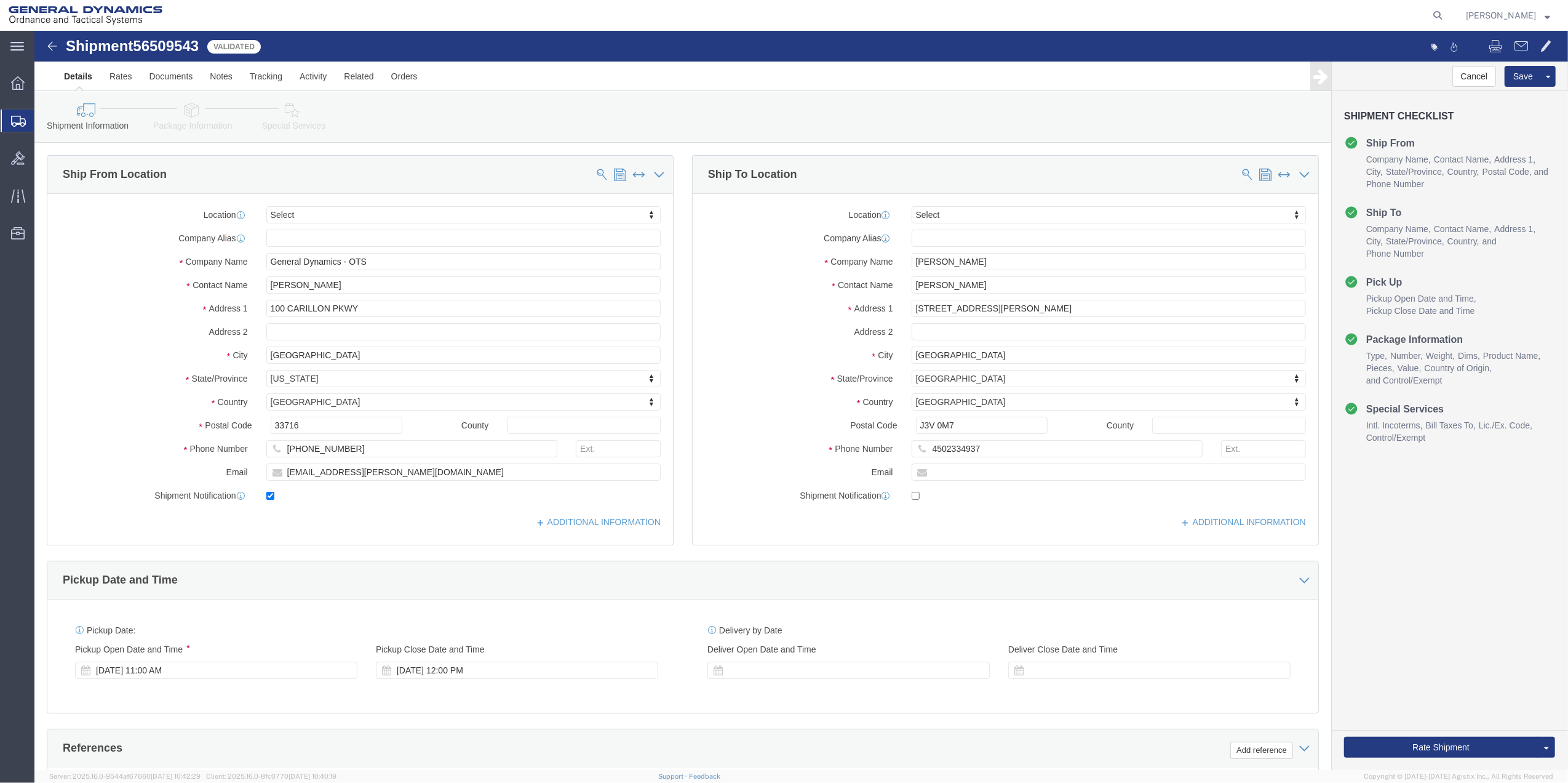
click link "Special Services"
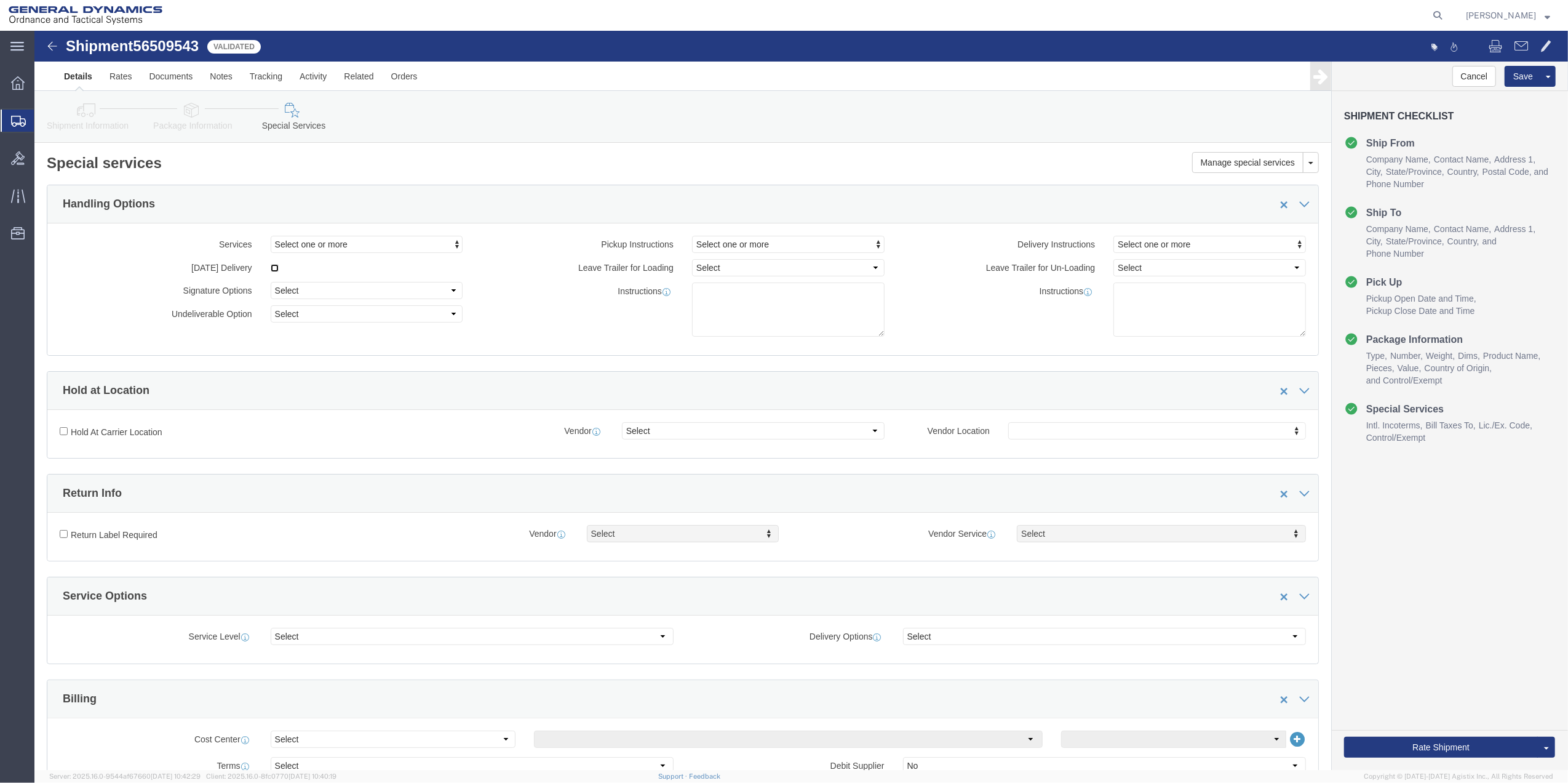
click input "checkbox"
checkbox input "true"
click button "Rate Shipment"
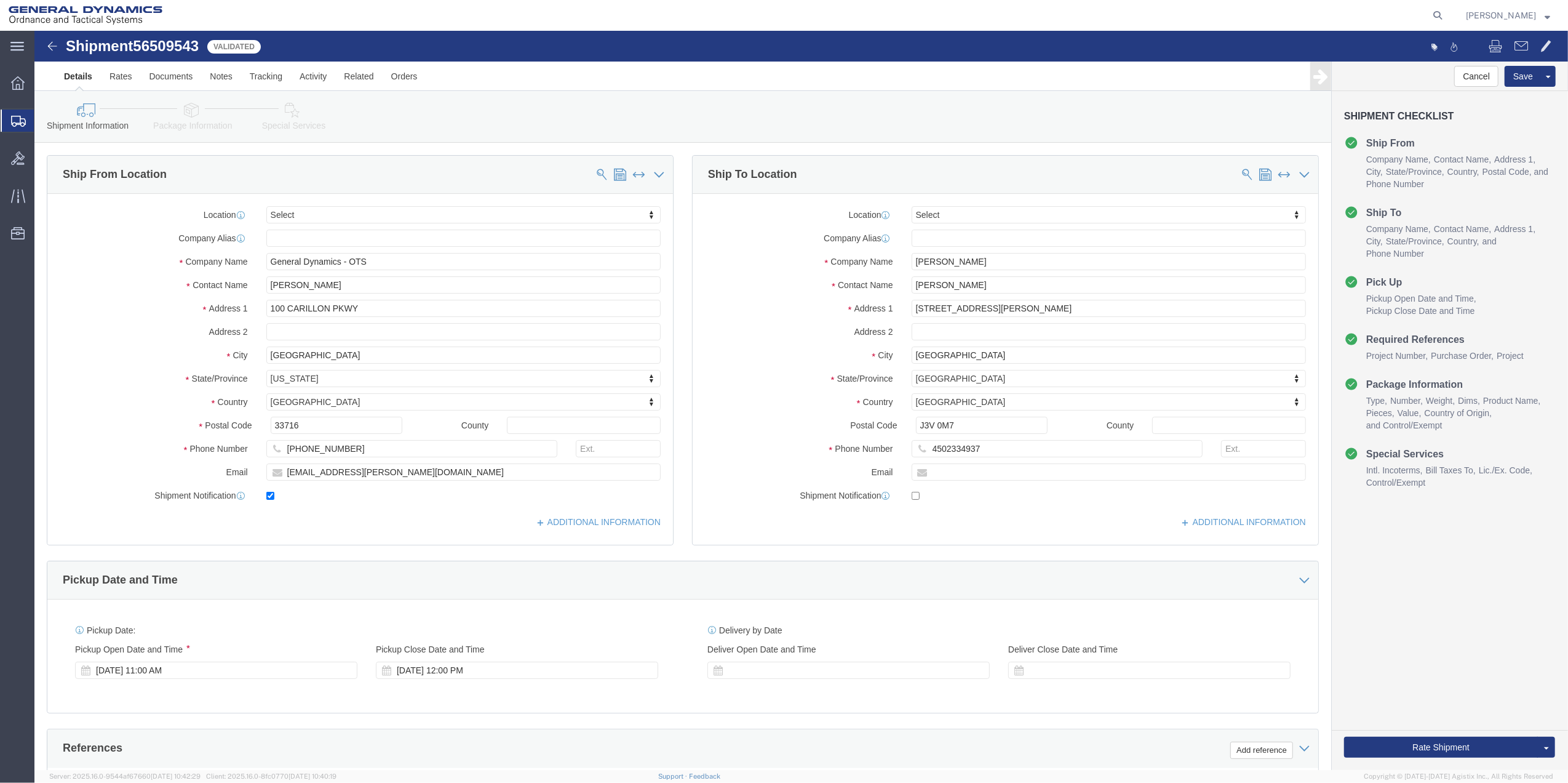
click icon
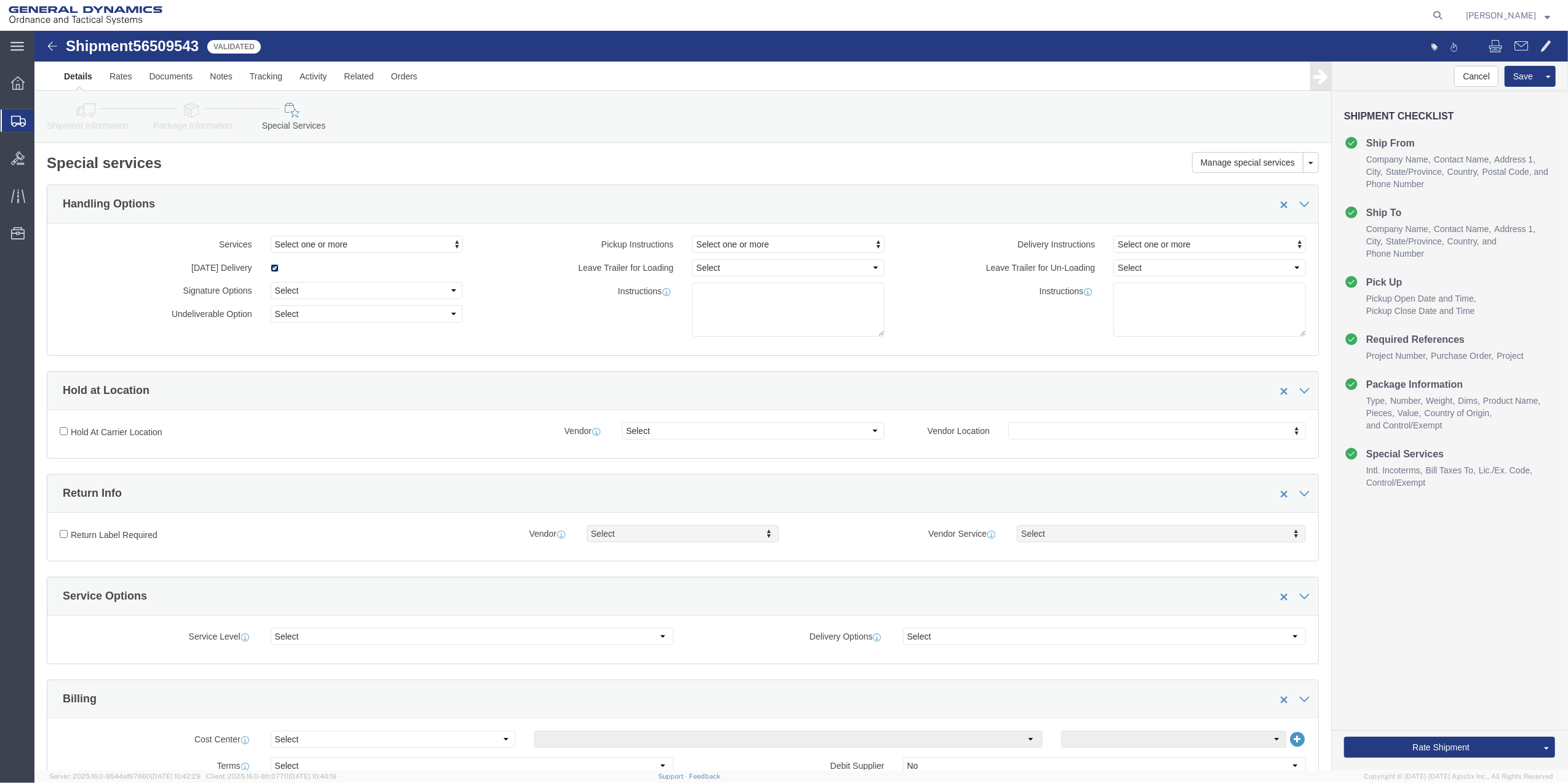
click input "checkbox"
checkbox input "false"
click button "Rate Shipment"
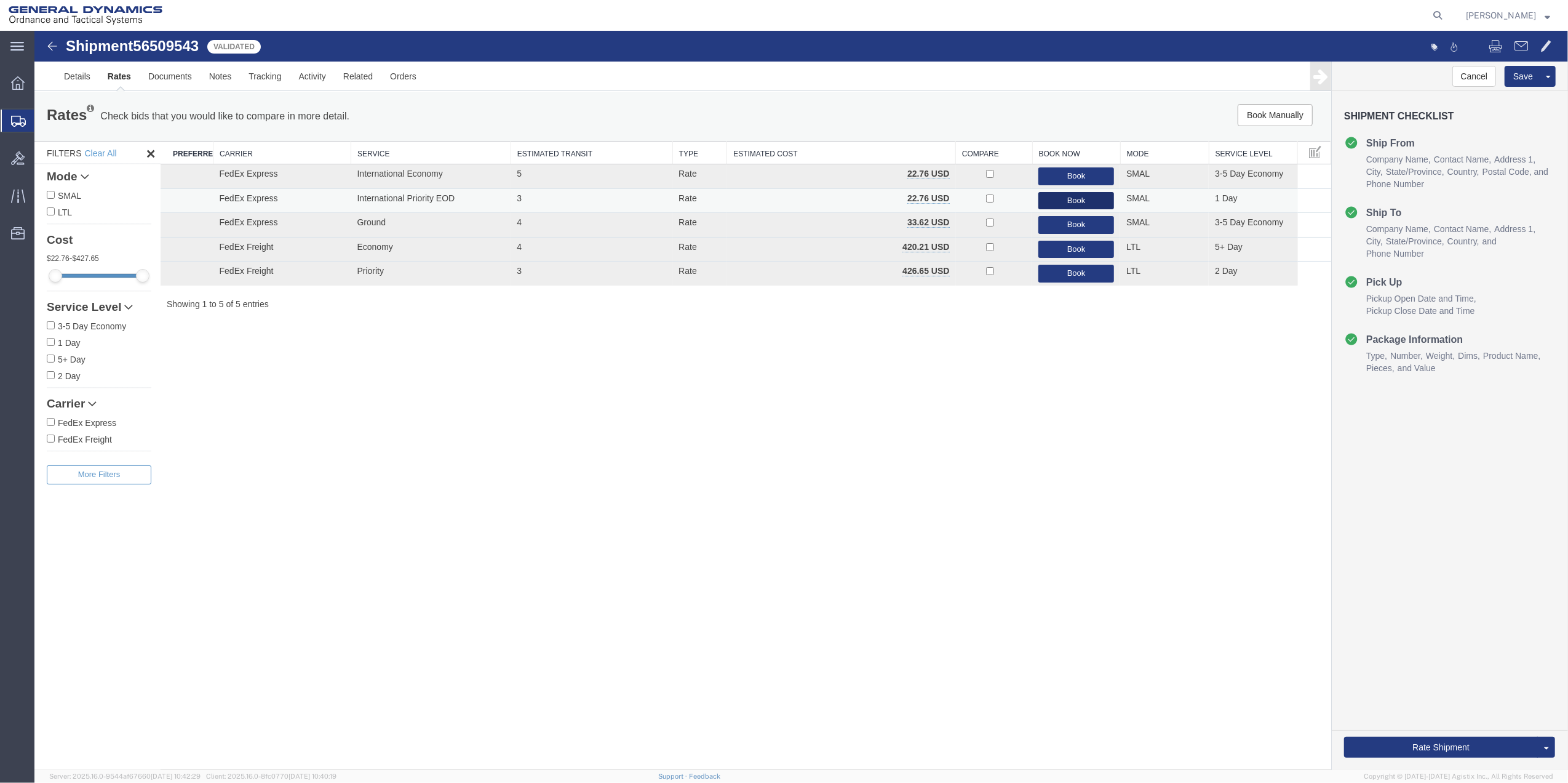
click at [1066, 201] on button "Book" at bounding box center [1076, 201] width 76 height 17
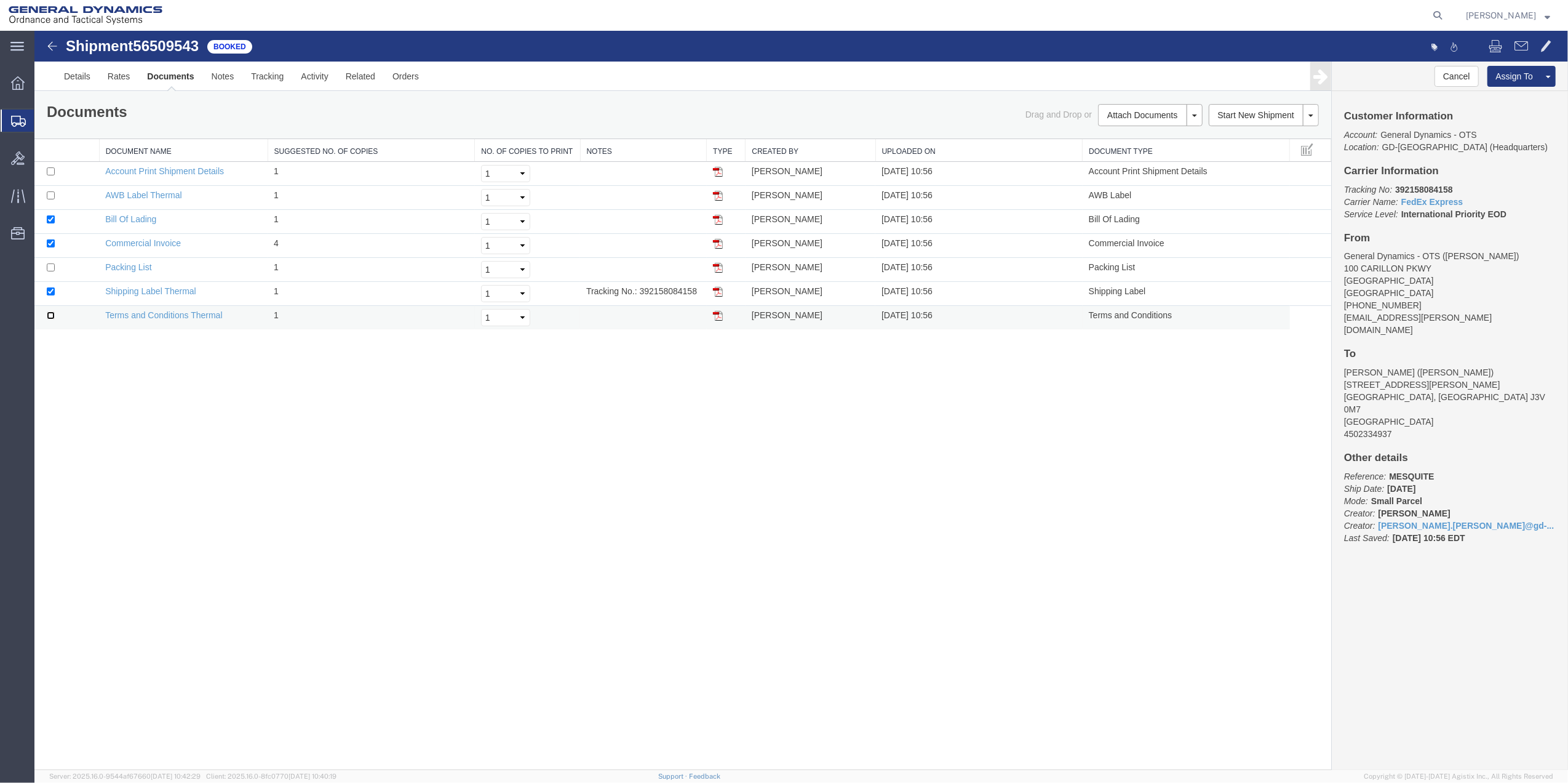
click at [47, 318] on input "checkbox" at bounding box center [51, 315] width 8 height 8
checkbox input "true"
click at [49, 242] on input "checkbox" at bounding box center [51, 243] width 8 height 8
checkbox input "false"
click at [49, 223] on input "checkbox" at bounding box center [51, 219] width 8 height 8
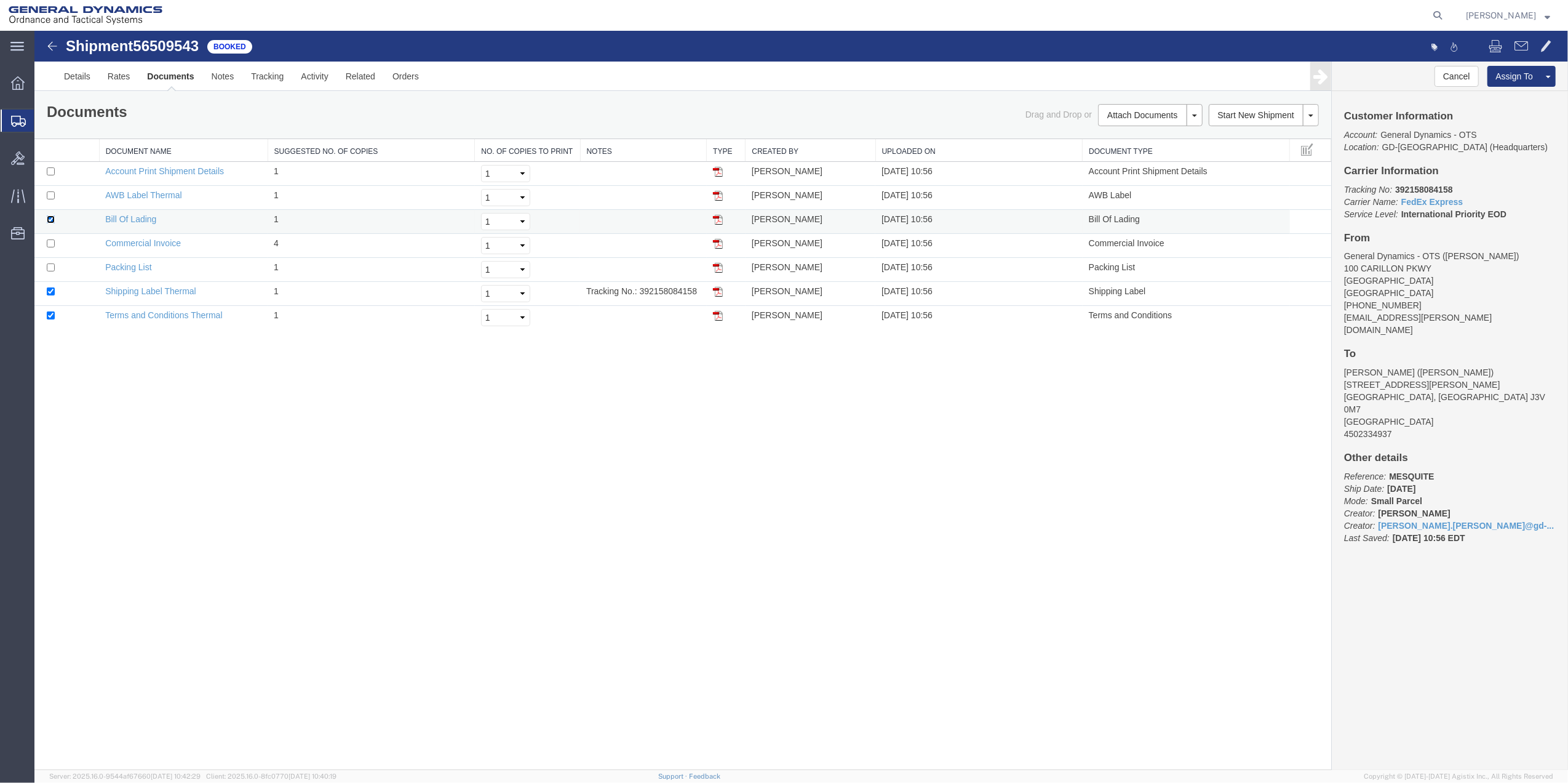
checkbox input "false"
click at [57, 315] on td at bounding box center [66, 317] width 65 height 24
click at [51, 316] on input "checkbox" at bounding box center [51, 315] width 8 height 8
checkbox input "false"
click at [161, 296] on link "Shipping Label Thermal" at bounding box center [151, 291] width 91 height 10
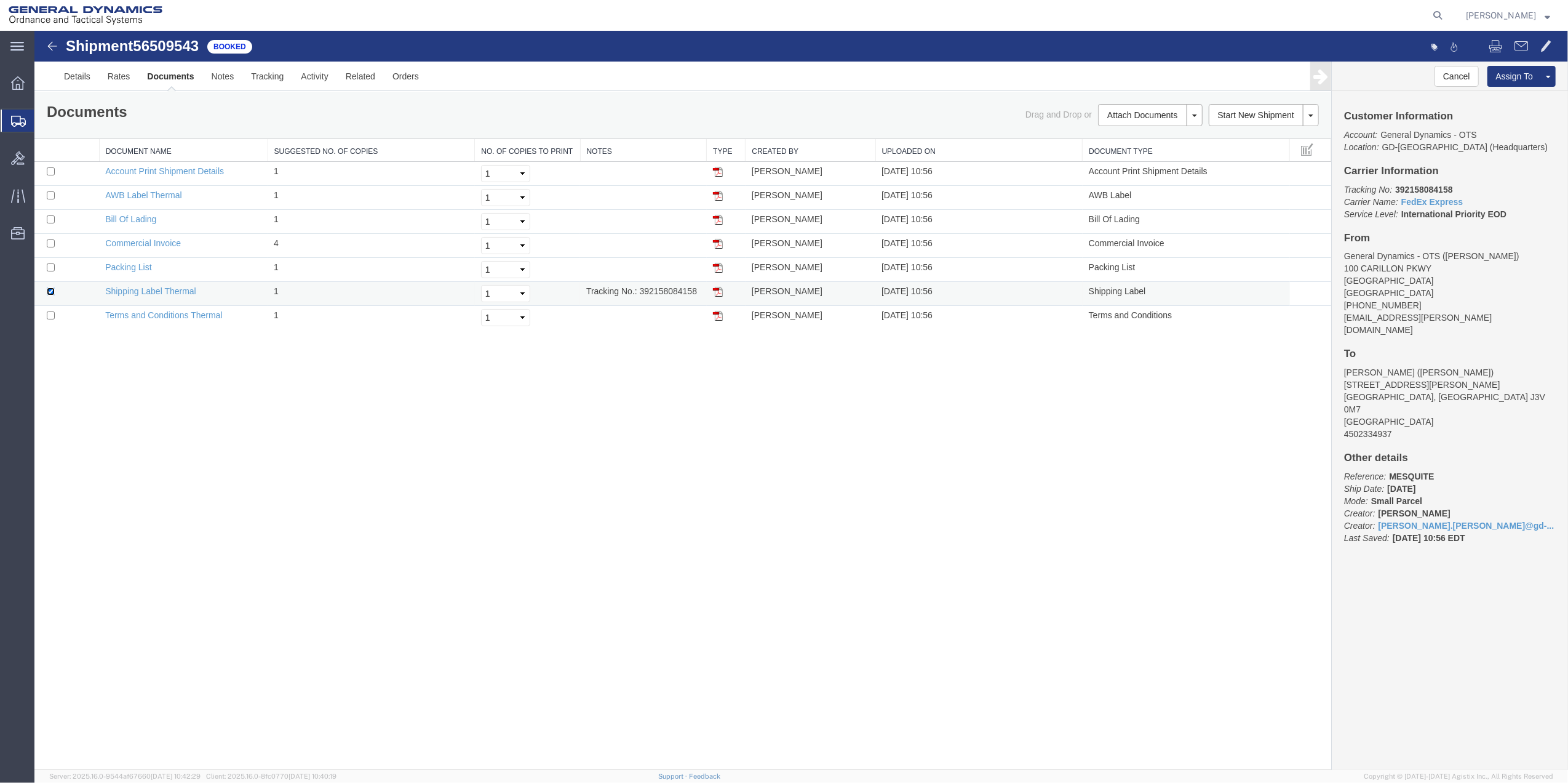
click at [51, 292] on input "checkbox" at bounding box center [51, 291] width 8 height 8
checkbox input "false"
click at [51, 220] on input "checkbox" at bounding box center [51, 219] width 8 height 8
checkbox input "true"
click at [54, 244] on input "checkbox" at bounding box center [51, 243] width 8 height 8
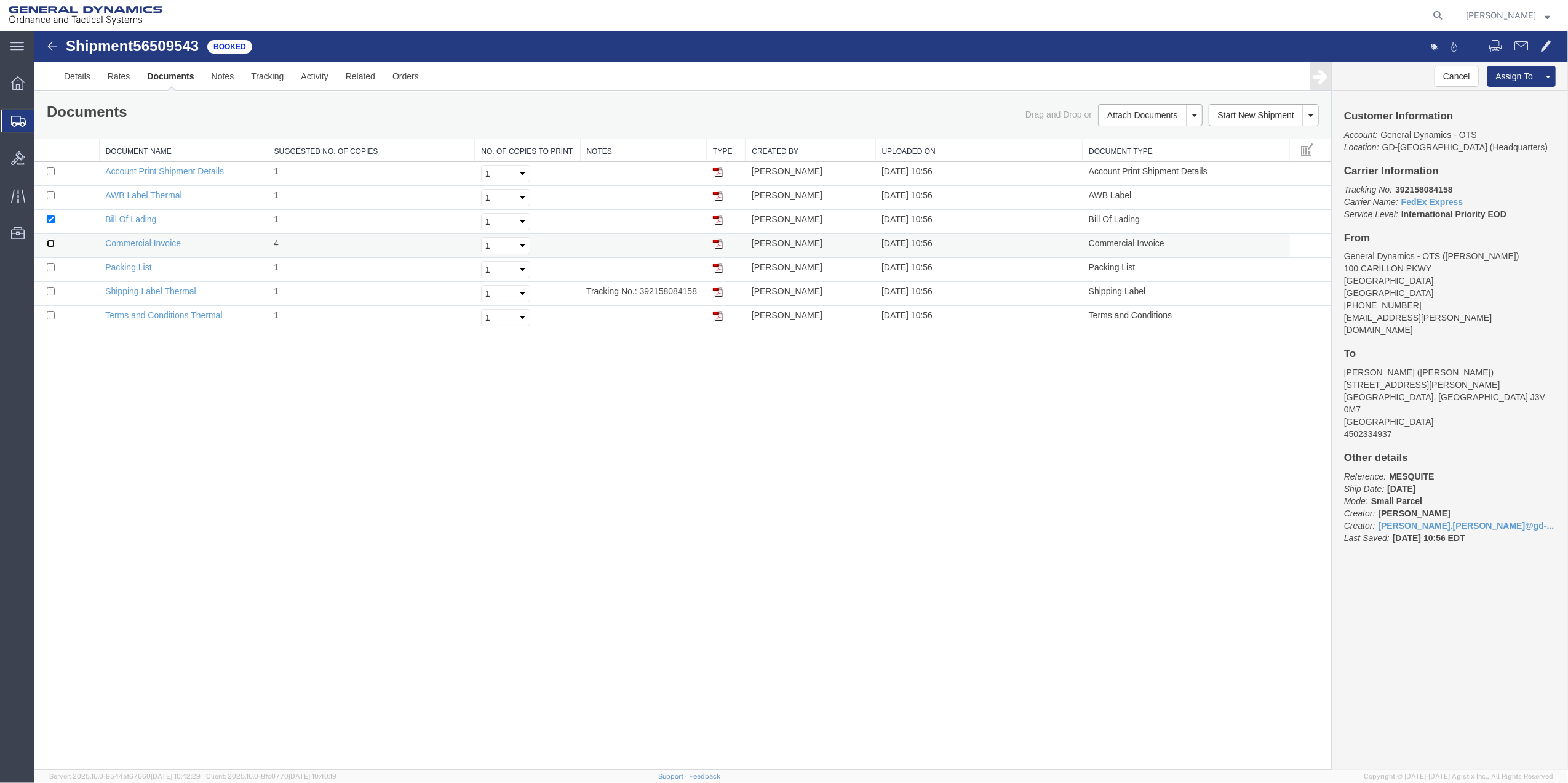
checkbox input "true"
click at [1149, 136] on link "Print Documents" at bounding box center [1148, 135] width 107 height 18
